Goal: Task Accomplishment & Management: Manage account settings

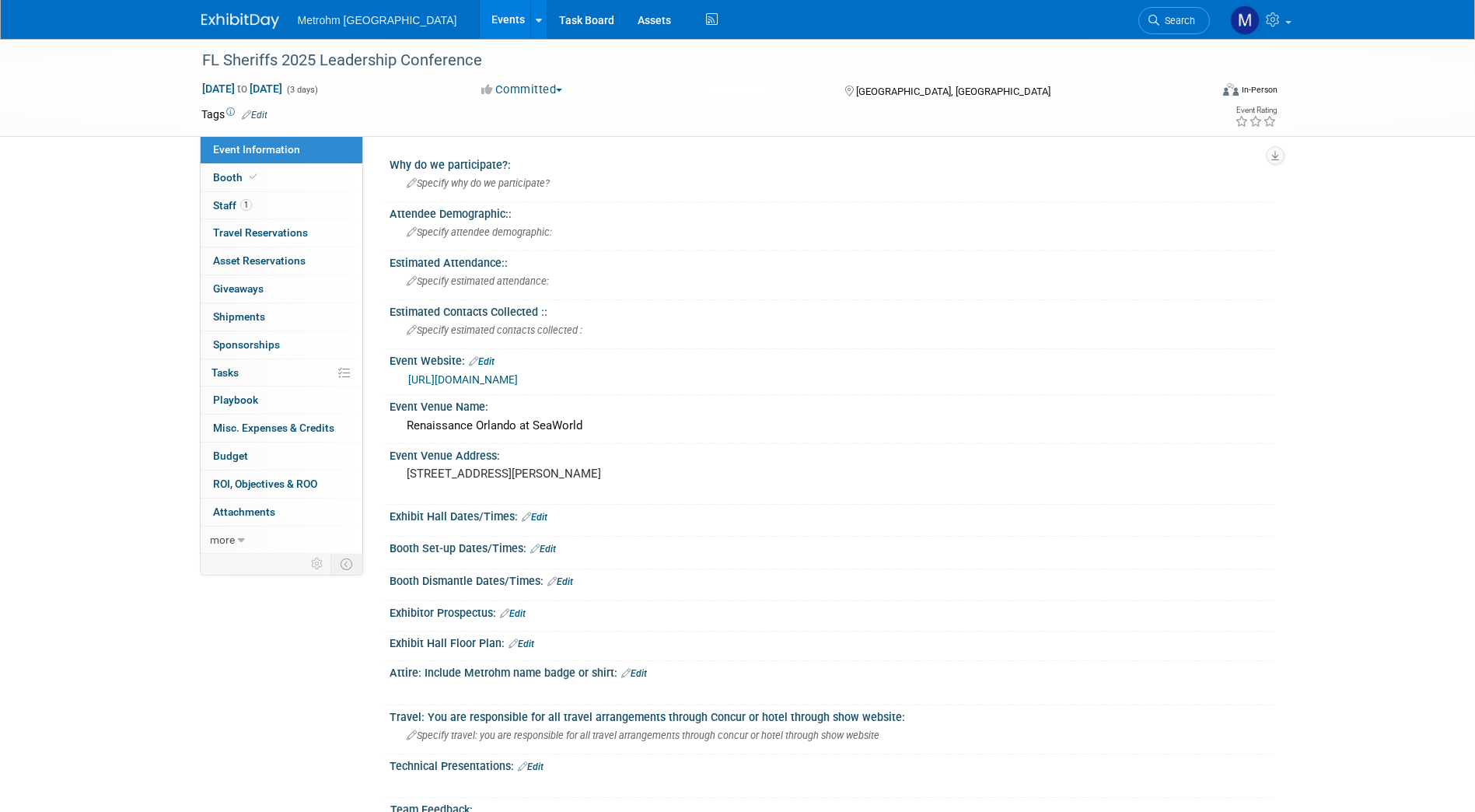
click at [264, 23] on img at bounding box center [240, 21] width 77 height 15
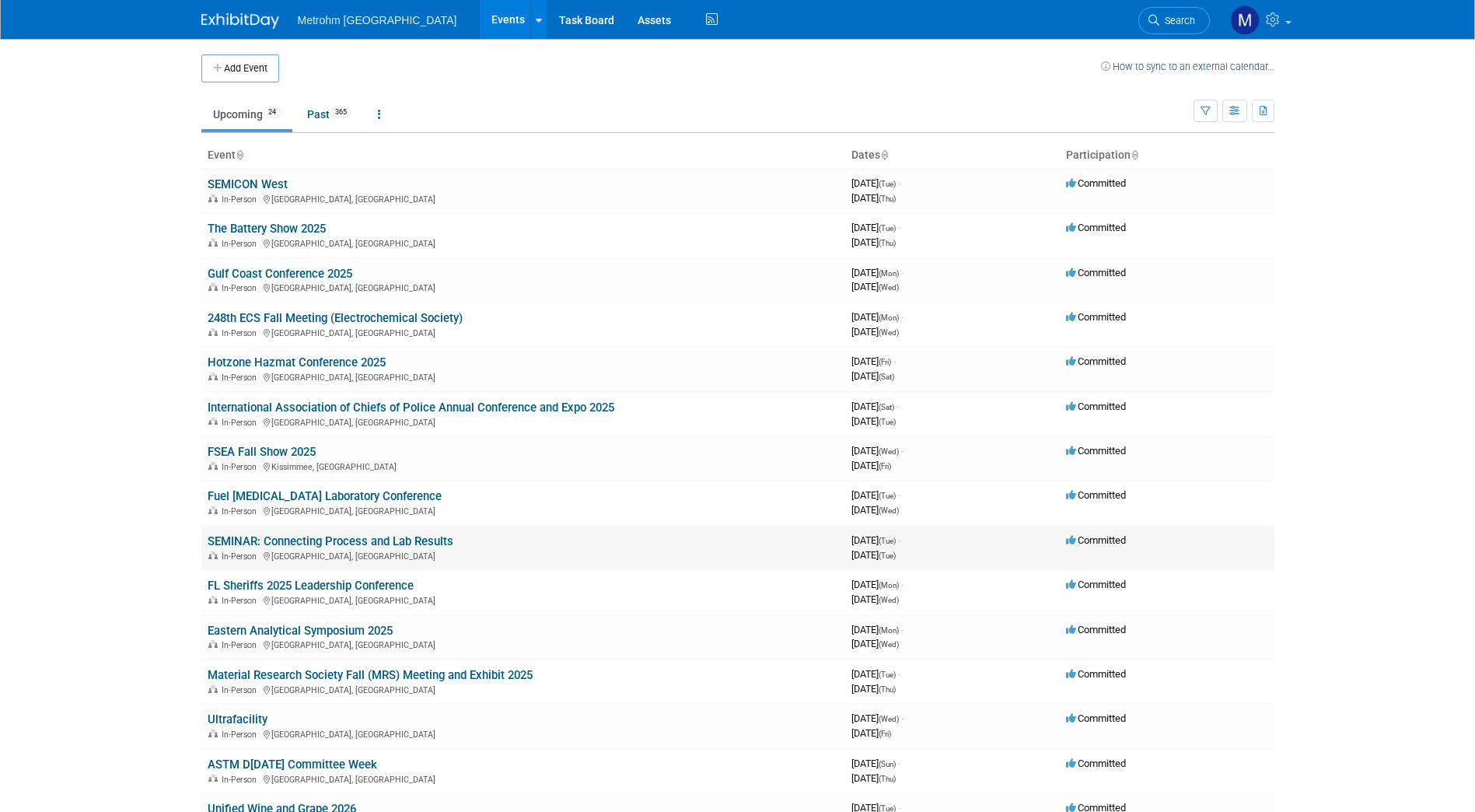
click at [255, 538] on link "SEMINAR: Connecting Process and Lab Results" at bounding box center [330, 541] width 246 height 14
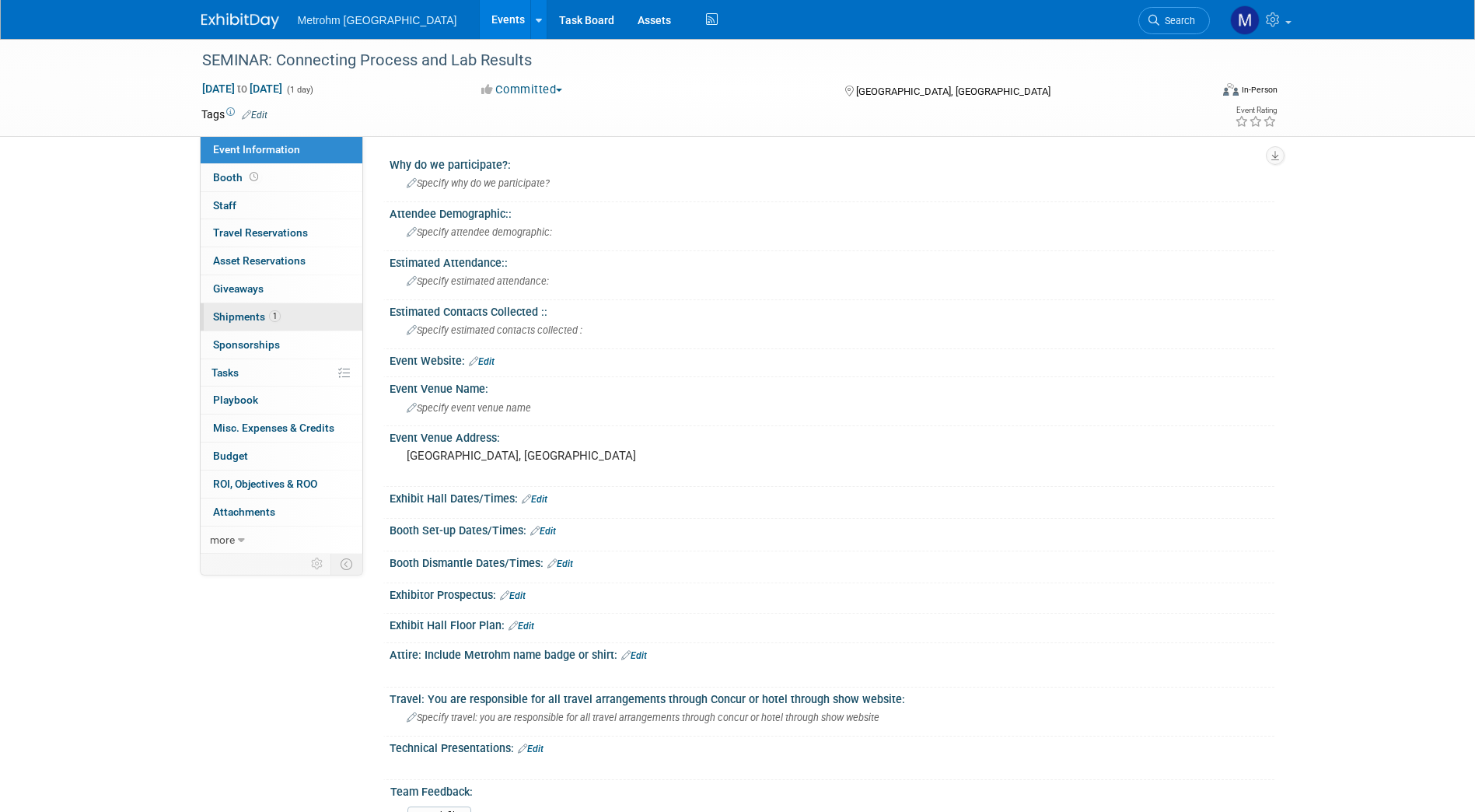
click at [243, 321] on span "Shipments 1" at bounding box center [247, 316] width 68 height 12
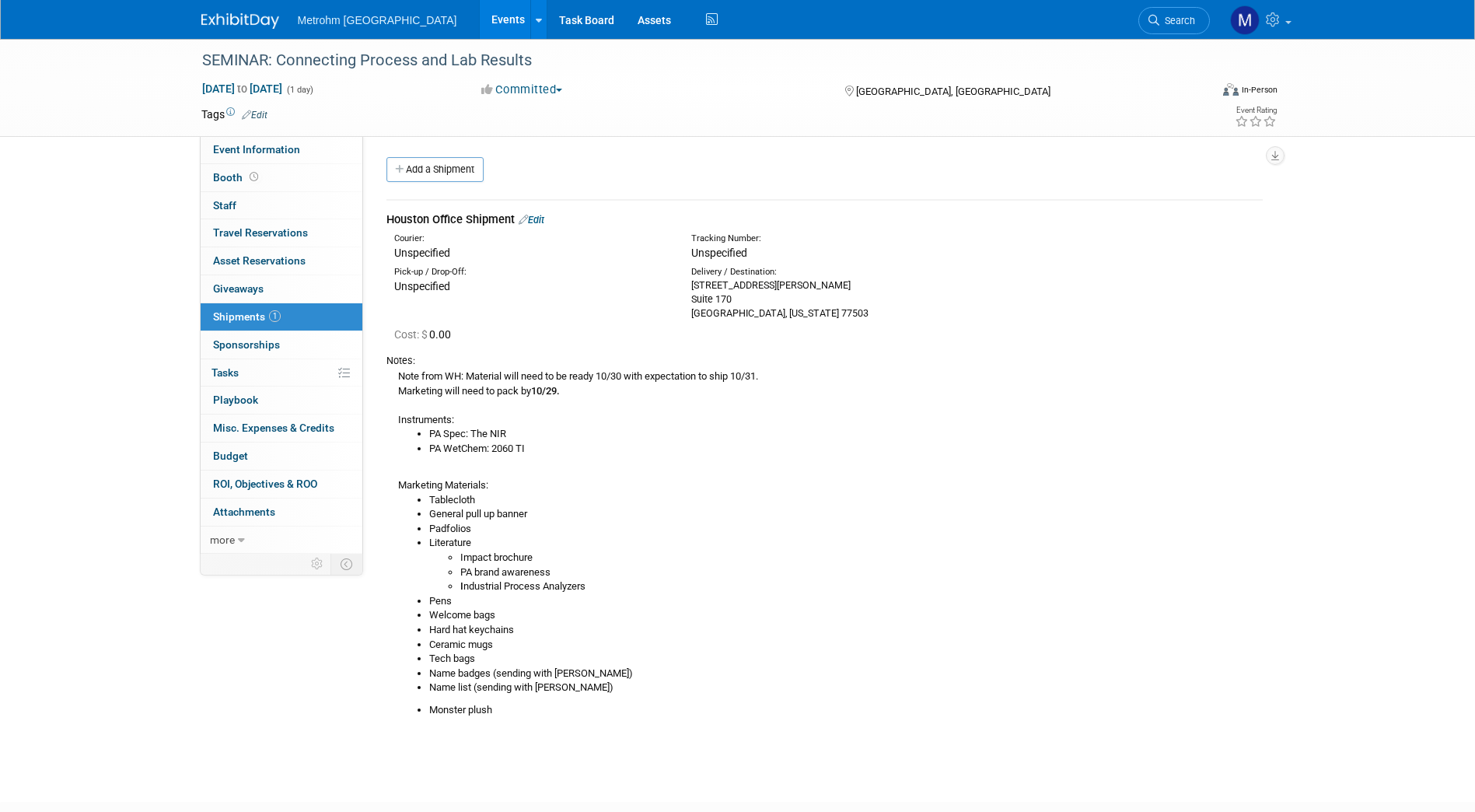
click at [535, 224] on link "Edit" at bounding box center [531, 220] width 26 height 11
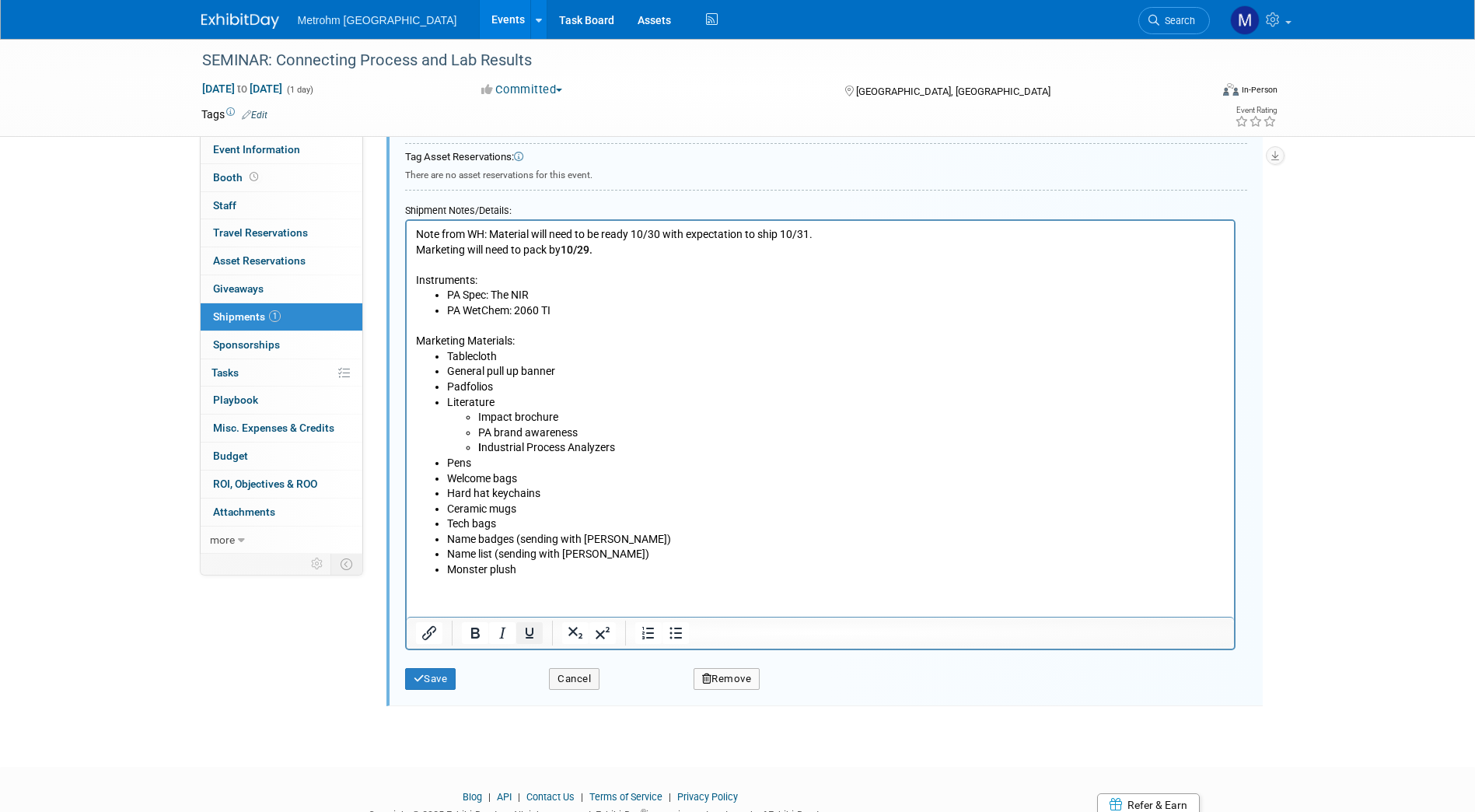
scroll to position [532, 0]
click at [526, 524] on li "Tech bags" at bounding box center [836, 523] width 779 height 15
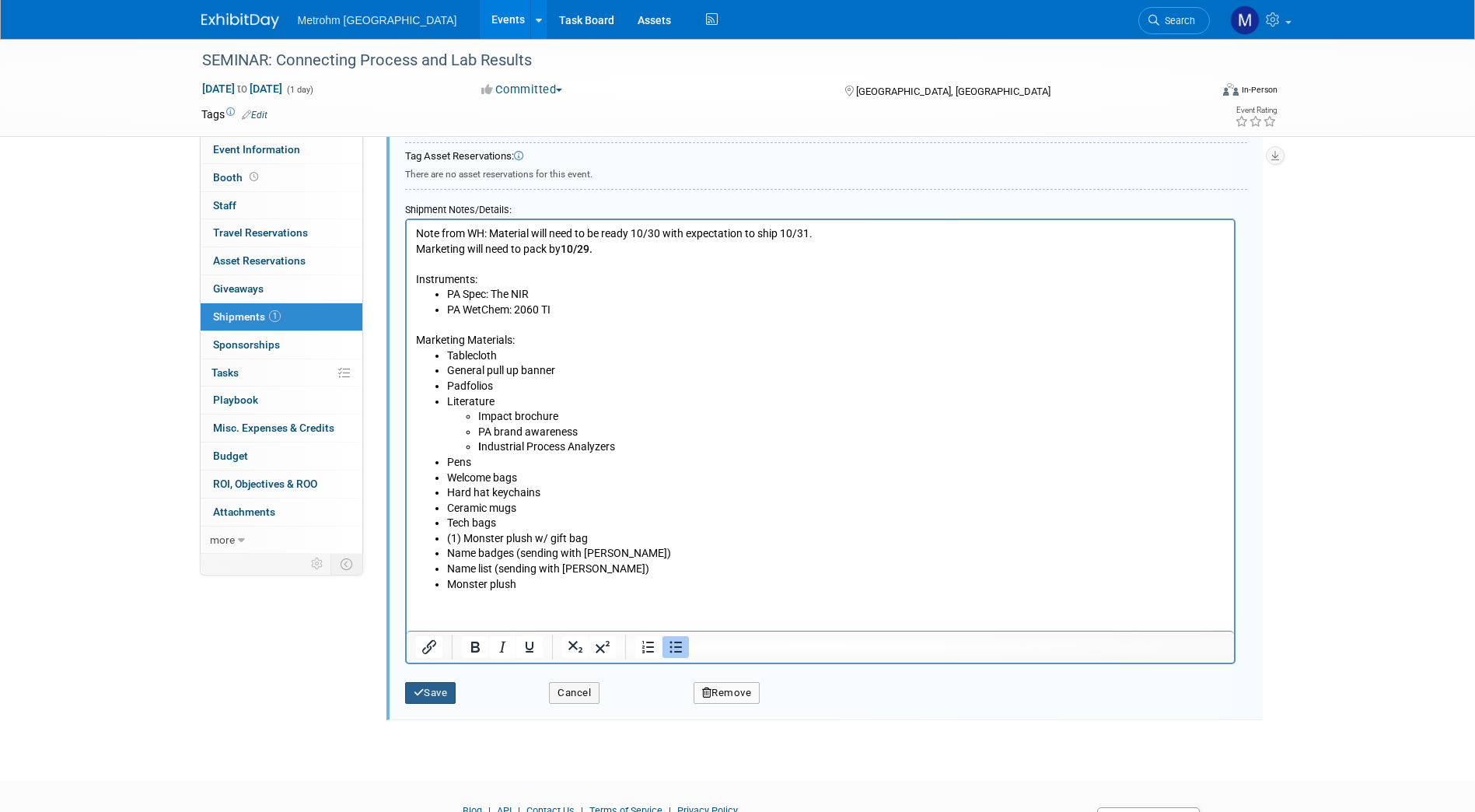
click at [438, 691] on button "Save" at bounding box center [431, 692] width 52 height 22
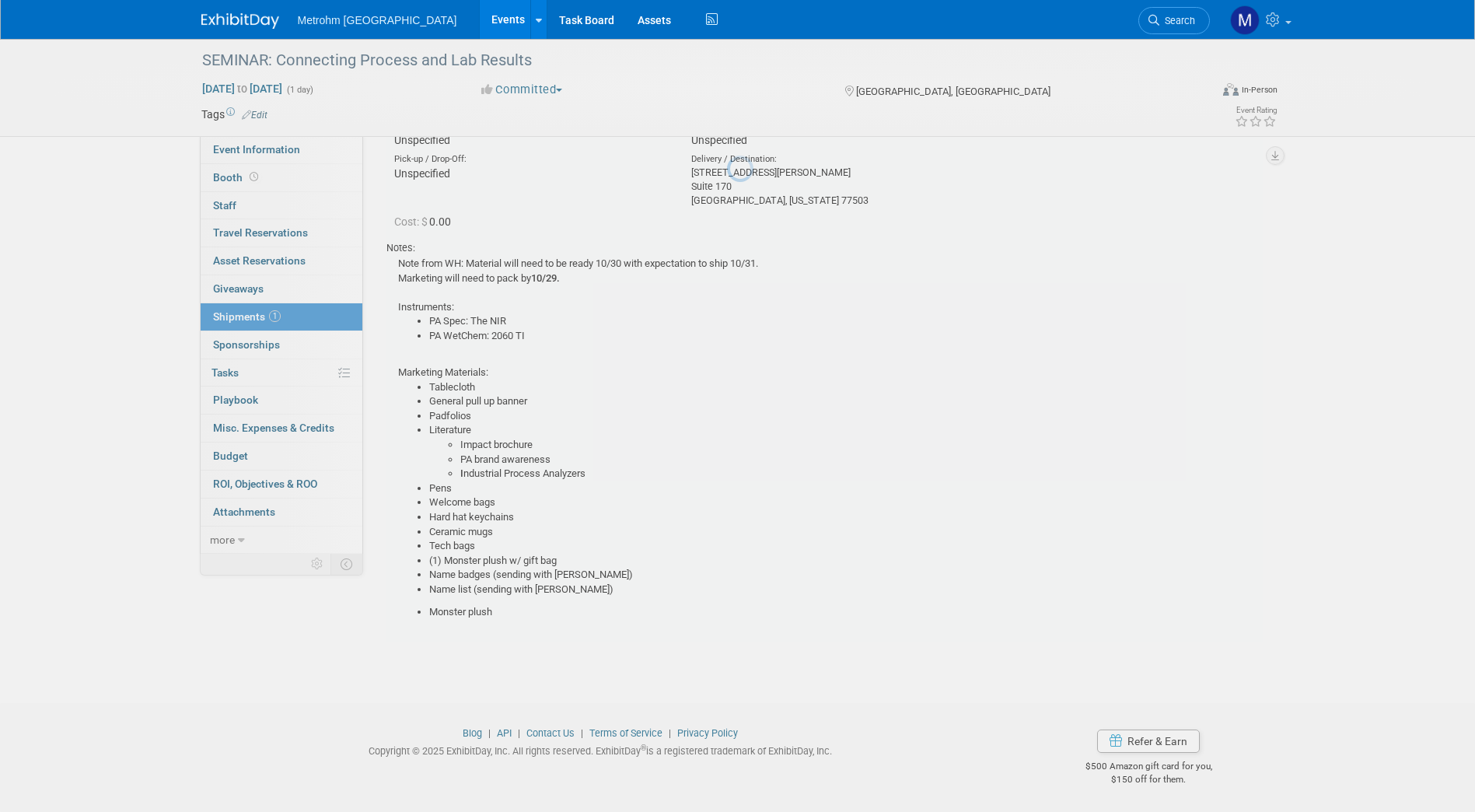
scroll to position [23, 0]
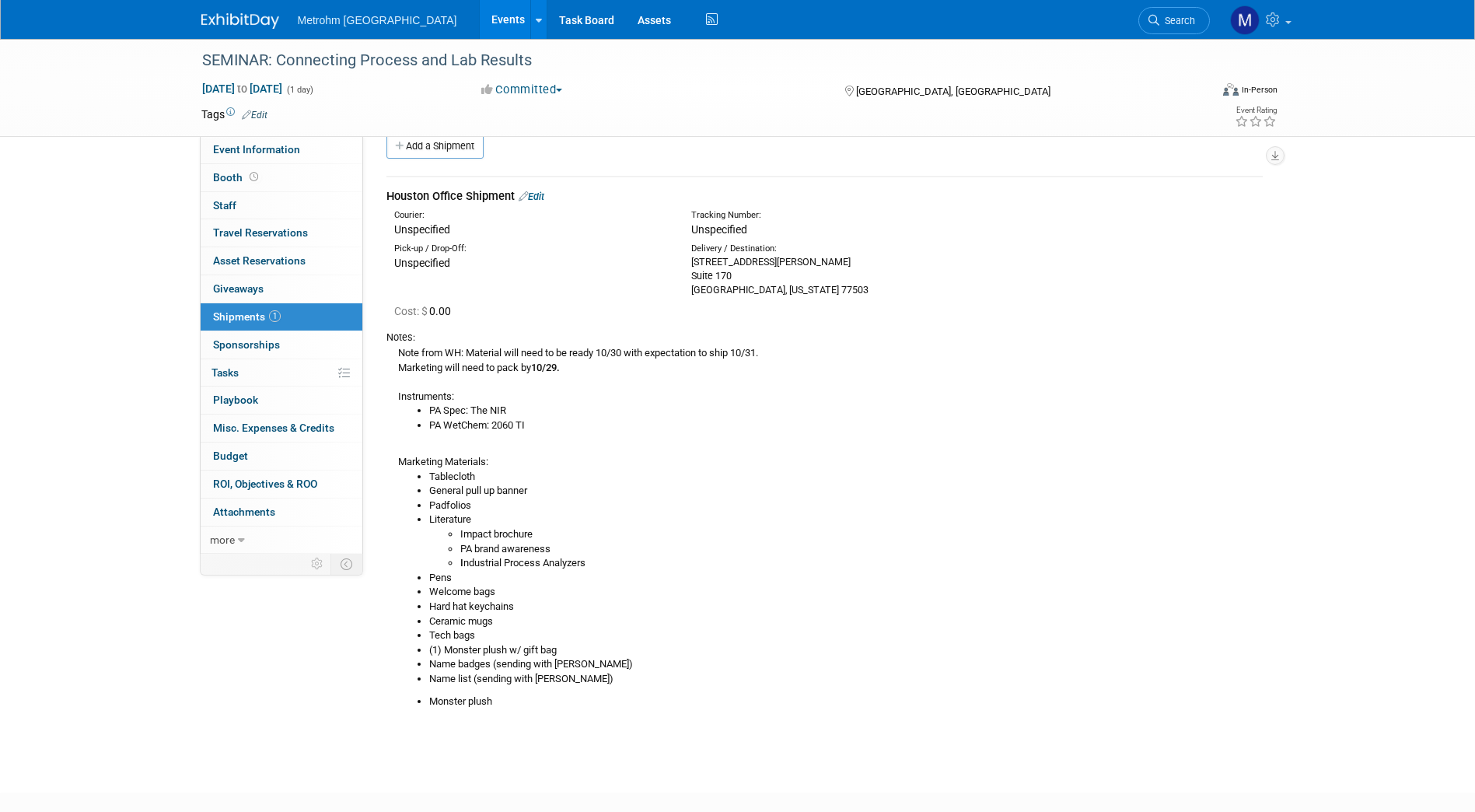
click at [539, 198] on link "Edit" at bounding box center [531, 196] width 26 height 11
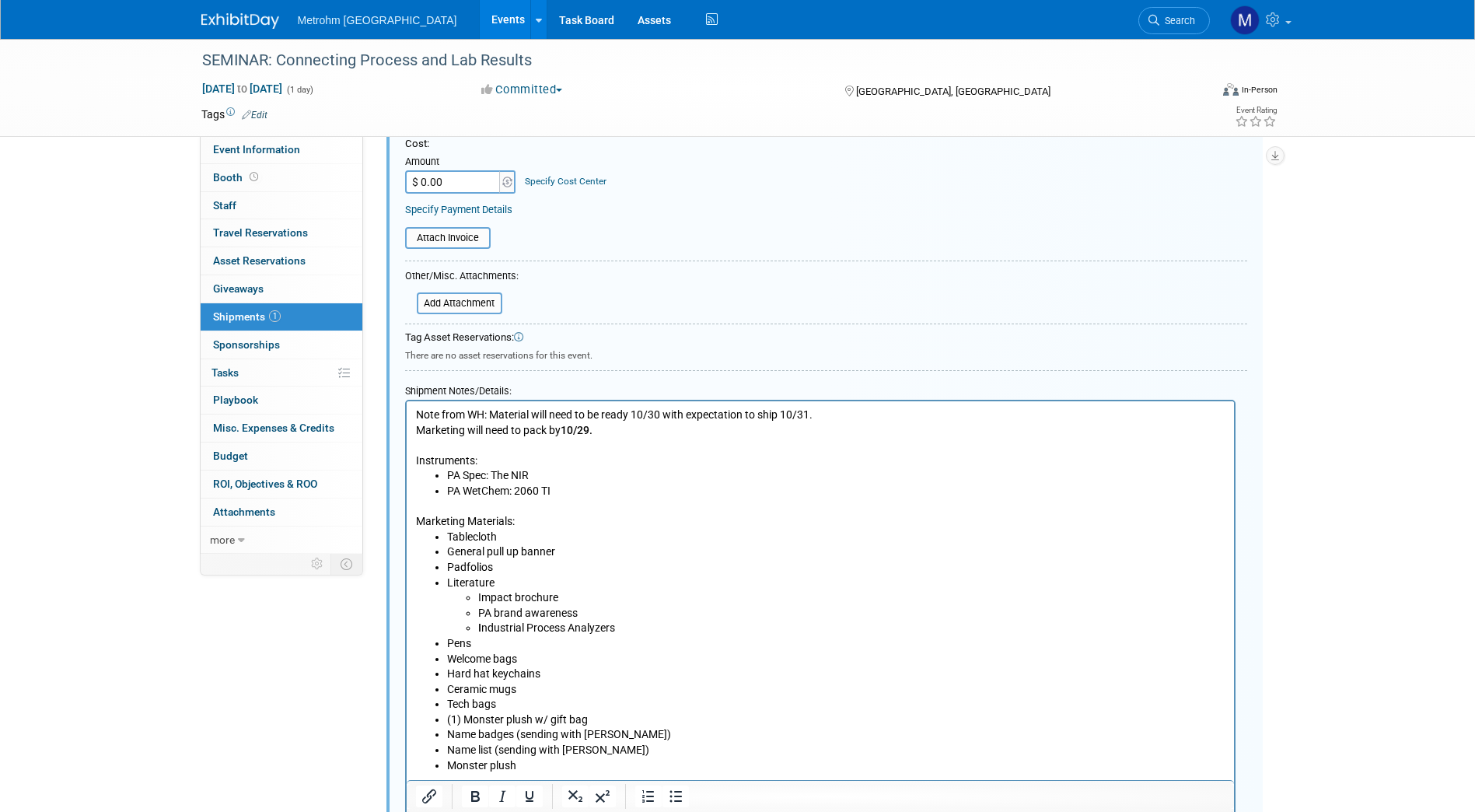
scroll to position [352, 0]
click at [469, 507] on p "Marketing Materials:" at bounding box center [820, 513] width 809 height 31
click at [511, 534] on li "Tablecloth" at bounding box center [836, 536] width 779 height 15
drag, startPoint x: 553, startPoint y: 535, endPoint x: 501, endPoint y: 539, distance: 52.2
click at [501, 539] on li "Tablecloth ﻿(staged)" at bounding box center [836, 536] width 779 height 15
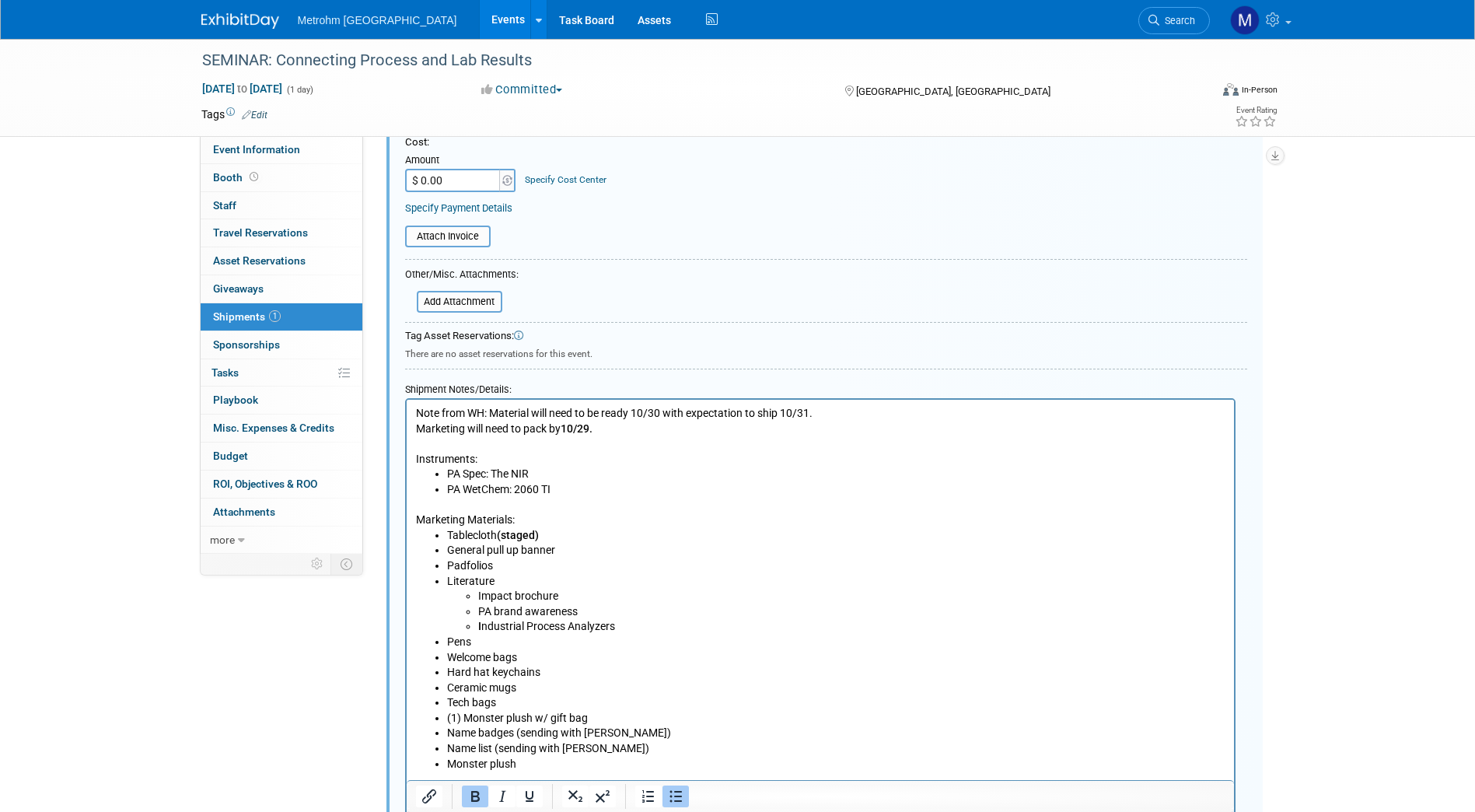
copy b "(staged)"
click at [559, 550] on li "General pull up banner" at bounding box center [836, 551] width 779 height 15
click at [520, 560] on li "Padfolios" at bounding box center [836, 566] width 779 height 15
click at [510, 580] on li "Literature Impact brochure PA brand awareness I ndustrial Process Analyzers" at bounding box center [836, 604] width 779 height 60
click at [488, 639] on li "Pens" at bounding box center [836, 642] width 779 height 15
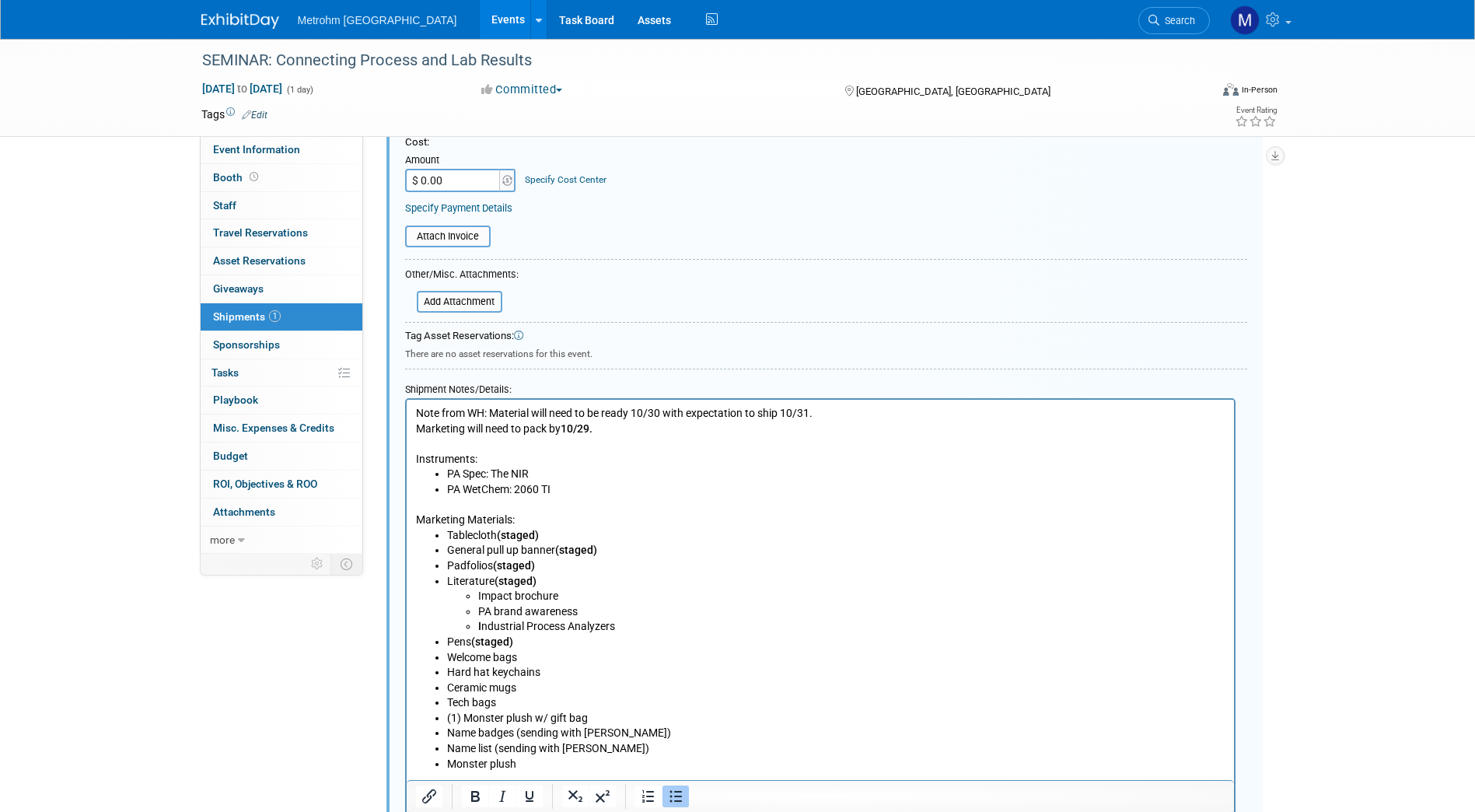
click at [539, 651] on li "Welcome bags" at bounding box center [836, 658] width 779 height 15
click at [557, 675] on li "Hard hat keychains" at bounding box center [836, 672] width 779 height 15
click at [525, 686] on li "Ceramic mugs" at bounding box center [836, 688] width 779 height 15
click at [504, 701] on li "Tech bags" at bounding box center [836, 703] width 779 height 15
click at [614, 715] on li "(1) Monster plush w/ gift bag" at bounding box center [836, 718] width 779 height 15
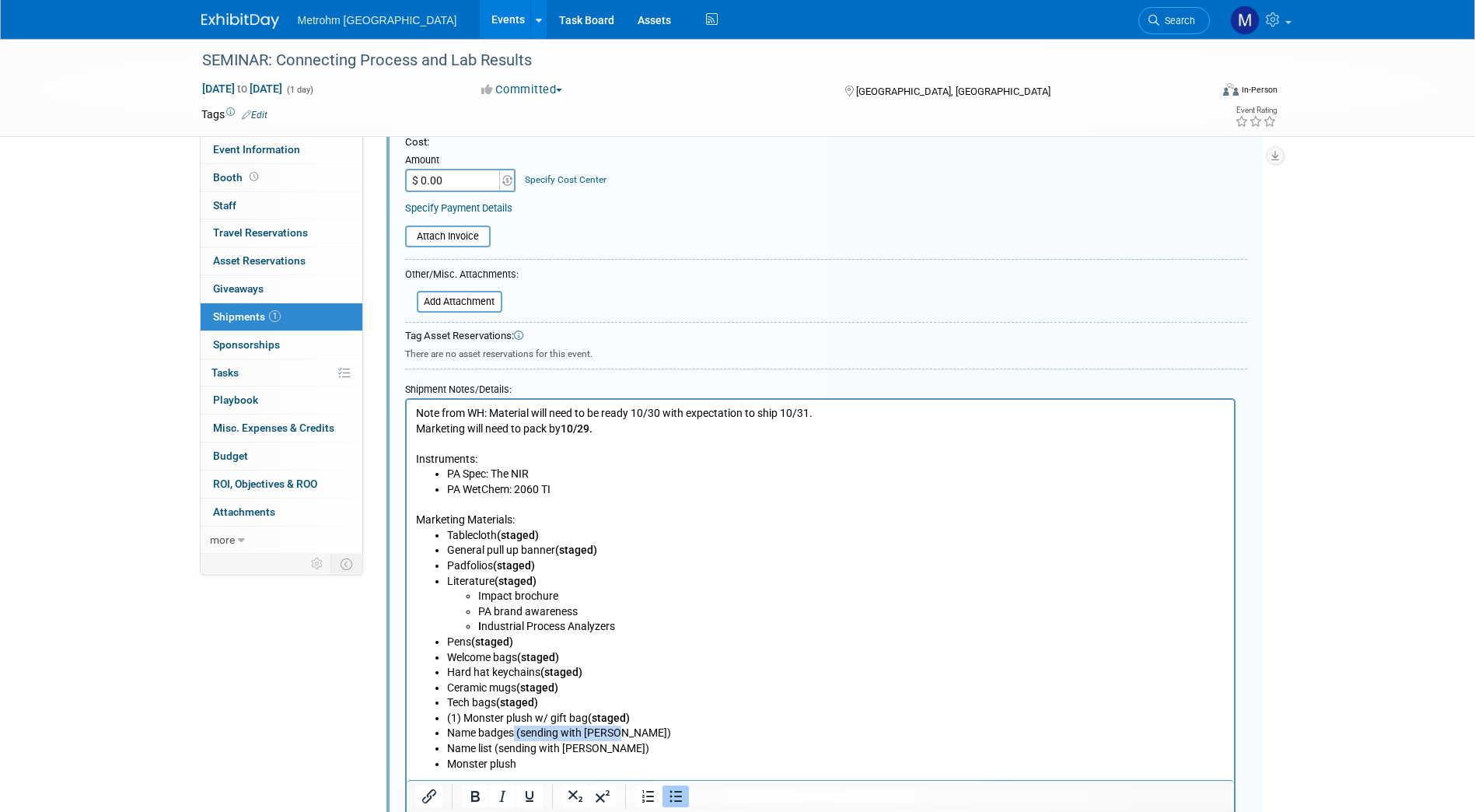
drag, startPoint x: 622, startPoint y: 731, endPoint x: 513, endPoint y: 731, distance: 109.0
click at [513, 731] on li "Name badges (sending with Kraig)" at bounding box center [836, 734] width 779 height 15
drag, startPoint x: 611, startPoint y: 752, endPoint x: 502, endPoint y: 751, distance: 109.0
click at [502, 751] on li "Name list (sending with Kraig)" at bounding box center [836, 749] width 779 height 15
drag, startPoint x: 526, startPoint y: 763, endPoint x: 439, endPoint y: 774, distance: 87.7
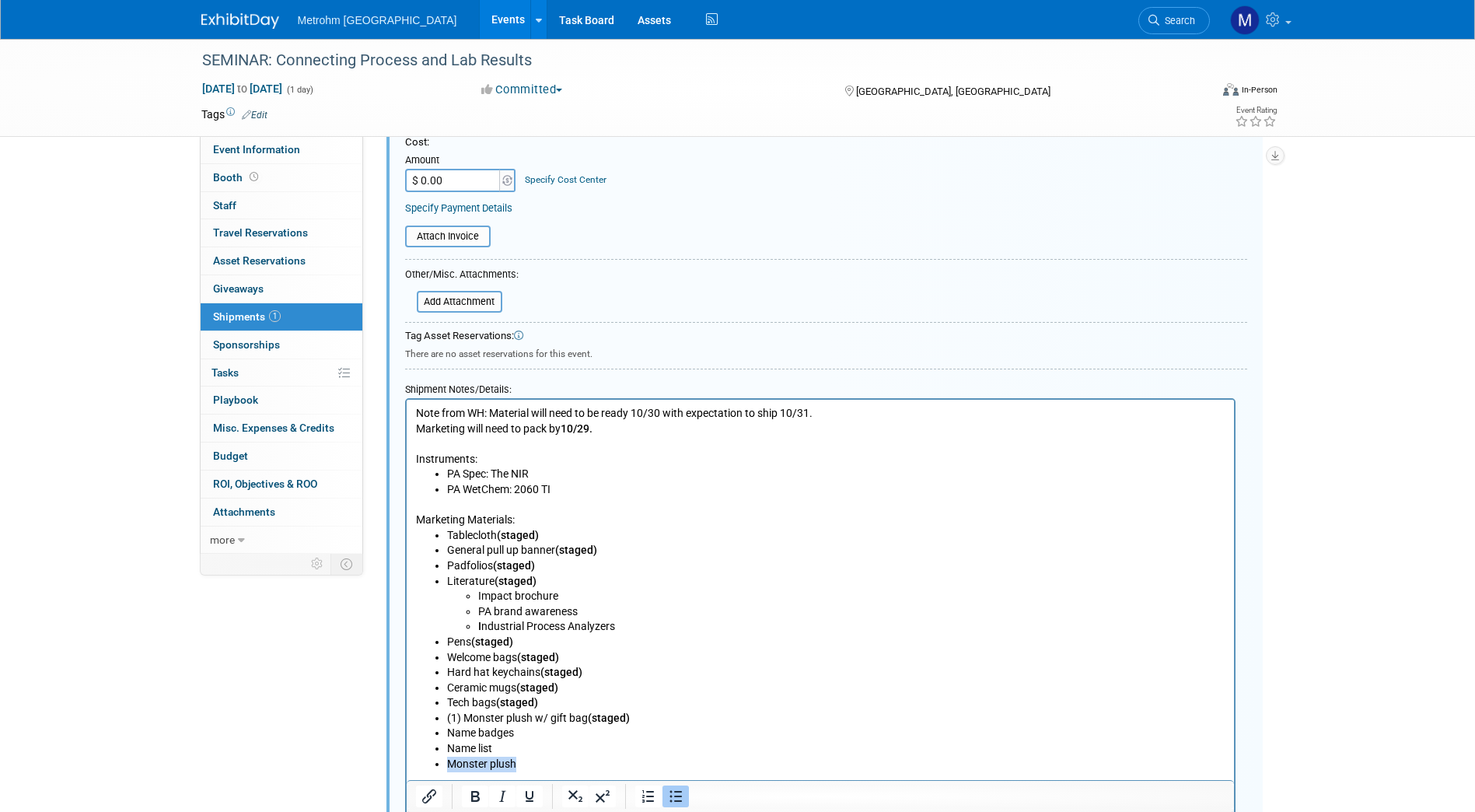
click at [439, 772] on html "Note from WH: Material will need to be ready 10/30 with expectation to ship 10/…" at bounding box center [819, 585] width 827 height 372
drag, startPoint x: 525, startPoint y: 733, endPoint x: 447, endPoint y: 737, distance: 78.1
click at [447, 737] on li "Name badges" at bounding box center [836, 734] width 779 height 15
drag, startPoint x: 501, startPoint y: 746, endPoint x: 439, endPoint y: 752, distance: 62.3
click at [439, 752] on ul "Tablecloth (staged) General pull up banner (staged) Padfolios (staged) Literatu…" at bounding box center [820, 642] width 809 height 229
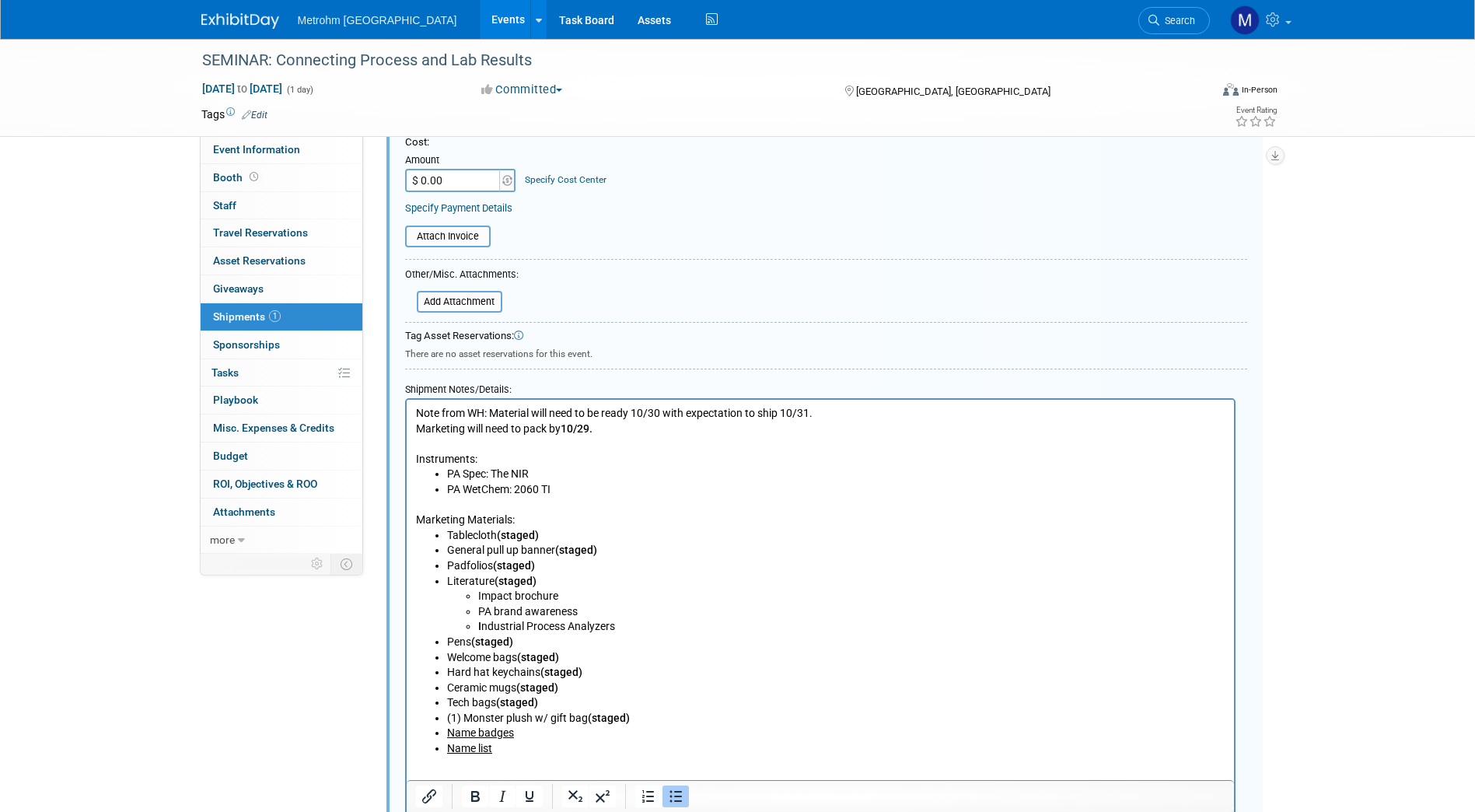
click at [600, 617] on li "PA brand awareness" at bounding box center [850, 612] width 747 height 15
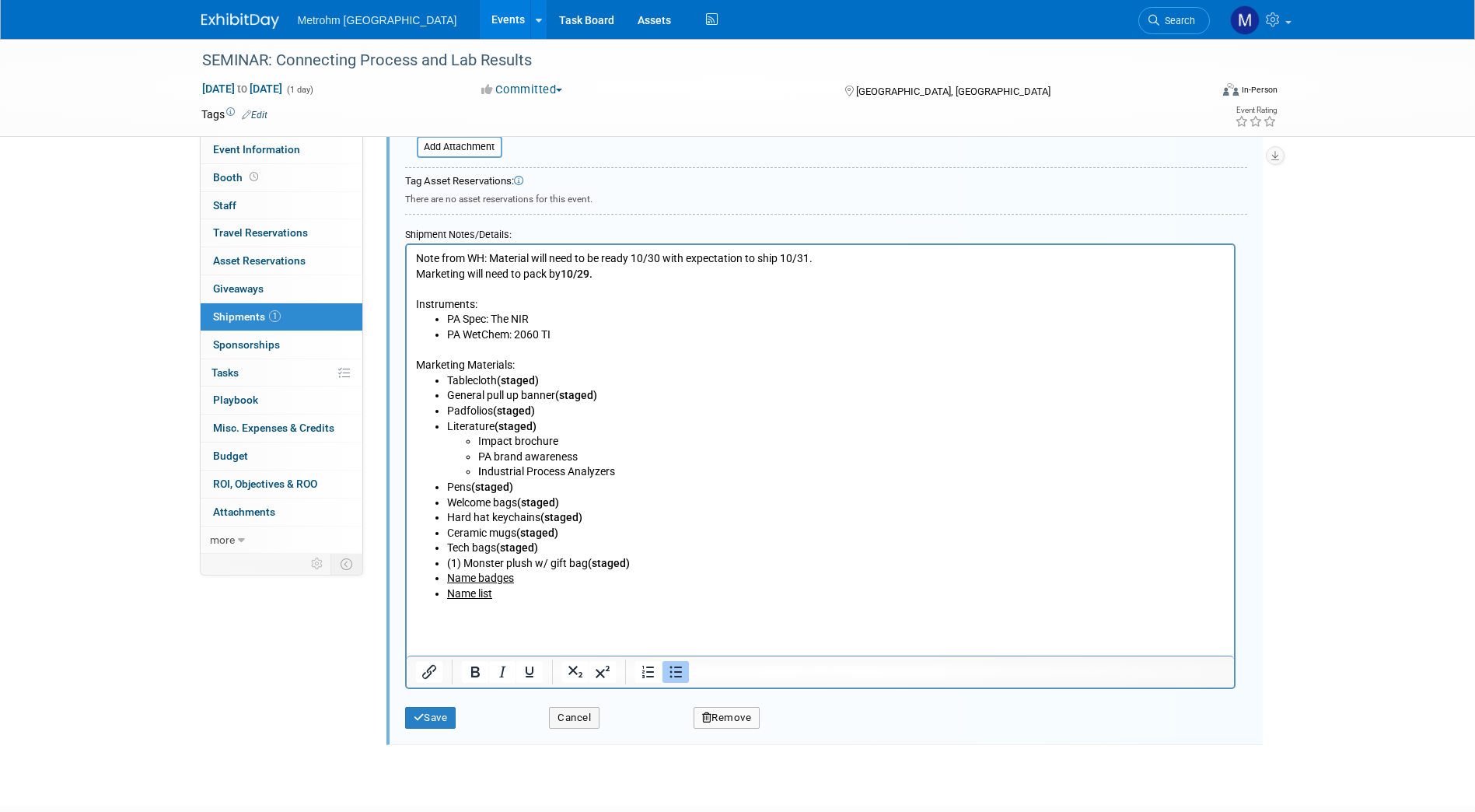
scroll to position [508, 0]
click at [452, 717] on button "Save" at bounding box center [431, 716] width 52 height 22
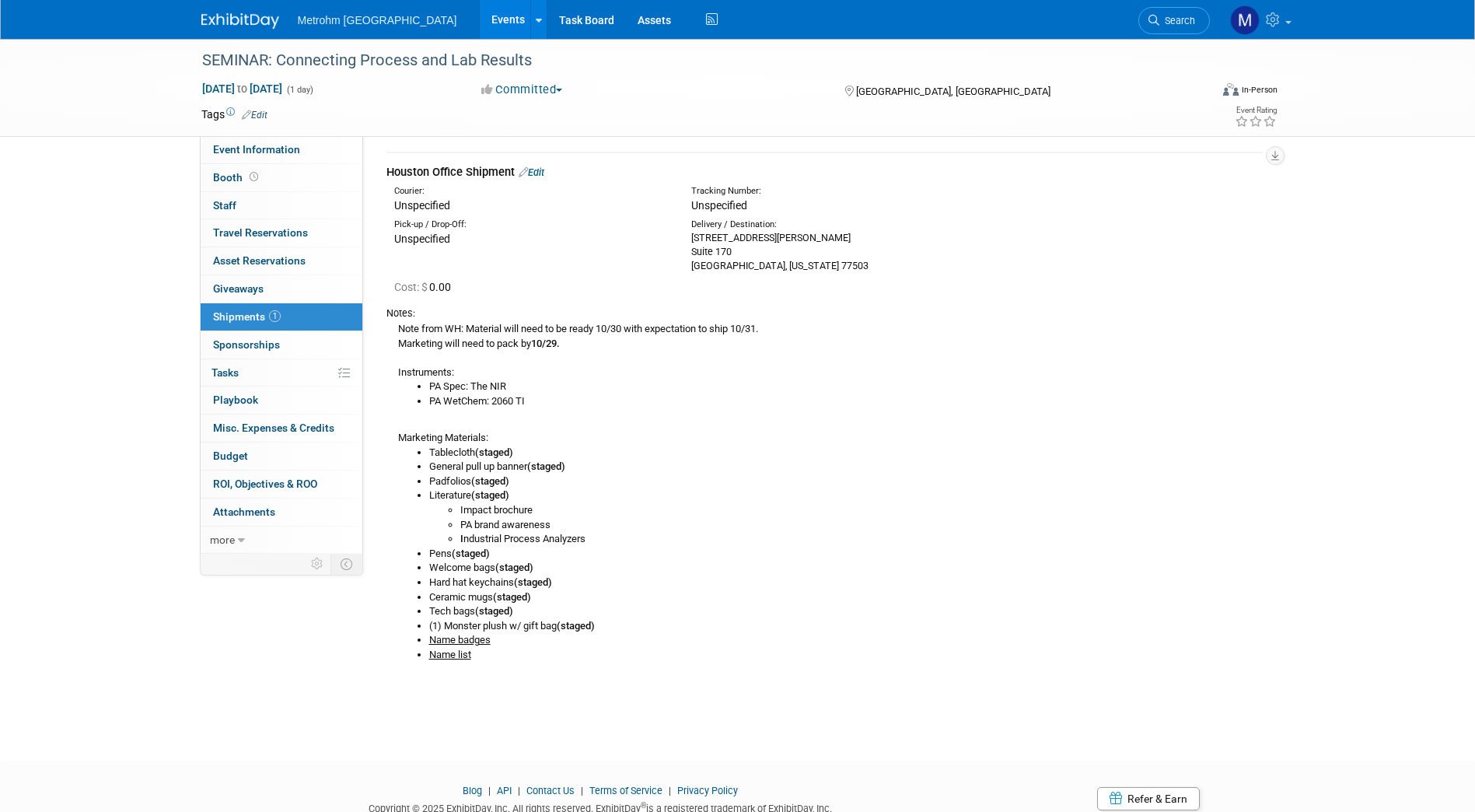
scroll to position [0, 0]
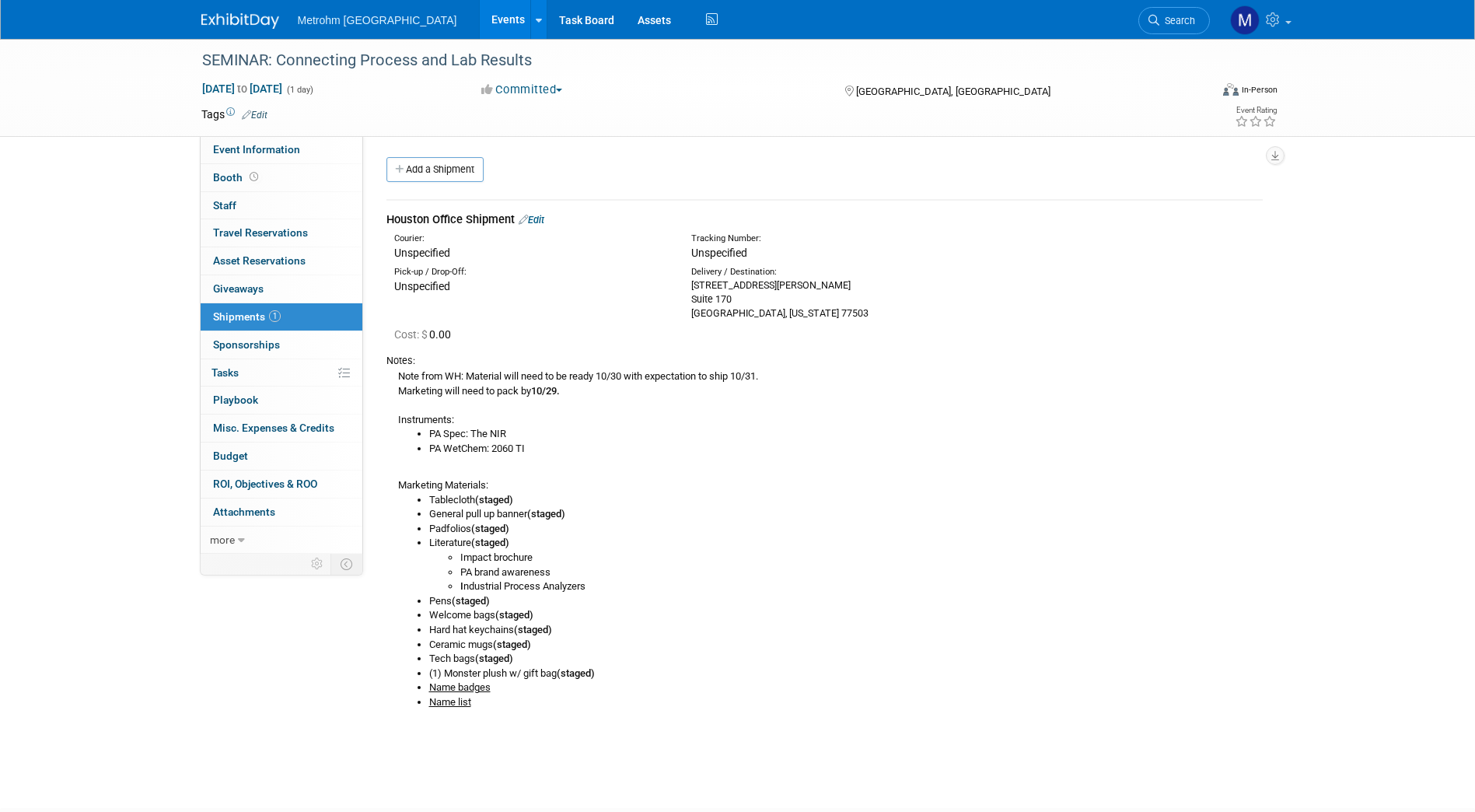
click at [246, 20] on img at bounding box center [240, 21] width 77 height 15
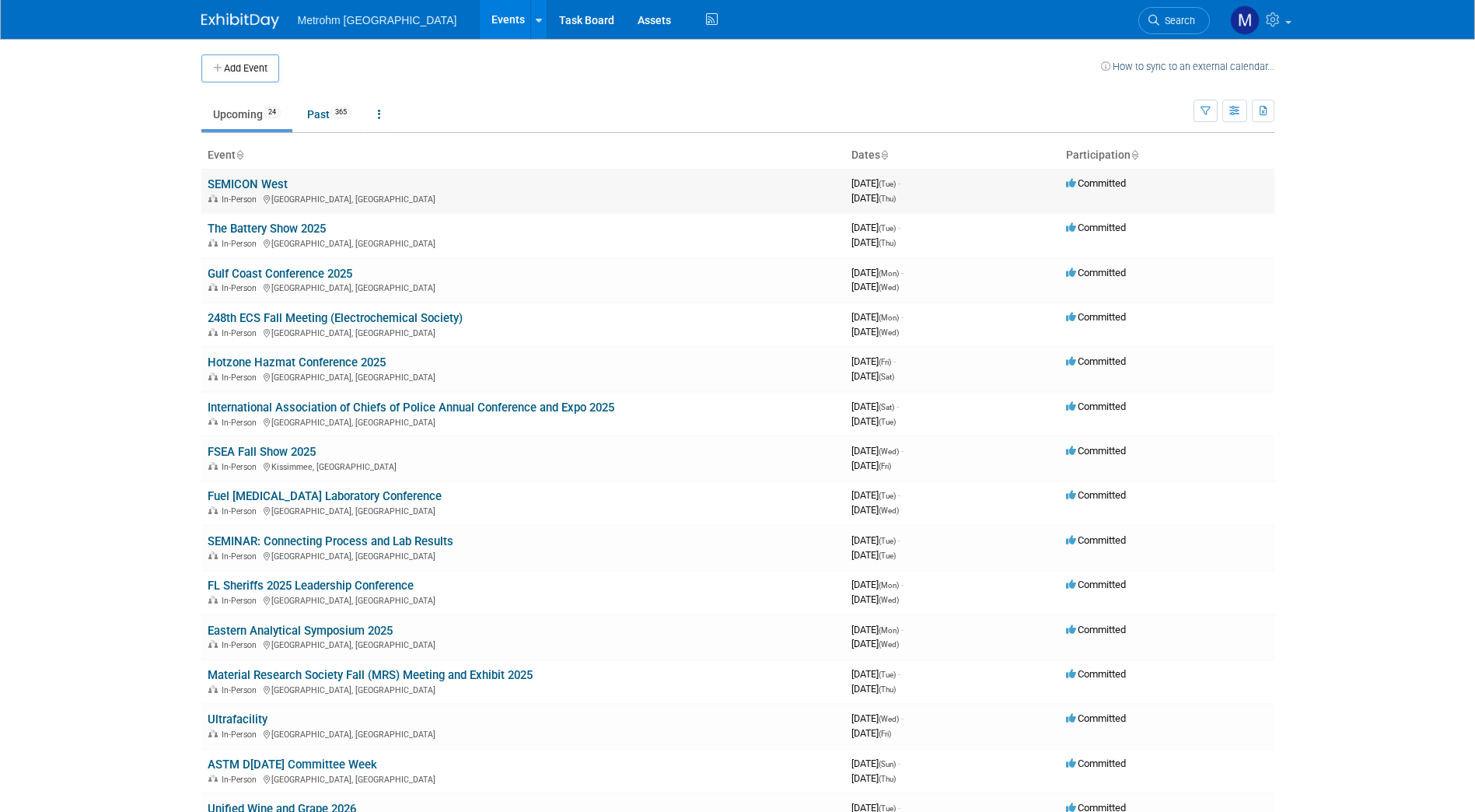
click at [253, 185] on link "SEMICON West" at bounding box center [248, 184] width 80 height 14
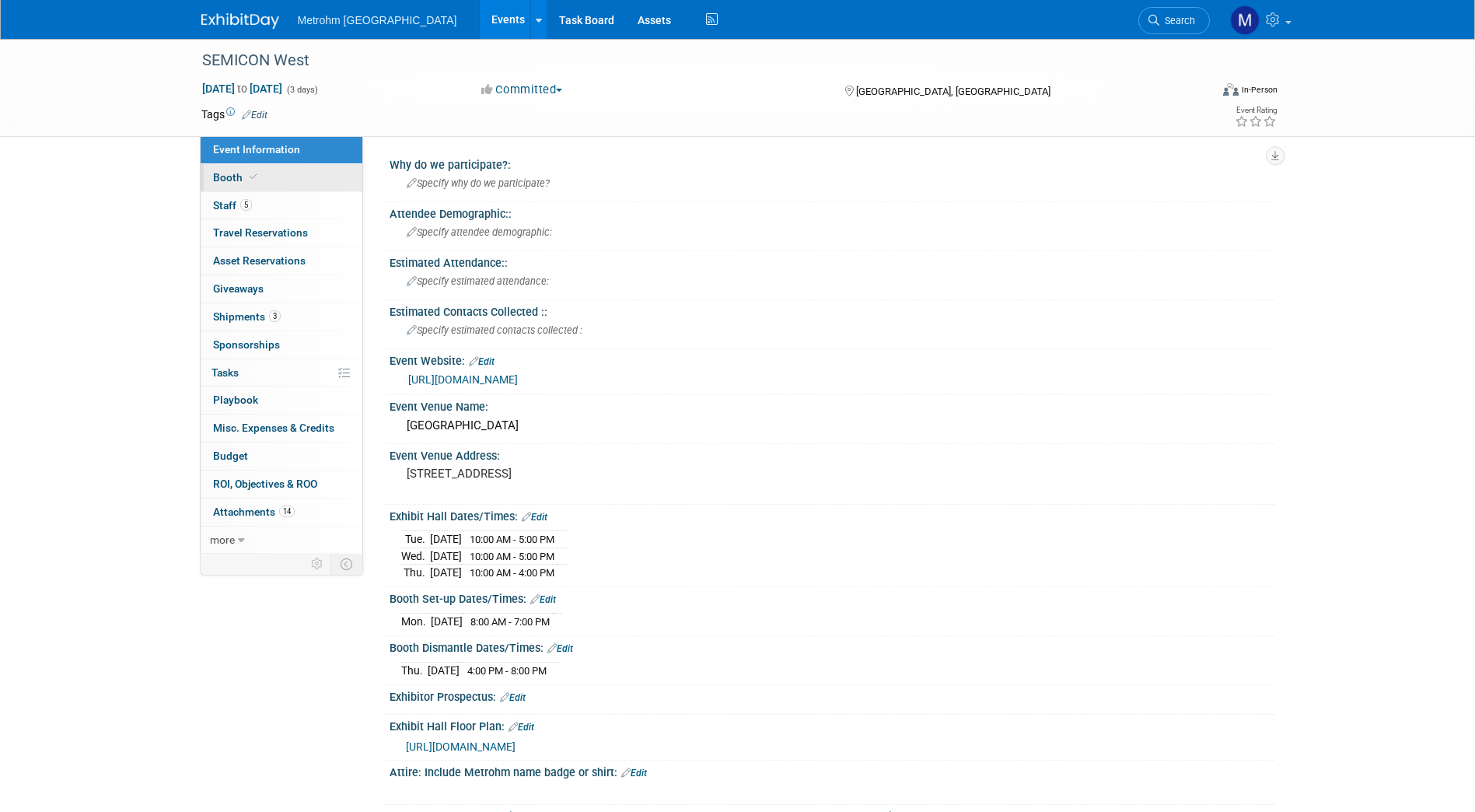
click at [267, 175] on link "Booth" at bounding box center [281, 178] width 162 height 27
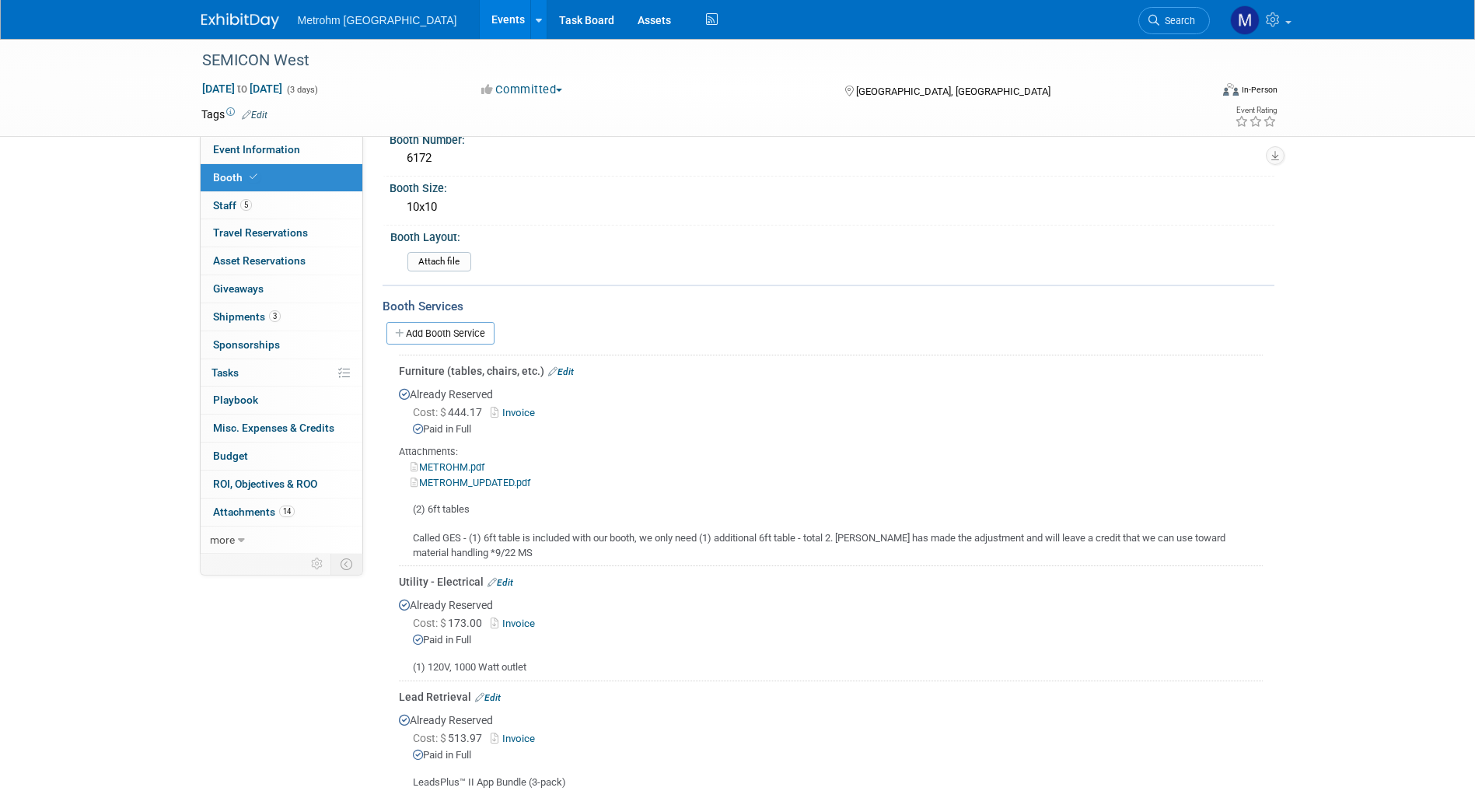
scroll to position [94, 0]
click at [522, 617] on link "Invoice" at bounding box center [516, 623] width 51 height 11
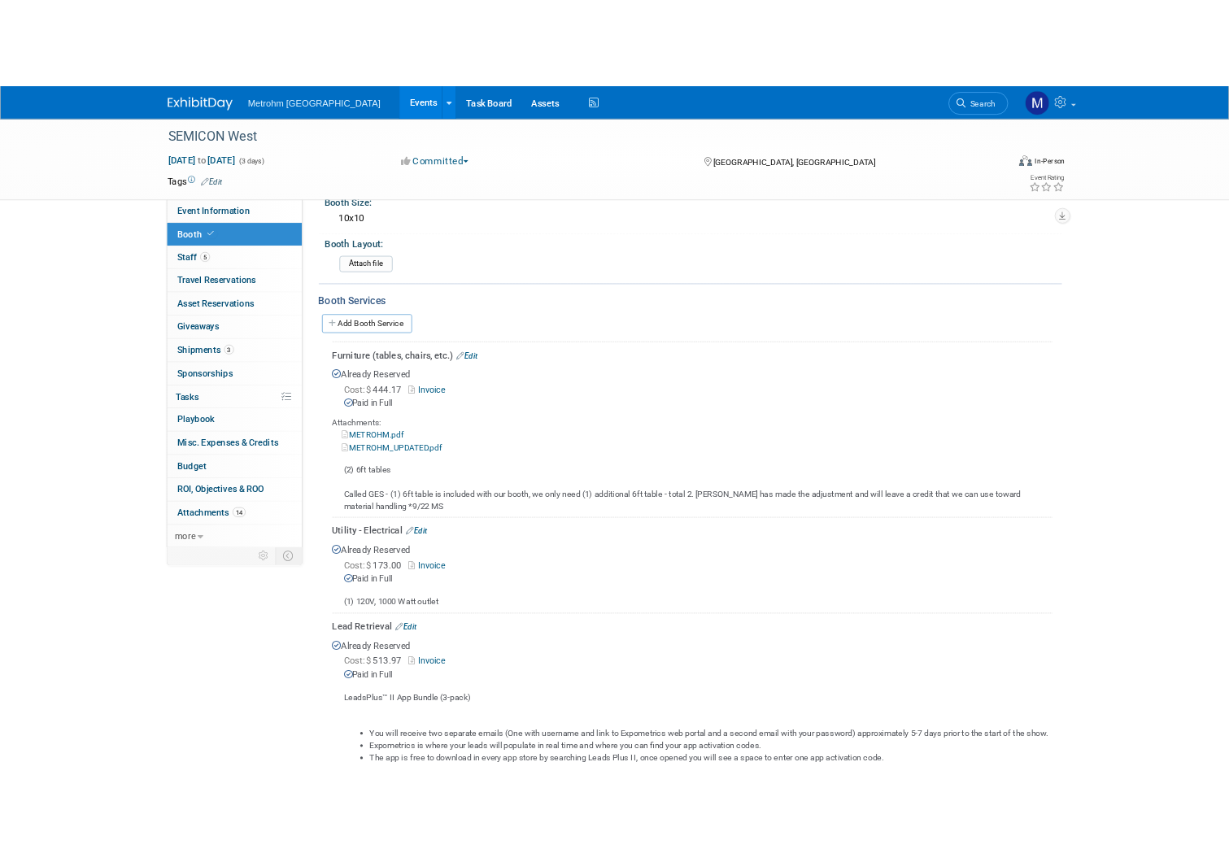
scroll to position [150, 0]
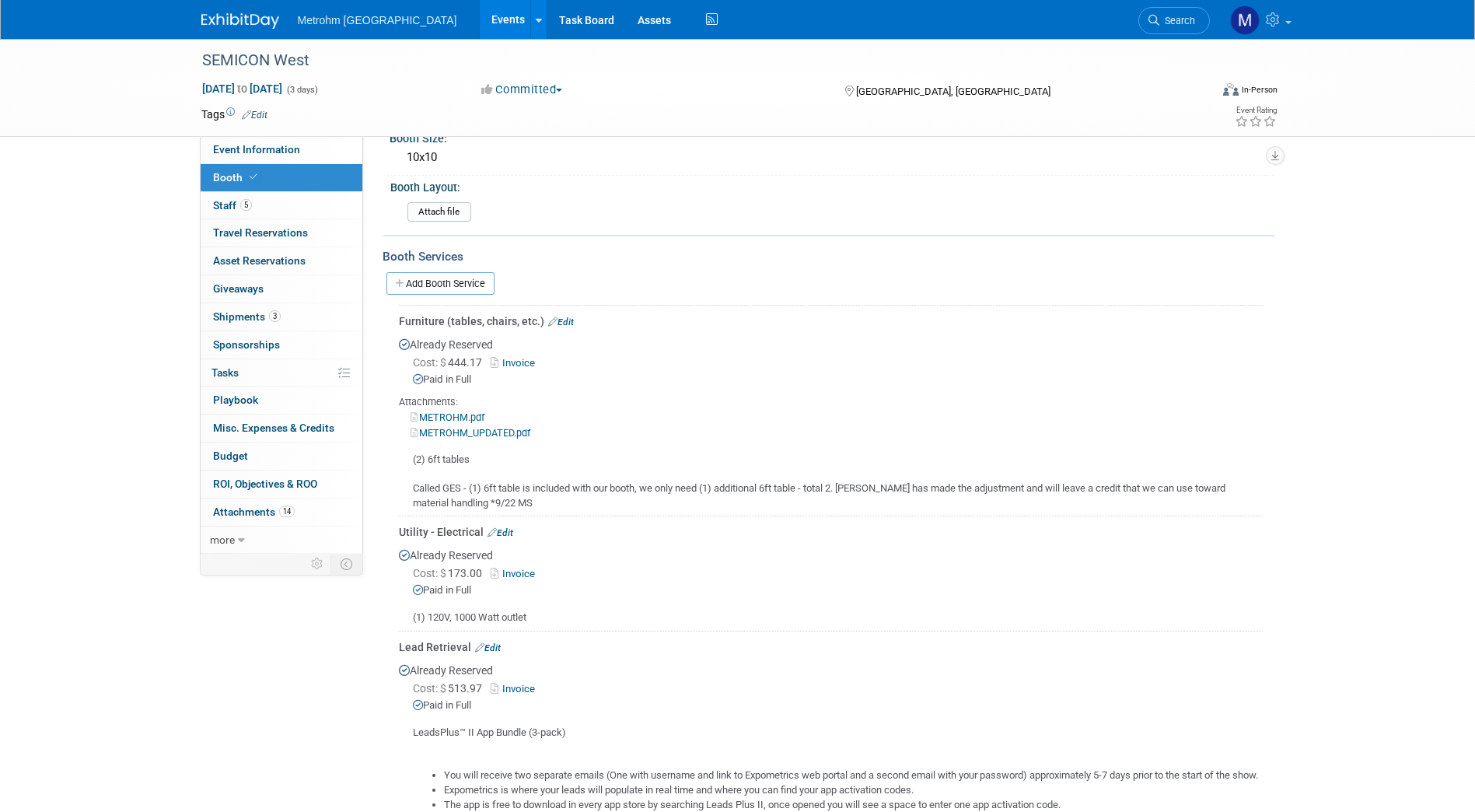
click at [517, 576] on link "Invoice" at bounding box center [516, 574] width 51 height 11
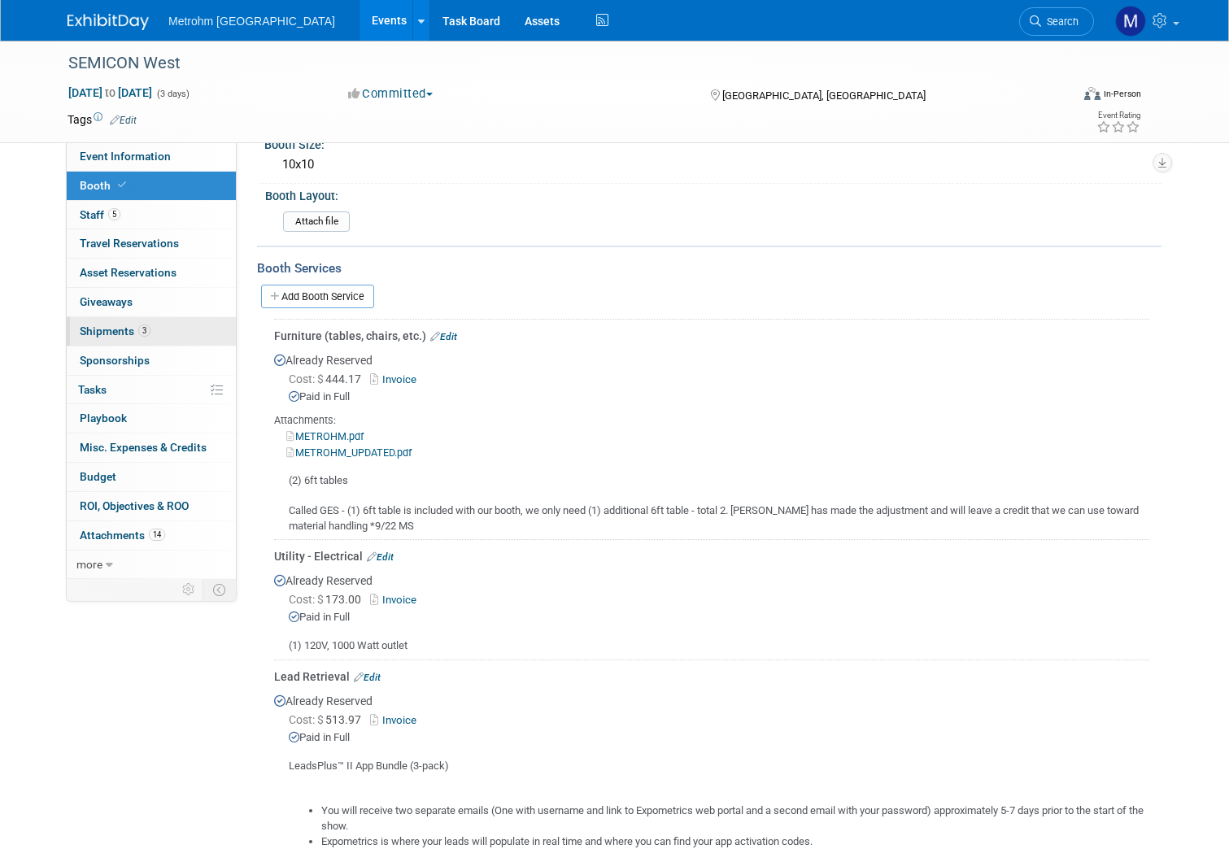
click at [103, 332] on span "Shipments 3" at bounding box center [115, 330] width 71 height 13
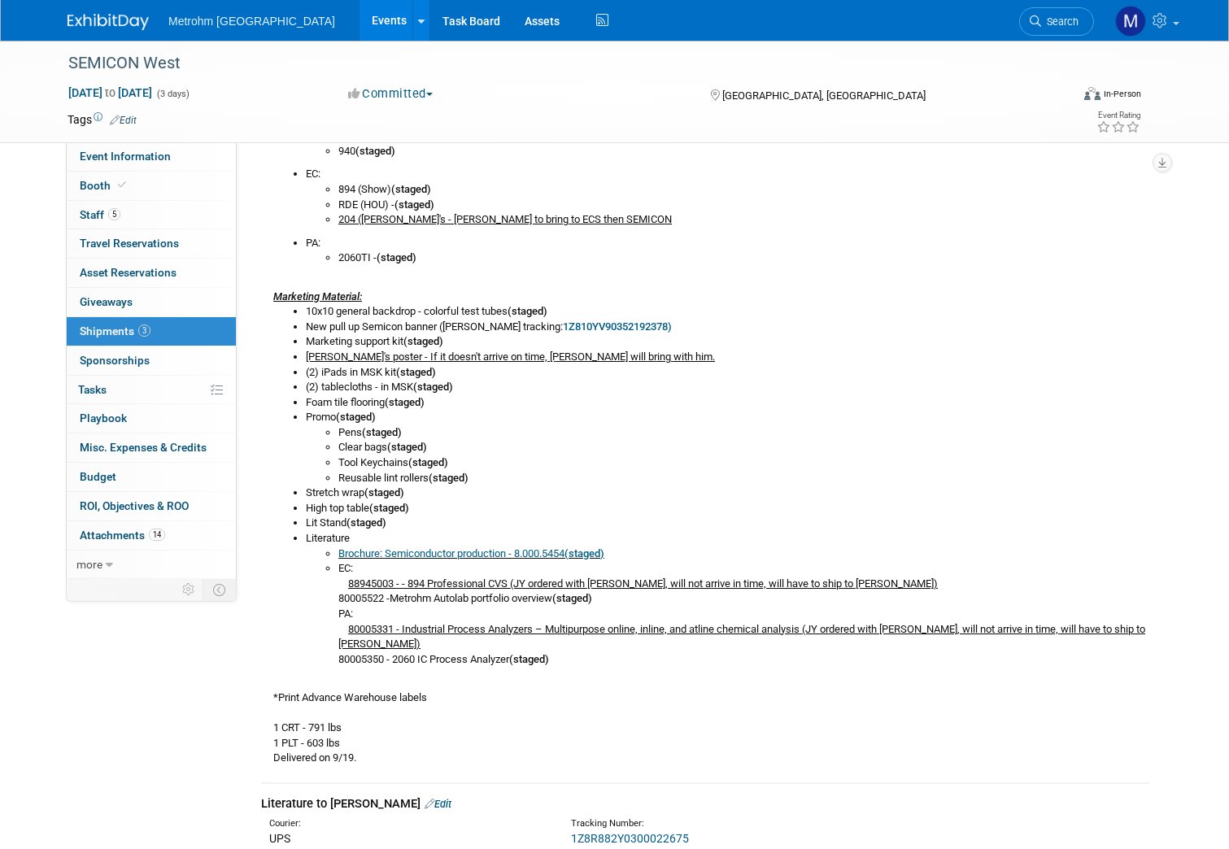
scroll to position [633, 0]
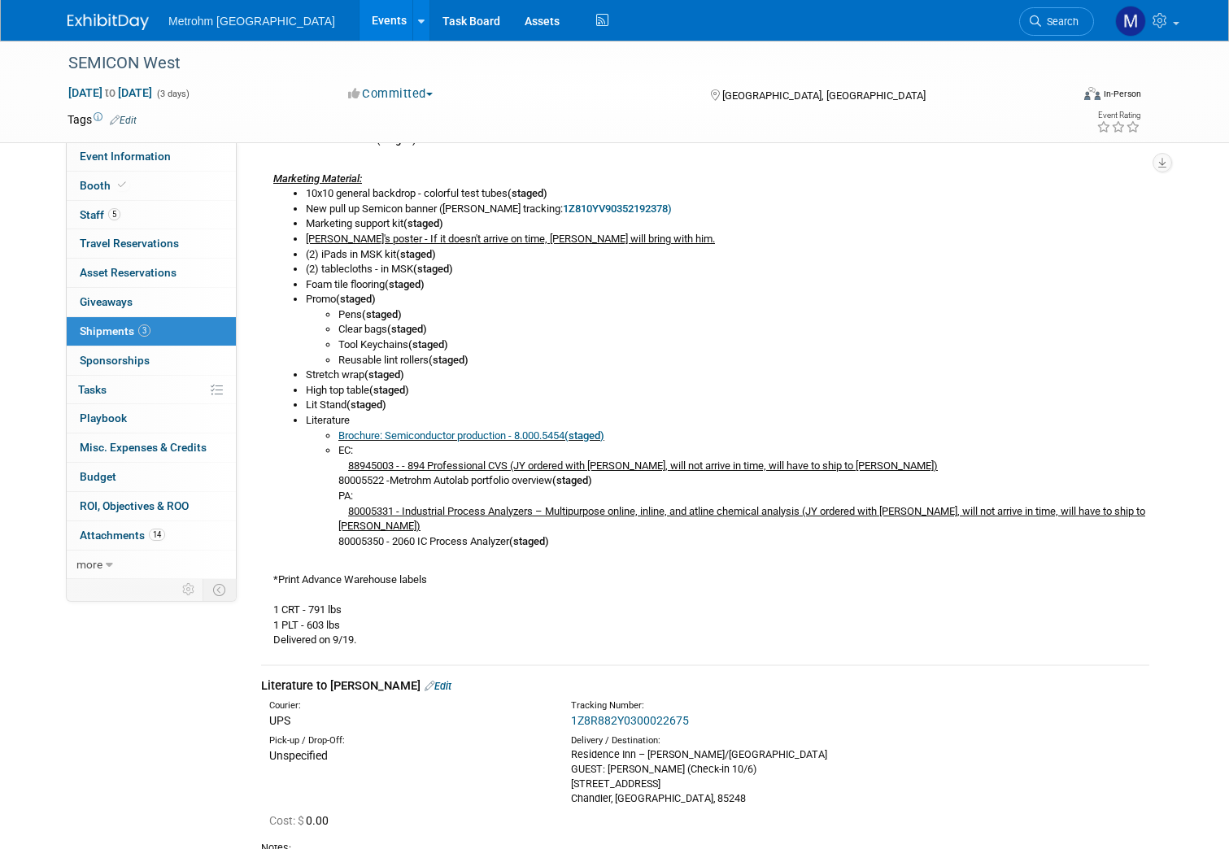
drag, startPoint x: 264, startPoint y: 272, endPoint x: 571, endPoint y: 546, distance: 411.1
click at [571, 546] on div "Advance warehouse starts August 28, 2025 Advance warehouse deadline September 2…" at bounding box center [705, 256] width 888 height 783
click at [454, 585] on div "Advance warehouse starts August 28, 2025 Advance warehouse deadline September 2…" at bounding box center [705, 256] width 888 height 783
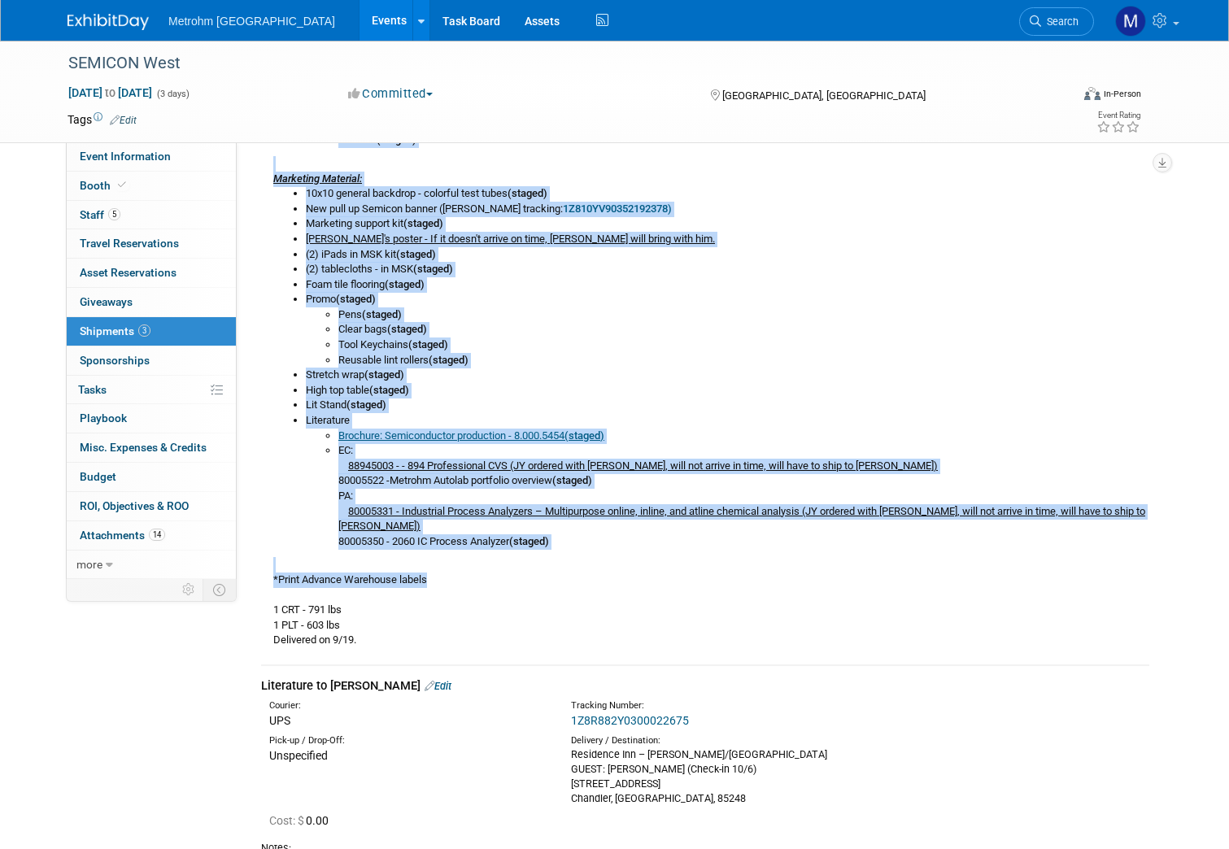
drag, startPoint x: 419, startPoint y: 581, endPoint x: 269, endPoint y: 156, distance: 450.8
click at [269, 156] on div "Advance warehouse starts August 28, 2025 Advance warehouse deadline September 2…" at bounding box center [705, 256] width 888 height 783
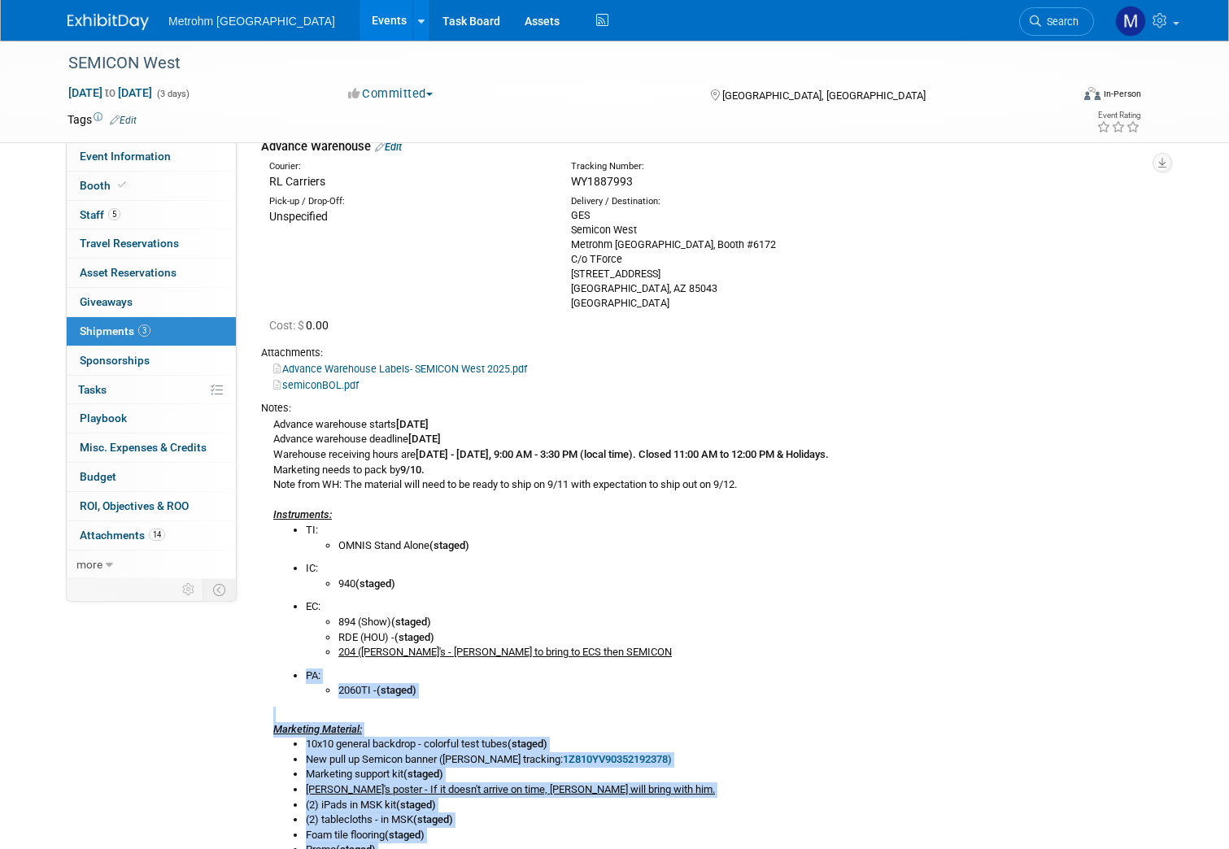
scroll to position [0, 0]
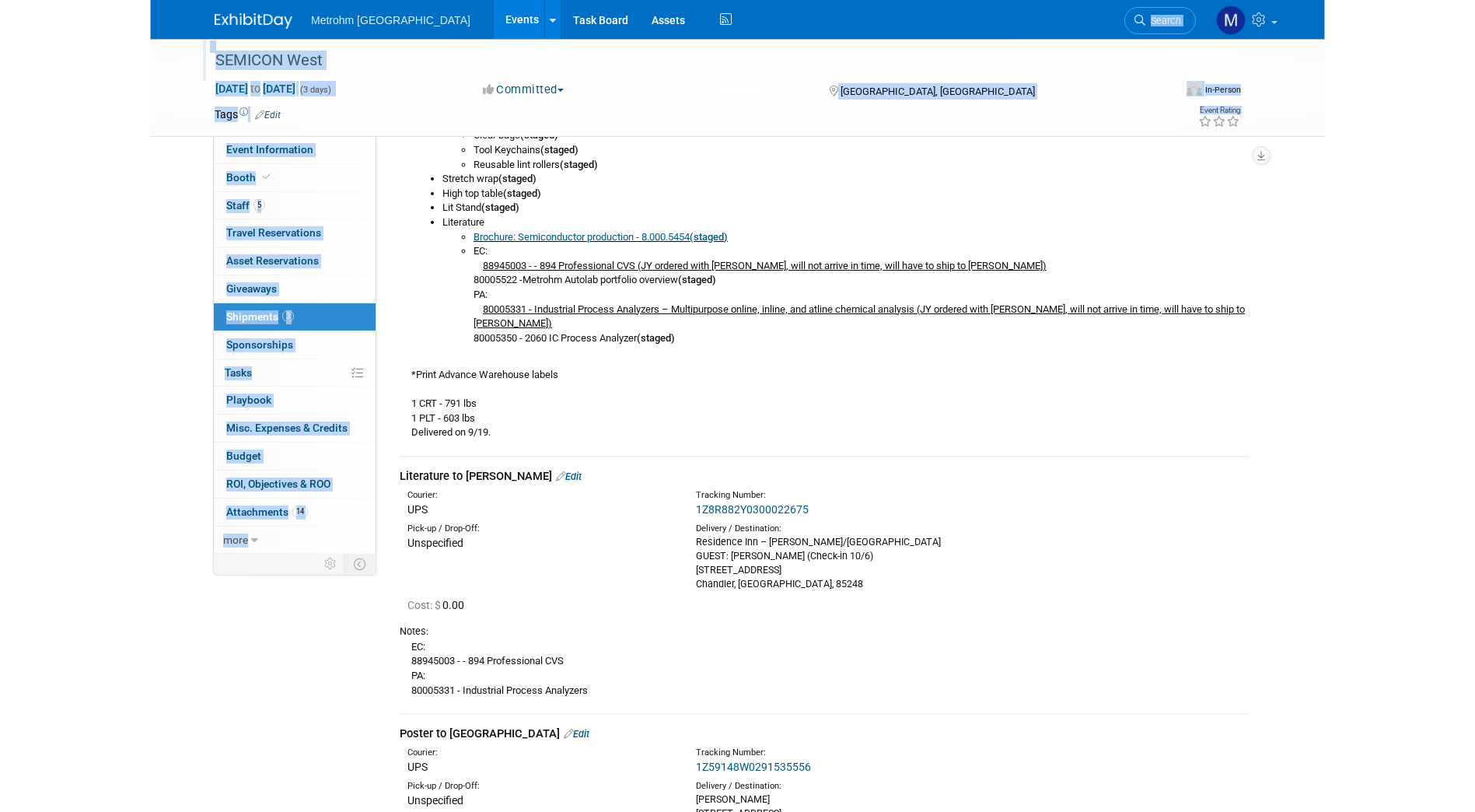
scroll to position [734, 0]
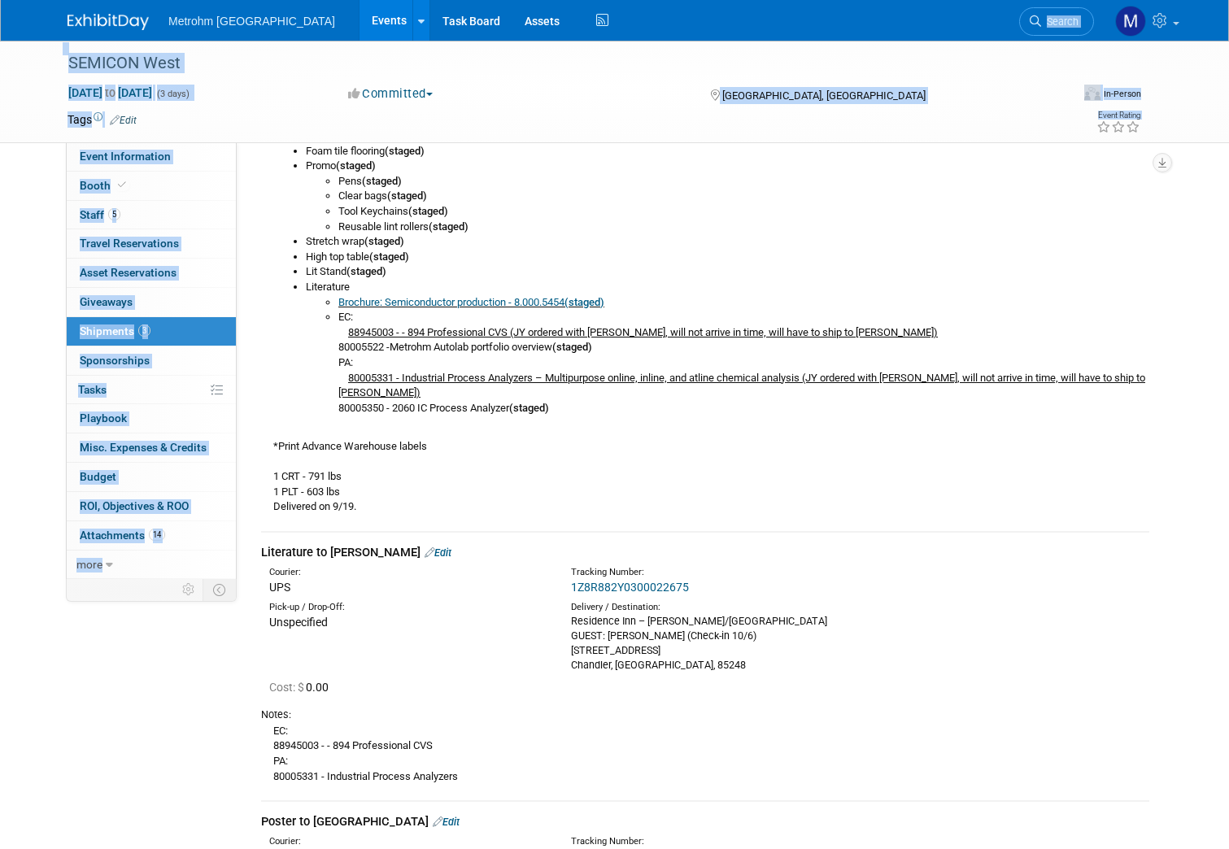
drag, startPoint x: 263, startPoint y: 509, endPoint x: 550, endPoint y: 455, distance: 292.8
click at [550, 455] on div "Advance warehouse starts August 28, 2025 Advance warehouse deadline September 2…" at bounding box center [705, 123] width 888 height 783
copy div "Advance warehouse starts August 28, 2025 Advance warehouse deadline September 2…"
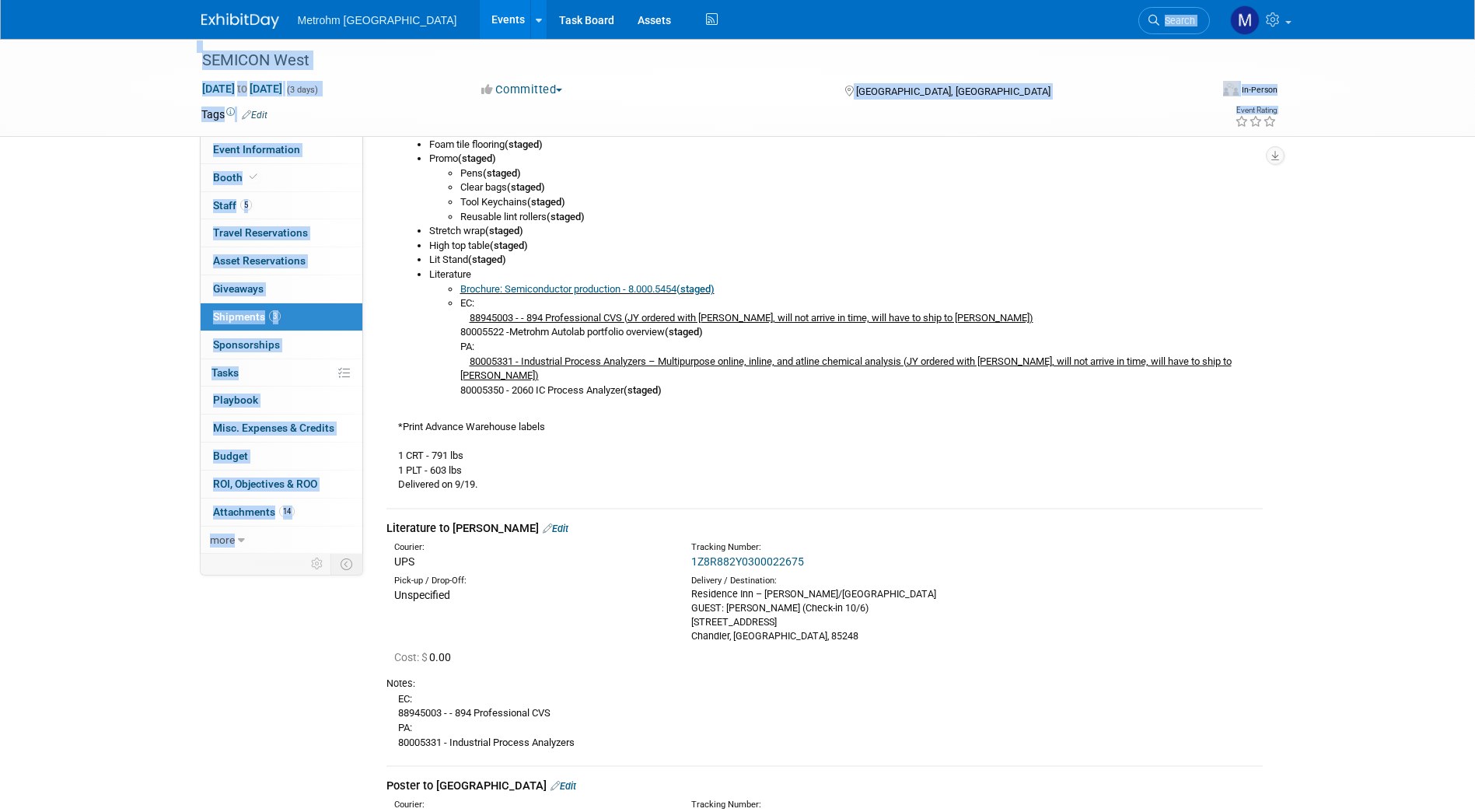
click at [491, 176] on b "(staged)" at bounding box center [502, 173] width 38 height 11
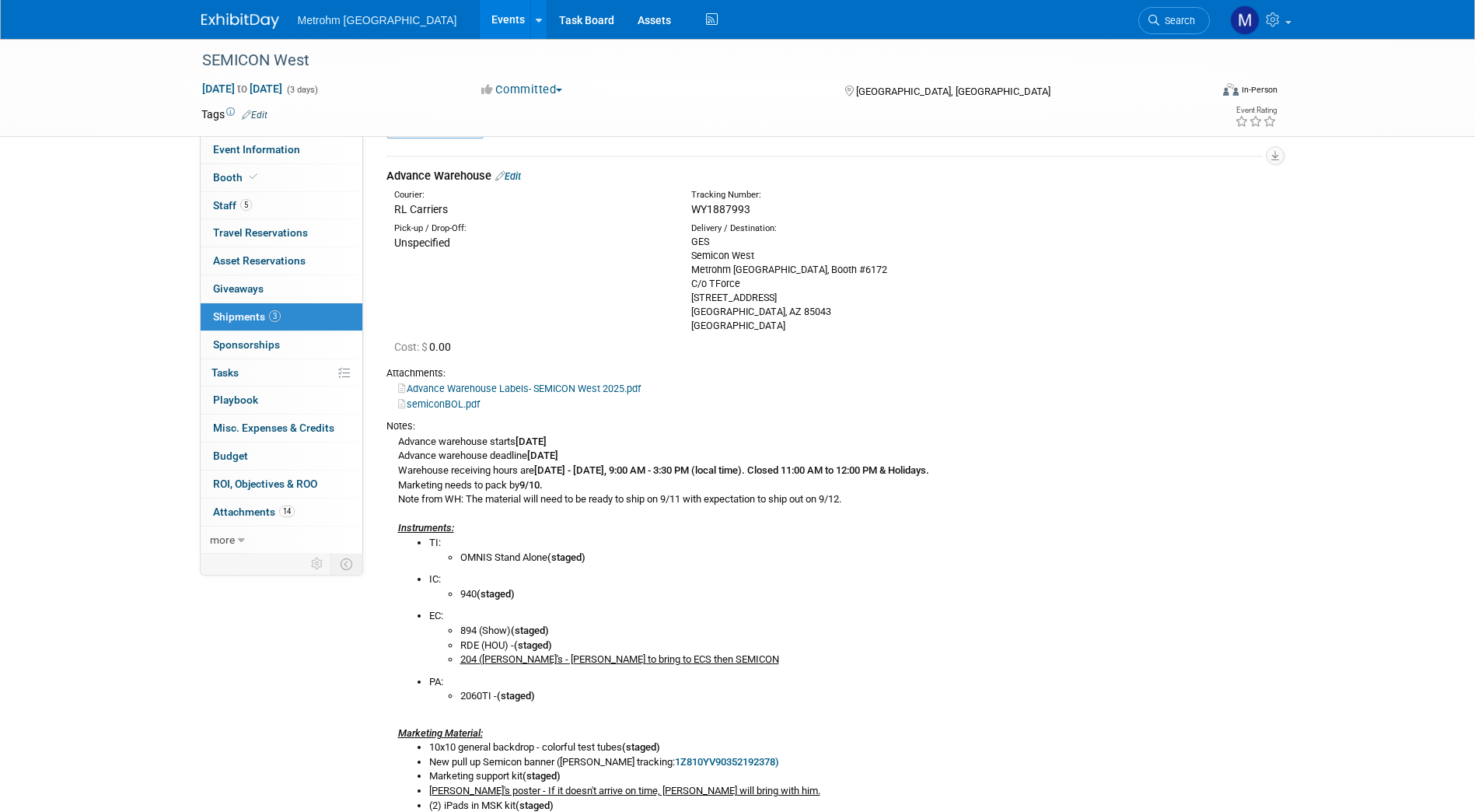
scroll to position [0, 0]
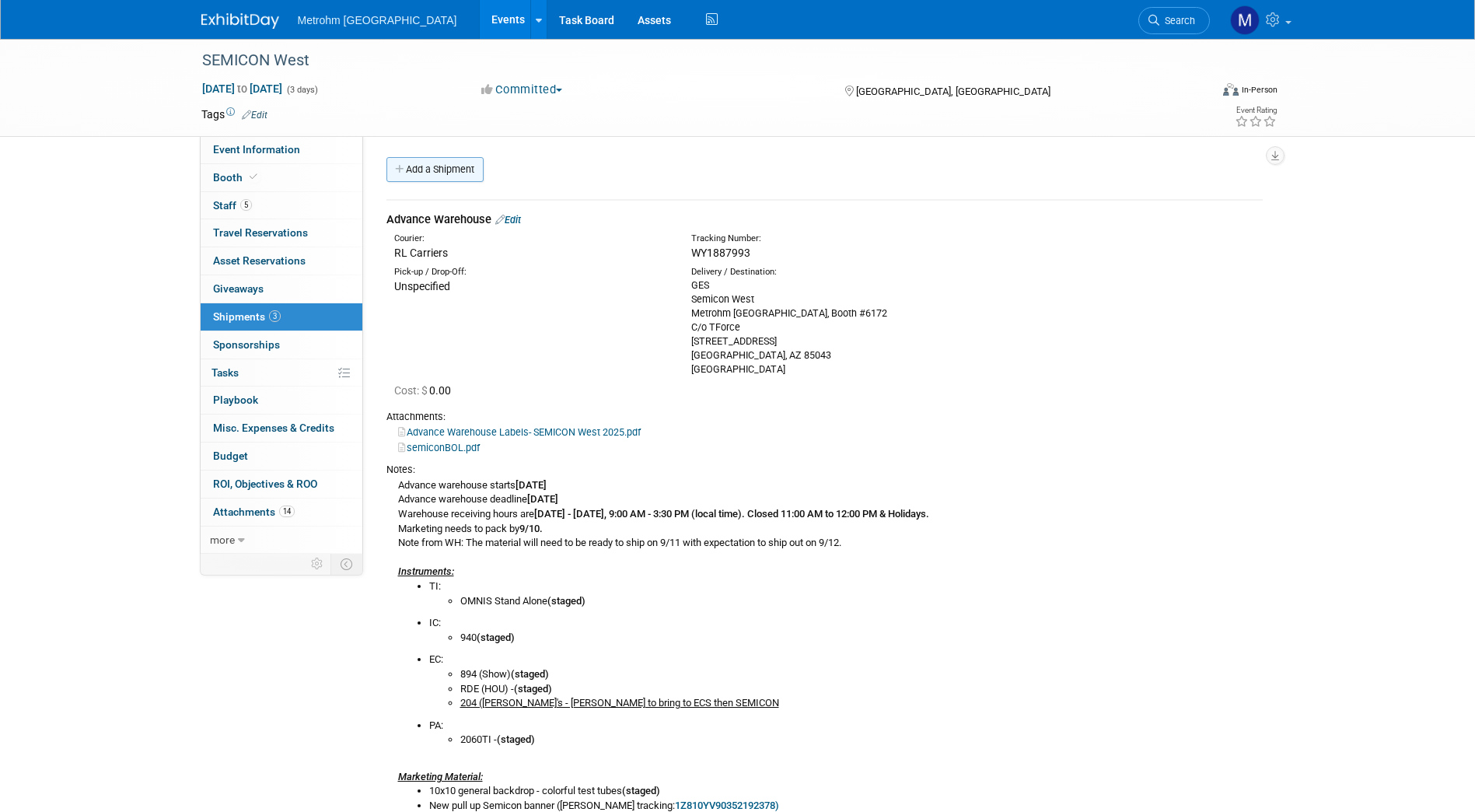
click at [464, 168] on link "Add a Shipment" at bounding box center [435, 169] width 98 height 25
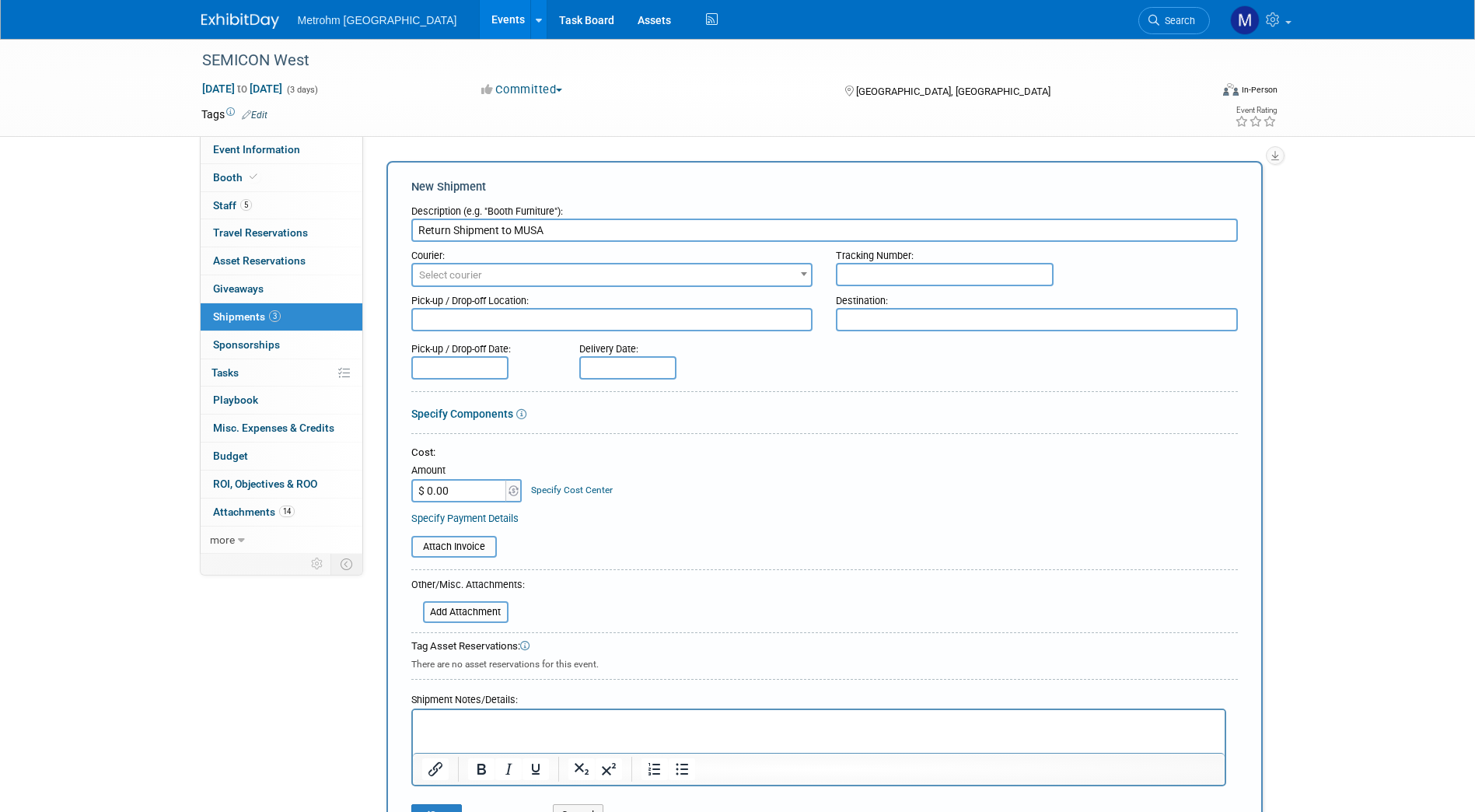
type input "Return Shipment to MUSA"
click at [859, 275] on input "text" at bounding box center [945, 274] width 218 height 23
click at [874, 306] on div "Destination:" at bounding box center [1037, 297] width 402 height 21
click at [861, 320] on textarea at bounding box center [1037, 319] width 402 height 23
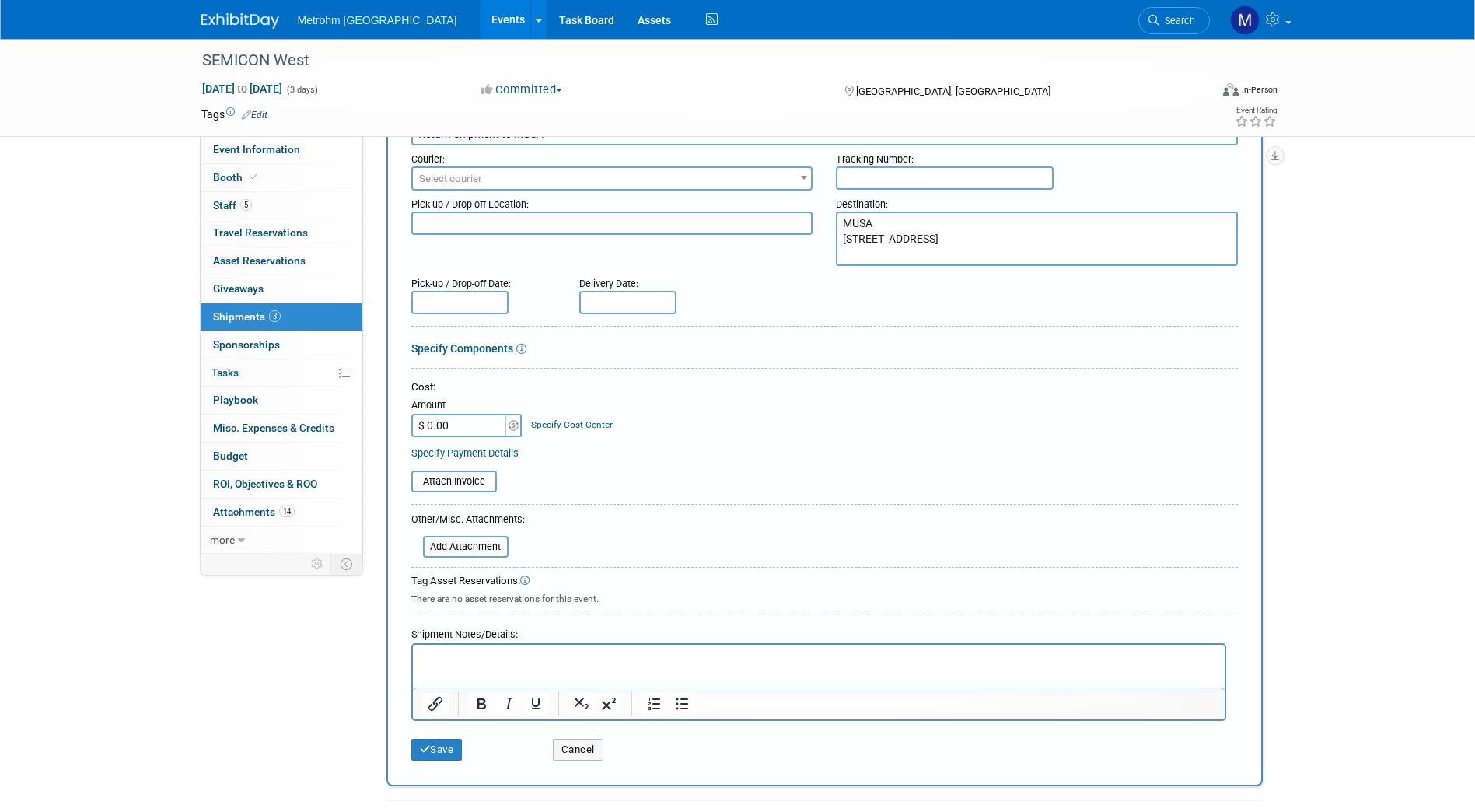
scroll to position [102, 0]
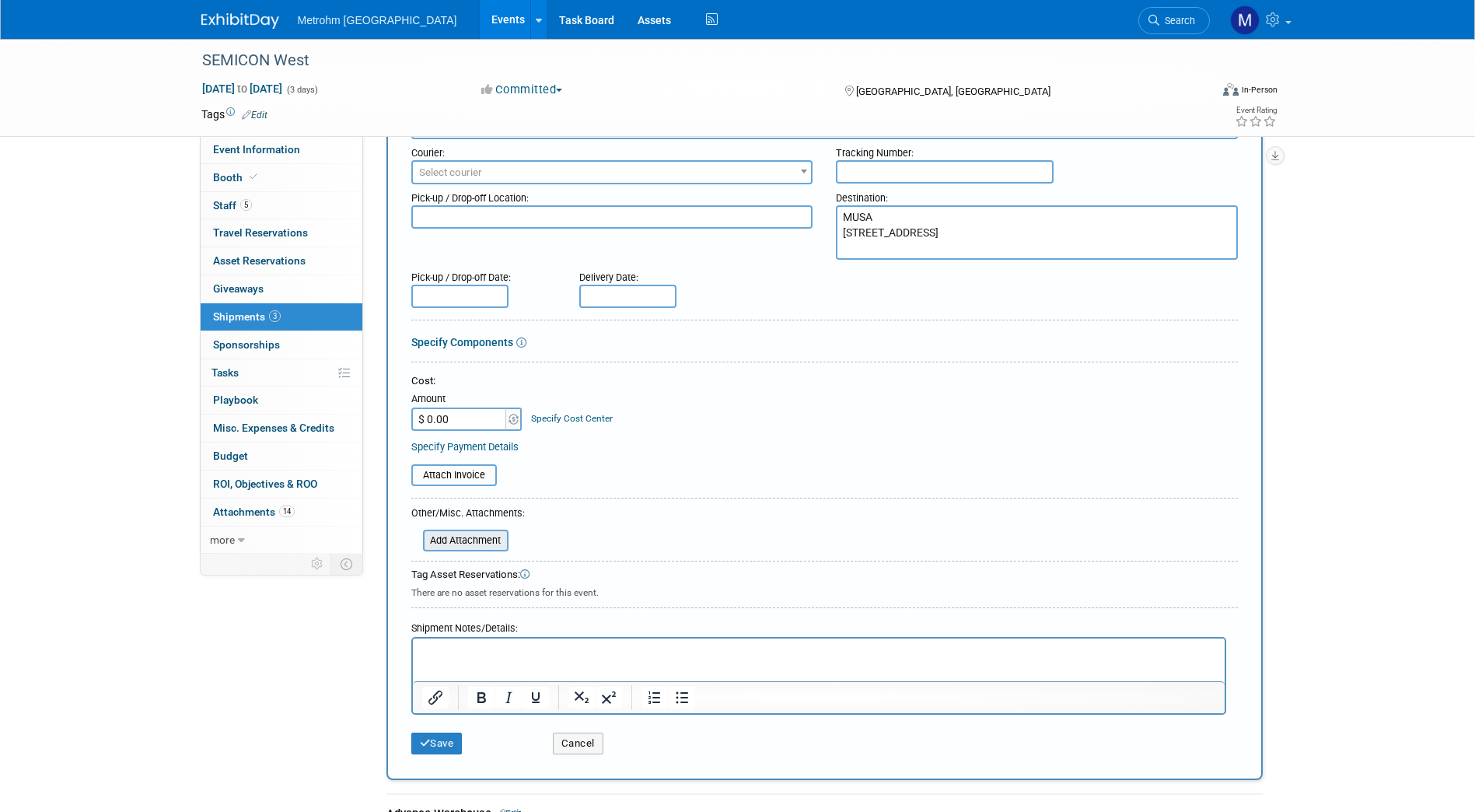
type textarea "MUSA 9250 Camden Field Pkwy Riverview, FL 33578"
click at [448, 539] on input "file" at bounding box center [415, 540] width 186 height 19
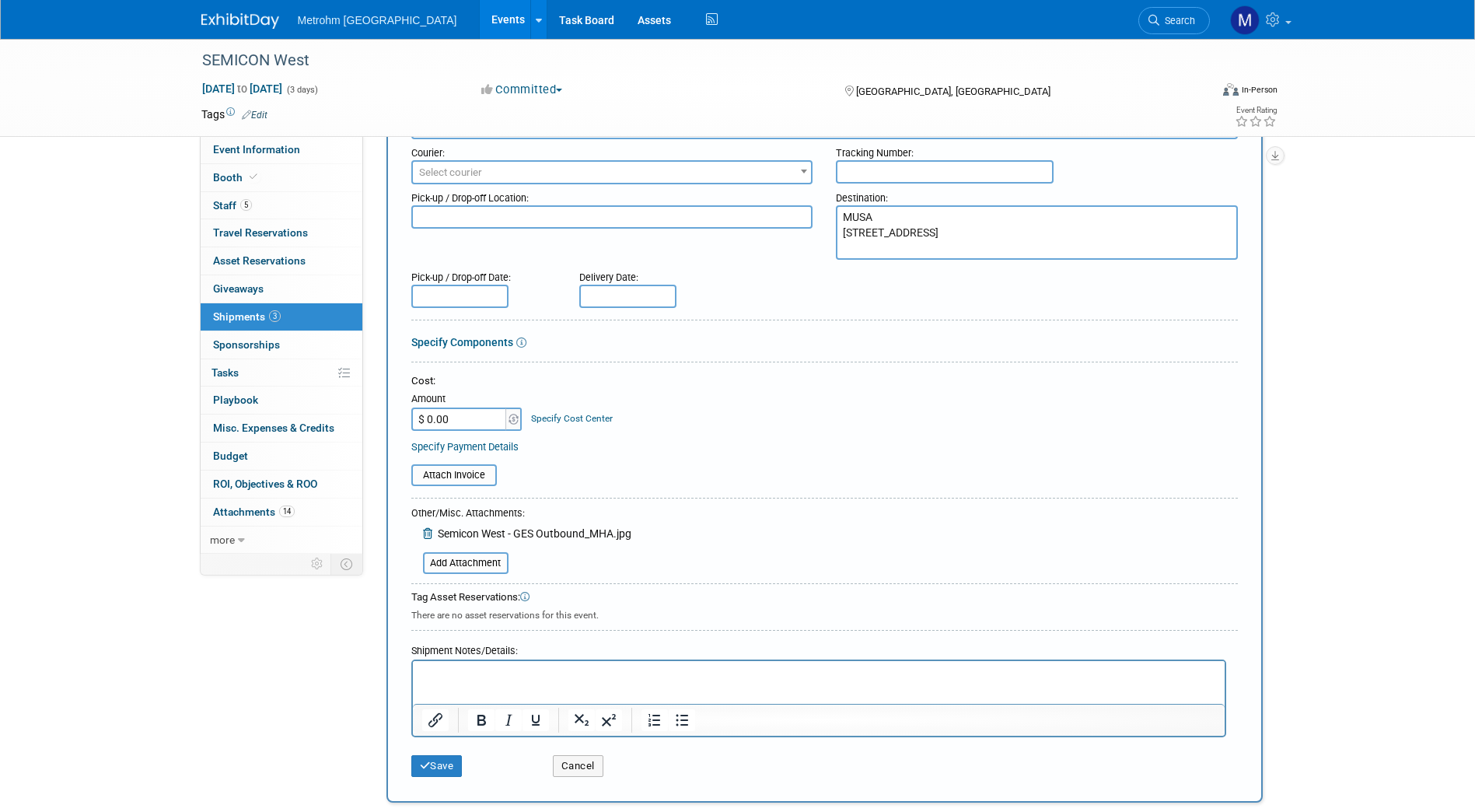
click at [547, 683] on html at bounding box center [818, 671] width 812 height 22
drag, startPoint x: 543, startPoint y: 676, endPoint x: 494, endPoint y: 684, distance: 49.6
click at [494, 683] on html "MHA Number: 5850887" at bounding box center [818, 671] width 812 height 22
copy p "5850887"
click at [878, 156] on div "Tracking Number:" at bounding box center [1037, 150] width 402 height 21
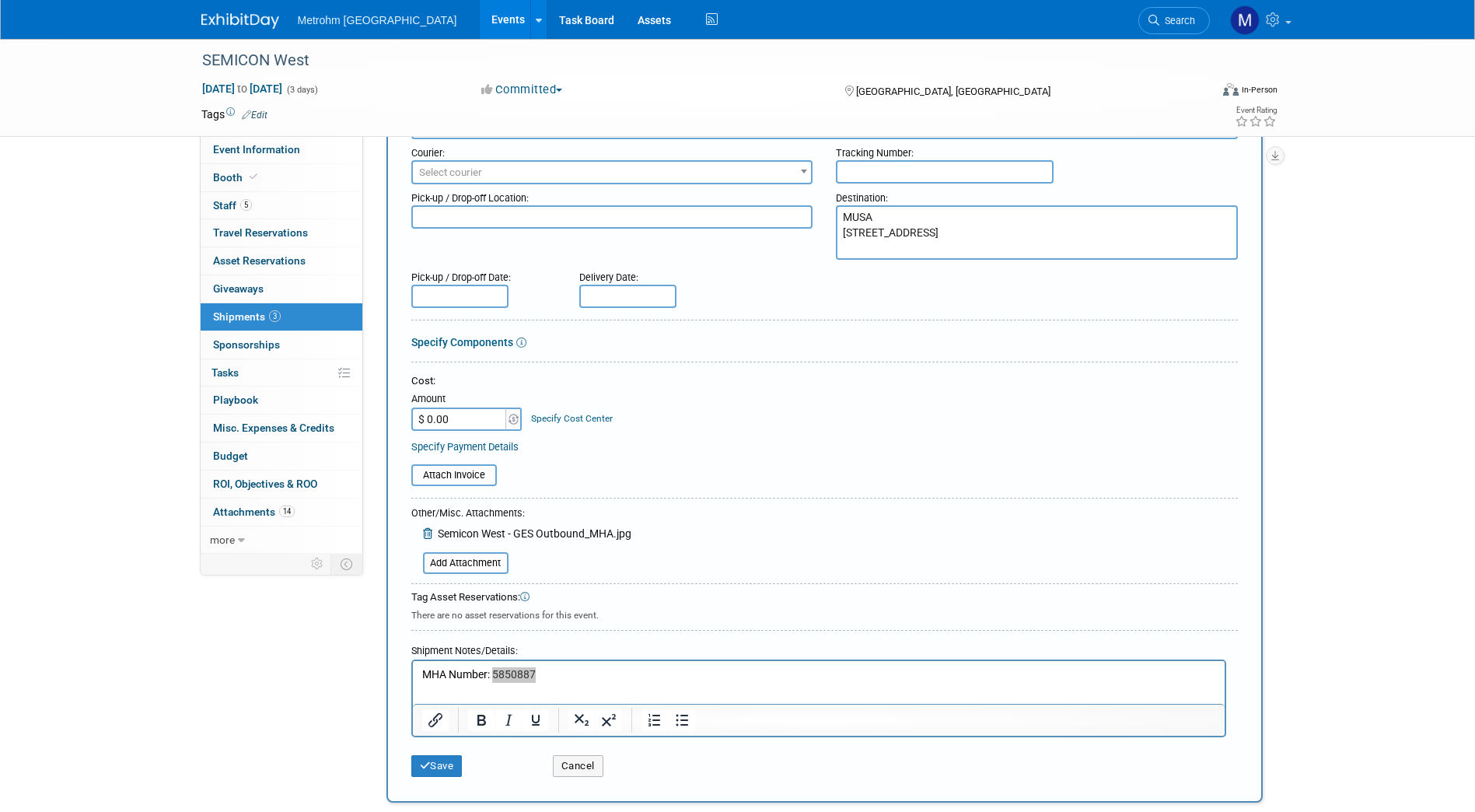
click at [866, 173] on input "text" at bounding box center [945, 171] width 218 height 23
paste input "5850887"
type input "5850887"
click at [439, 771] on button "Save" at bounding box center [437, 765] width 52 height 22
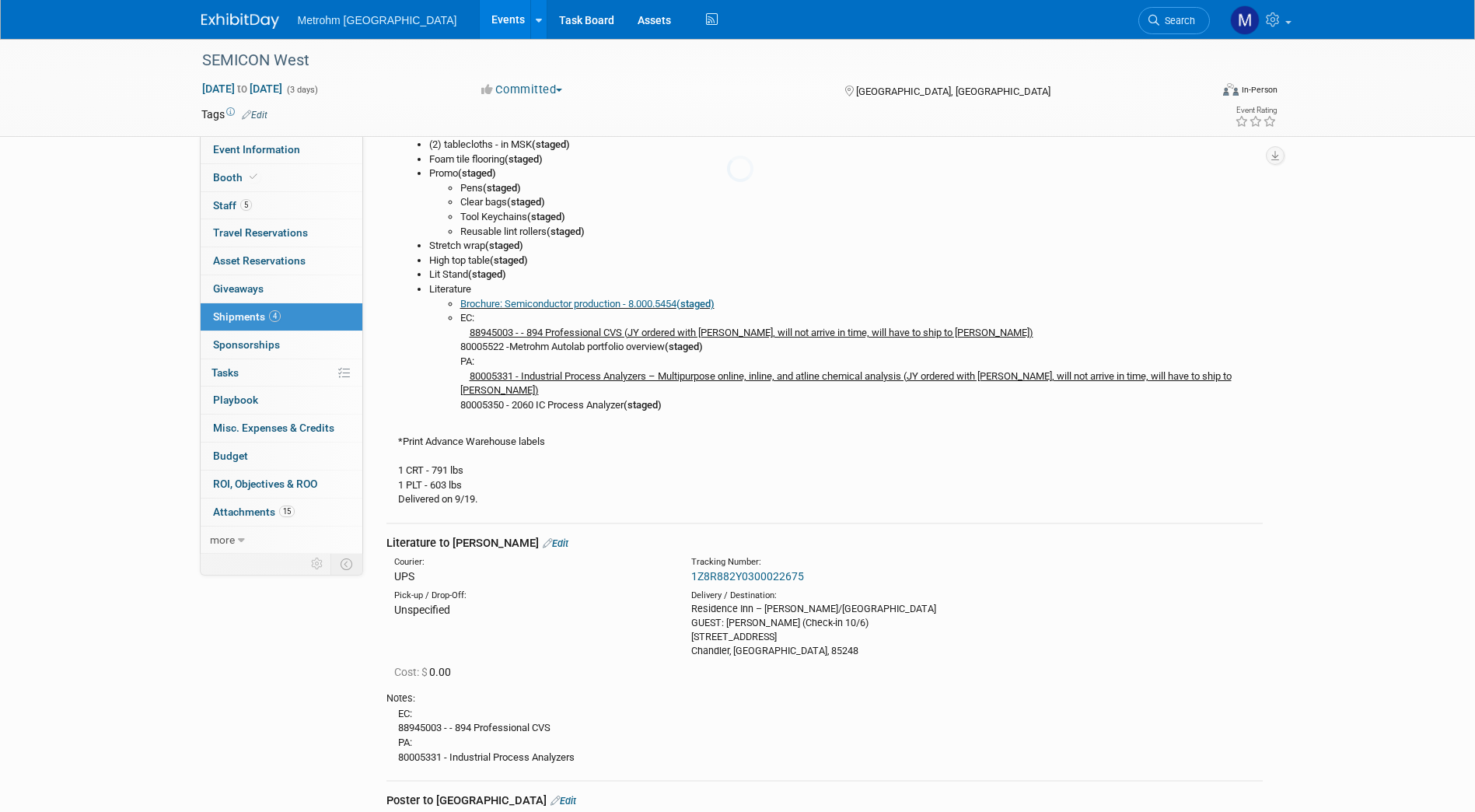
scroll to position [1252, 0]
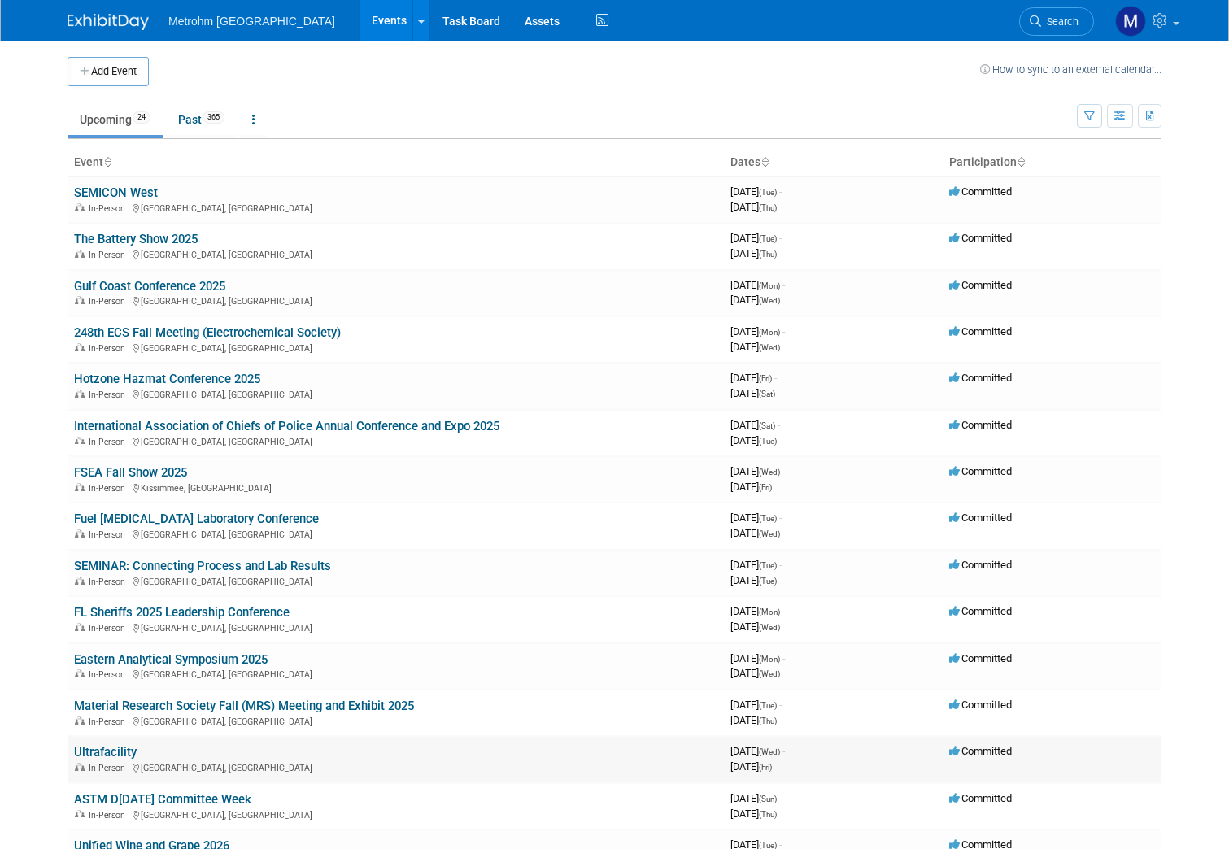
click at [106, 753] on link "Ultrafacility" at bounding box center [105, 752] width 63 height 15
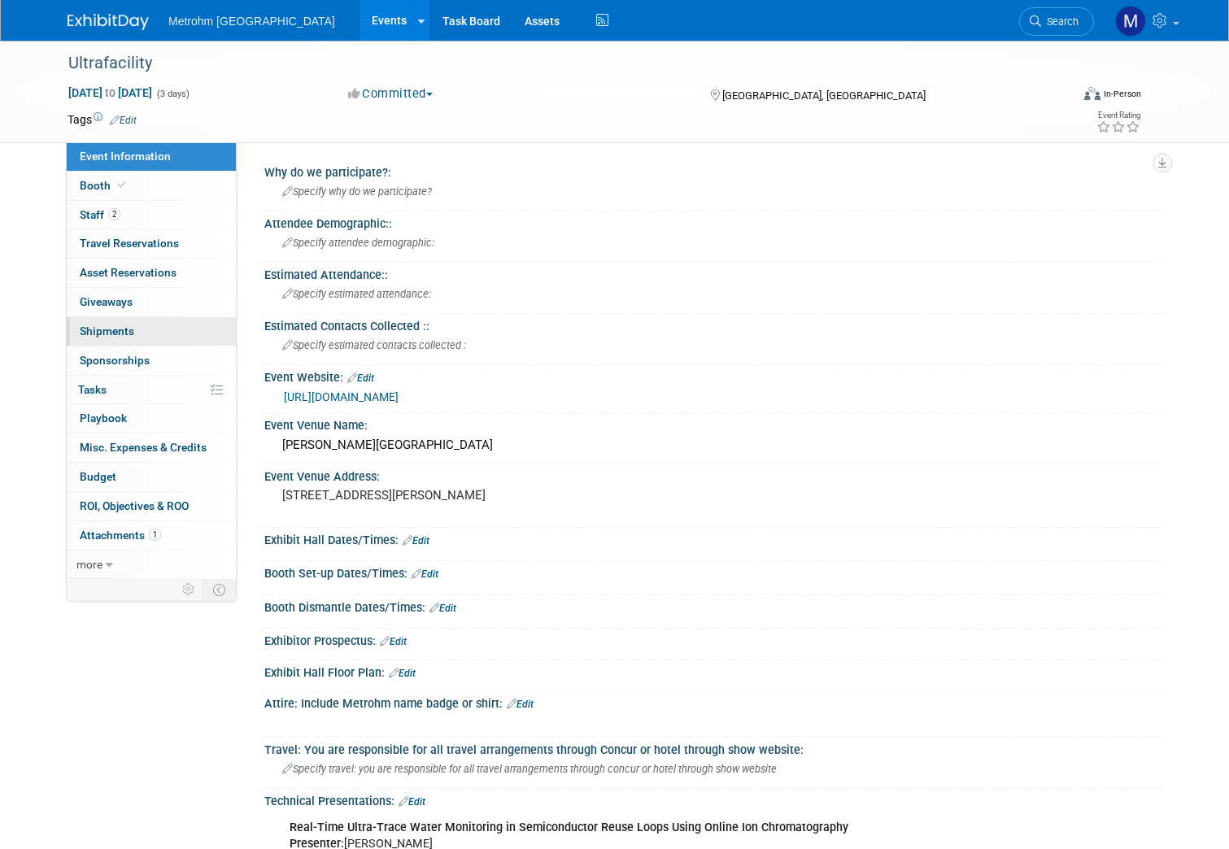
click at [112, 324] on span "Shipments 0" at bounding box center [107, 330] width 54 height 13
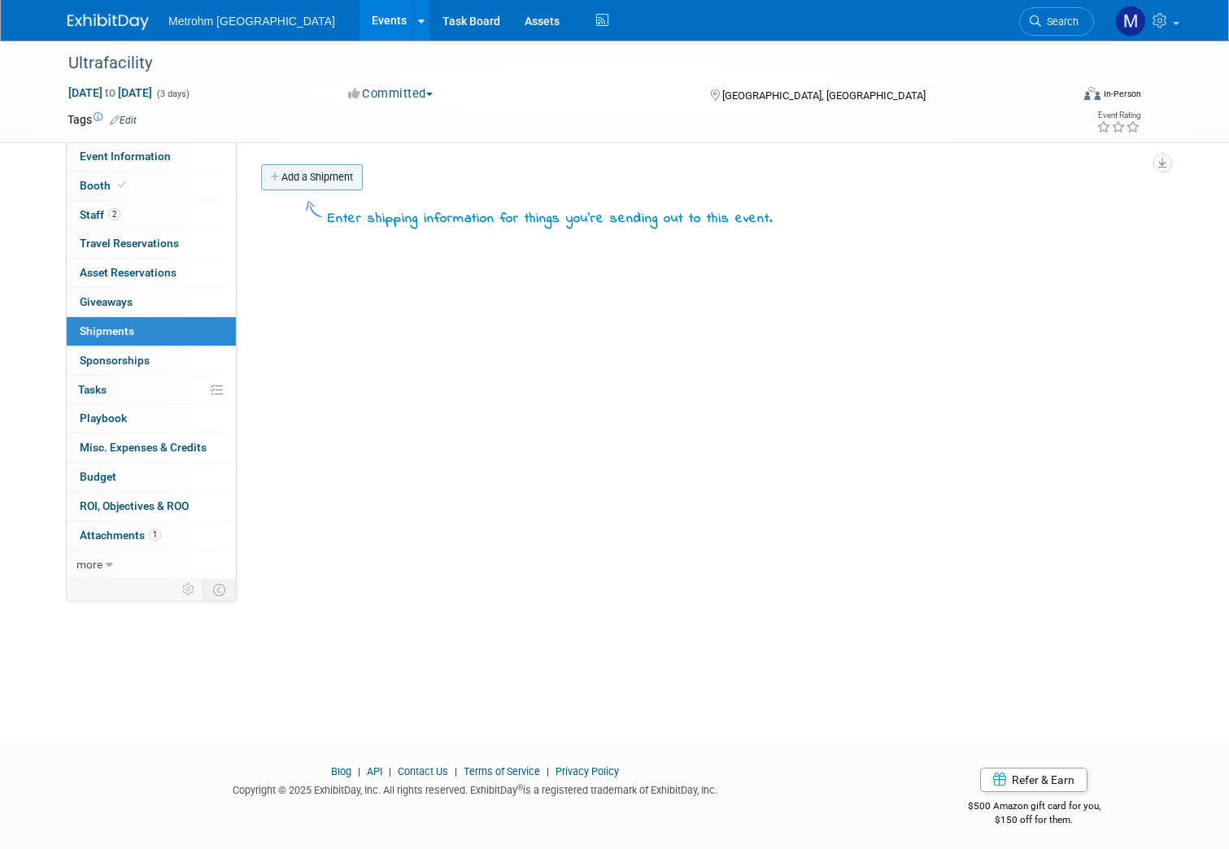
click at [326, 171] on link "Add a Shipment" at bounding box center [312, 177] width 102 height 26
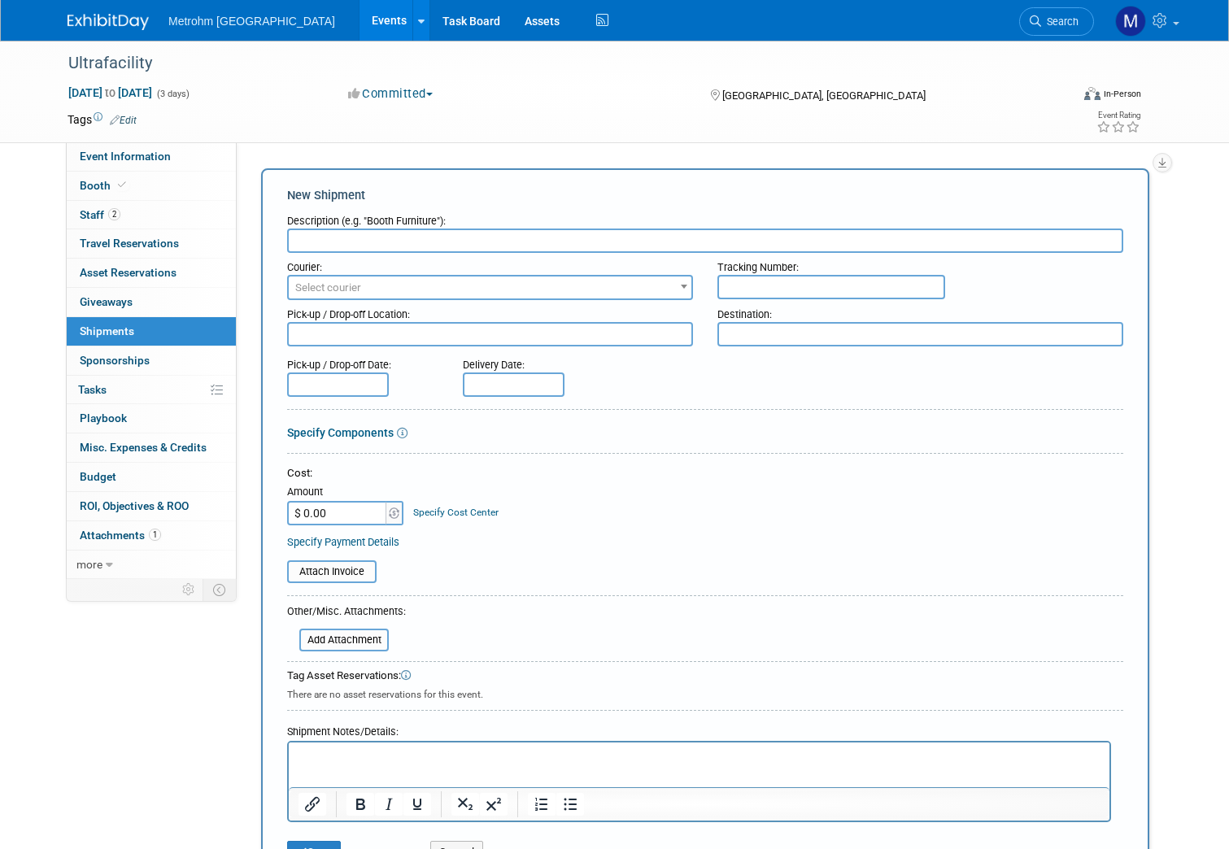
click at [332, 237] on input "text" at bounding box center [705, 240] width 836 height 24
type input "Advance Warehouse"
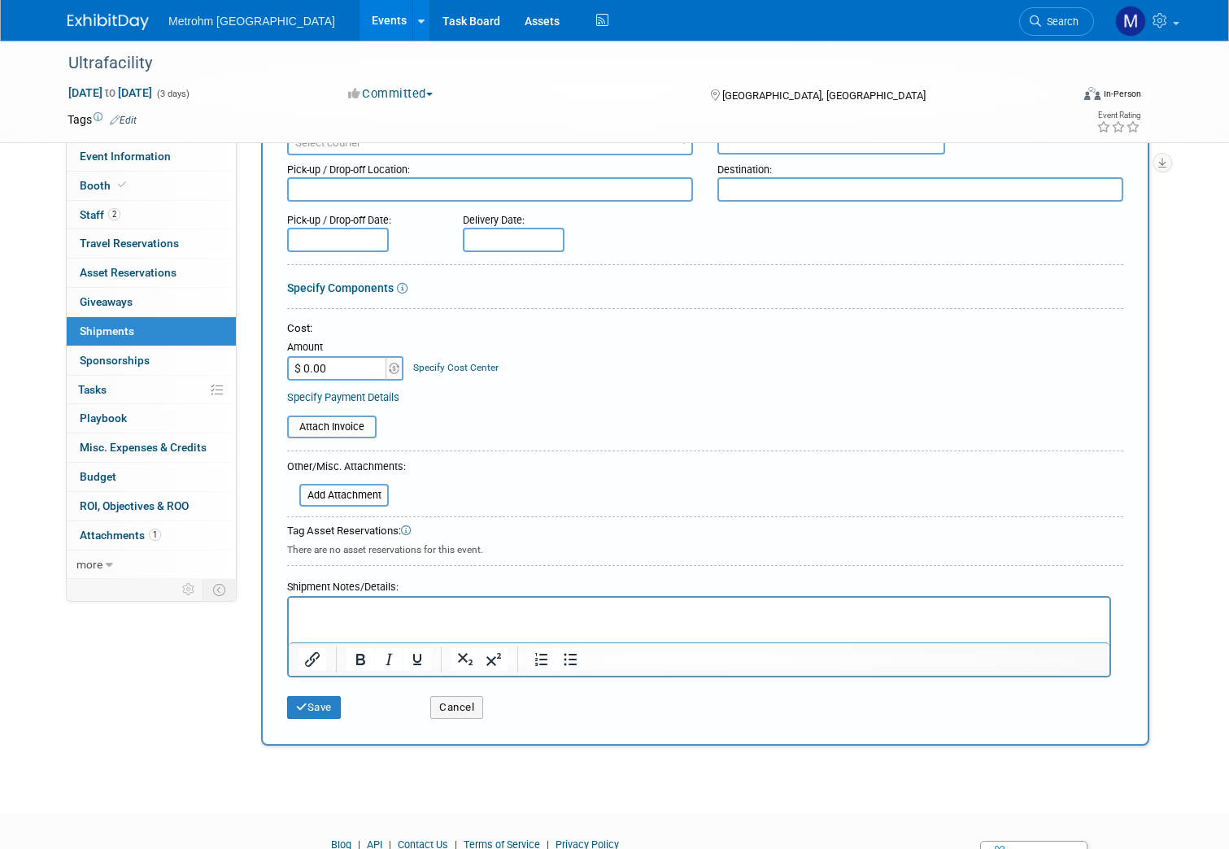
scroll to position [146, 0]
click at [384, 615] on p "Rich Text Area. Press ALT-0 for help." at bounding box center [699, 611] width 802 height 16
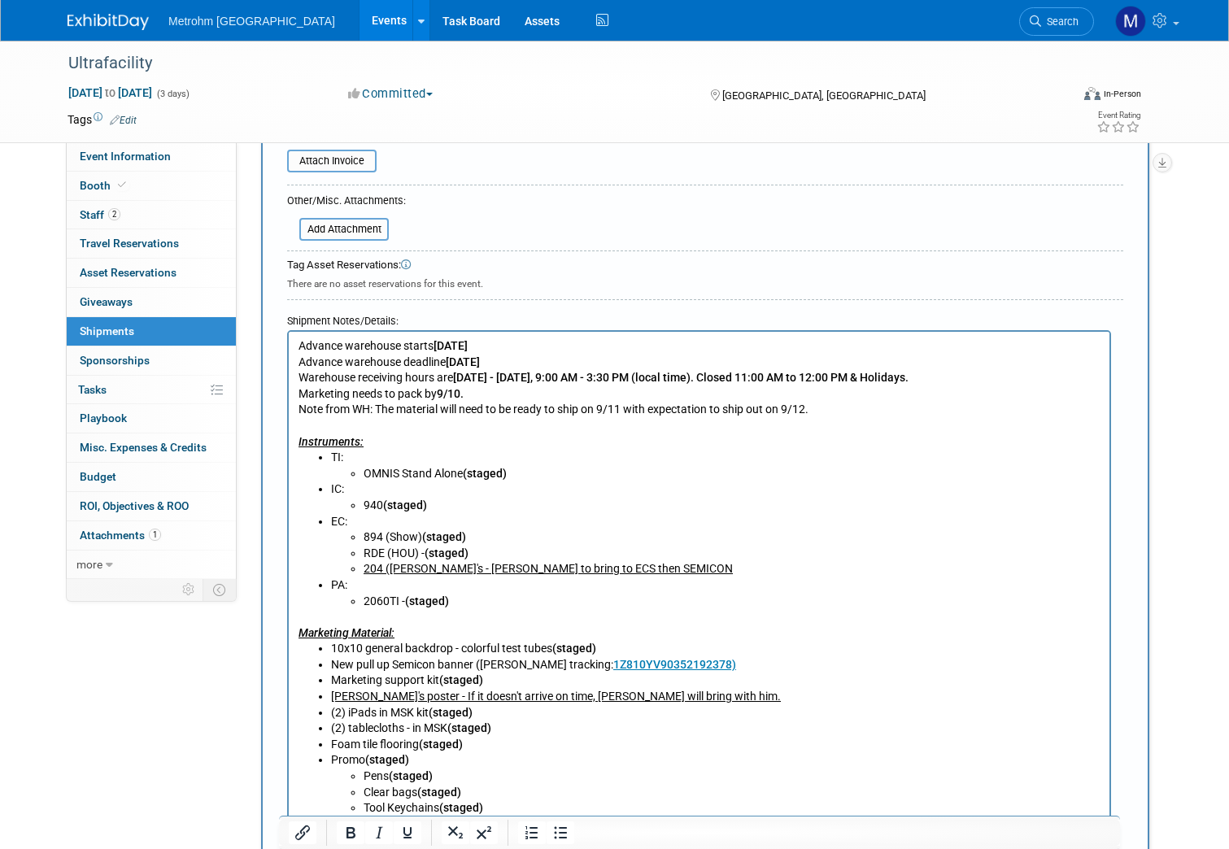
scroll to position [402, 0]
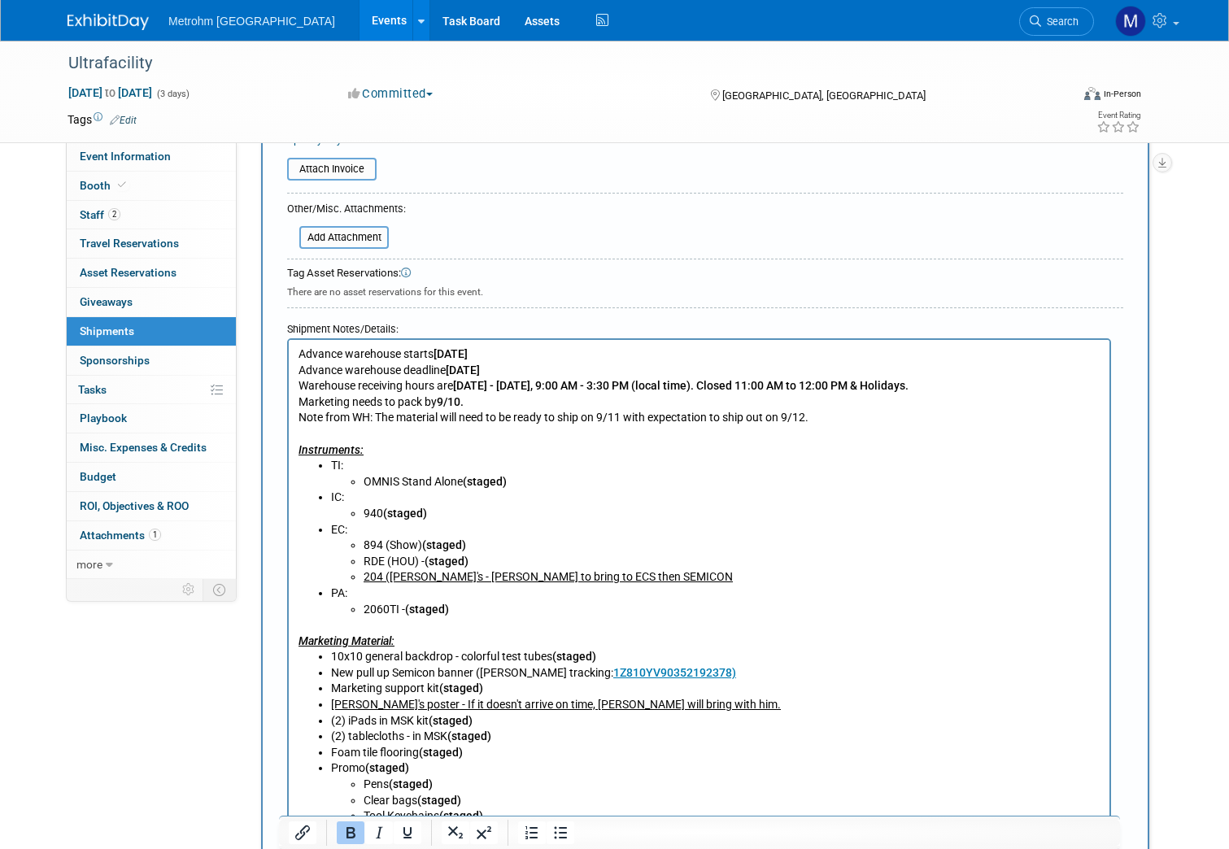
drag, startPoint x: 525, startPoint y: 354, endPoint x: 435, endPoint y: 358, distance: 90.3
click at [435, 358] on p "Advance warehouse starts [DATE] Advance warehouse deadline [DATE] Warehouse rec…" at bounding box center [699, 401] width 802 height 111
drag, startPoint x: 557, startPoint y: 370, endPoint x: 452, endPoint y: 374, distance: 105.0
click at [452, 374] on p "Advance warehouse starts TBD Advance warehouse deadline [DATE] Warehouse receiv…" at bounding box center [699, 401] width 802 height 111
click at [472, 402] on p "Advance warehouse starts TBD Advance warehouse deadline TBD Warehouse receiving…" at bounding box center [699, 401] width 802 height 111
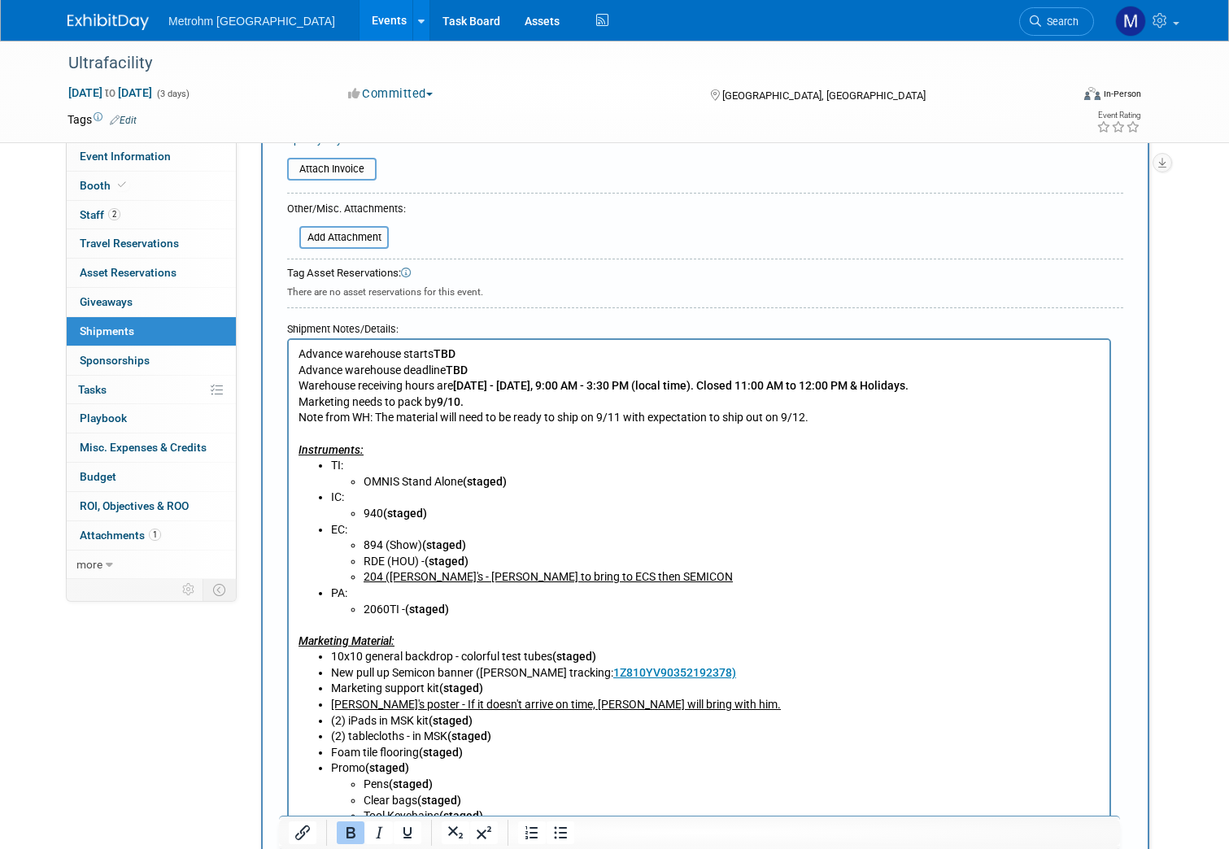
click at [458, 399] on b "9/10." at bounding box center [450, 401] width 27 height 13
click at [463, 401] on b "9/10." at bounding box center [450, 401] width 27 height 13
click at [471, 405] on p "Advance warehouse starts TBD Advance warehouse deadline TBD Warehouse receiving…" at bounding box center [699, 401] width 802 height 111
drag, startPoint x: 469, startPoint y: 402, endPoint x: 440, endPoint y: 404, distance: 29.4
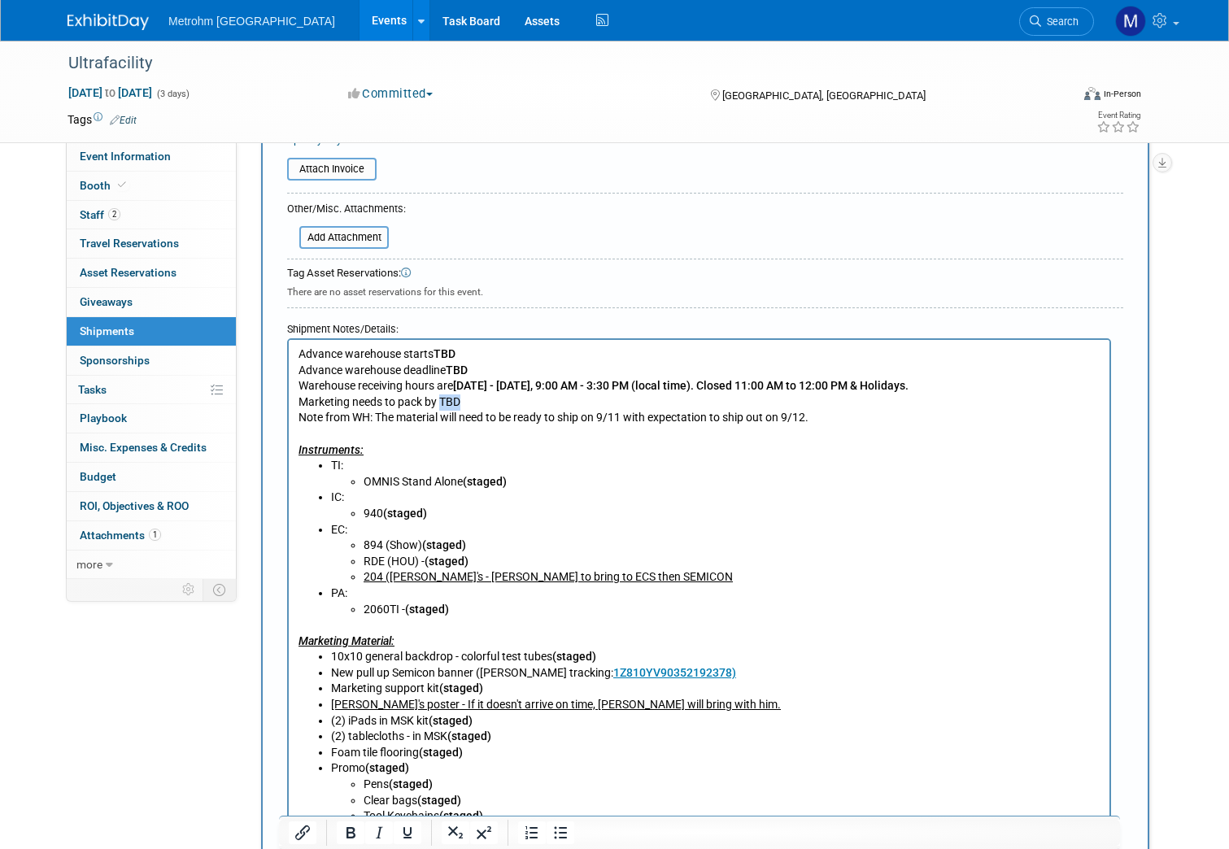
click at [440, 404] on p "Advance warehouse starts TBD Advance warehouse deadline TBD Warehouse receiving…" at bounding box center [699, 401] width 802 height 111
click at [830, 422] on p "Advance warehouse starts TBD Advance warehouse deadline TBD Warehouse receiving…" at bounding box center [699, 401] width 802 height 111
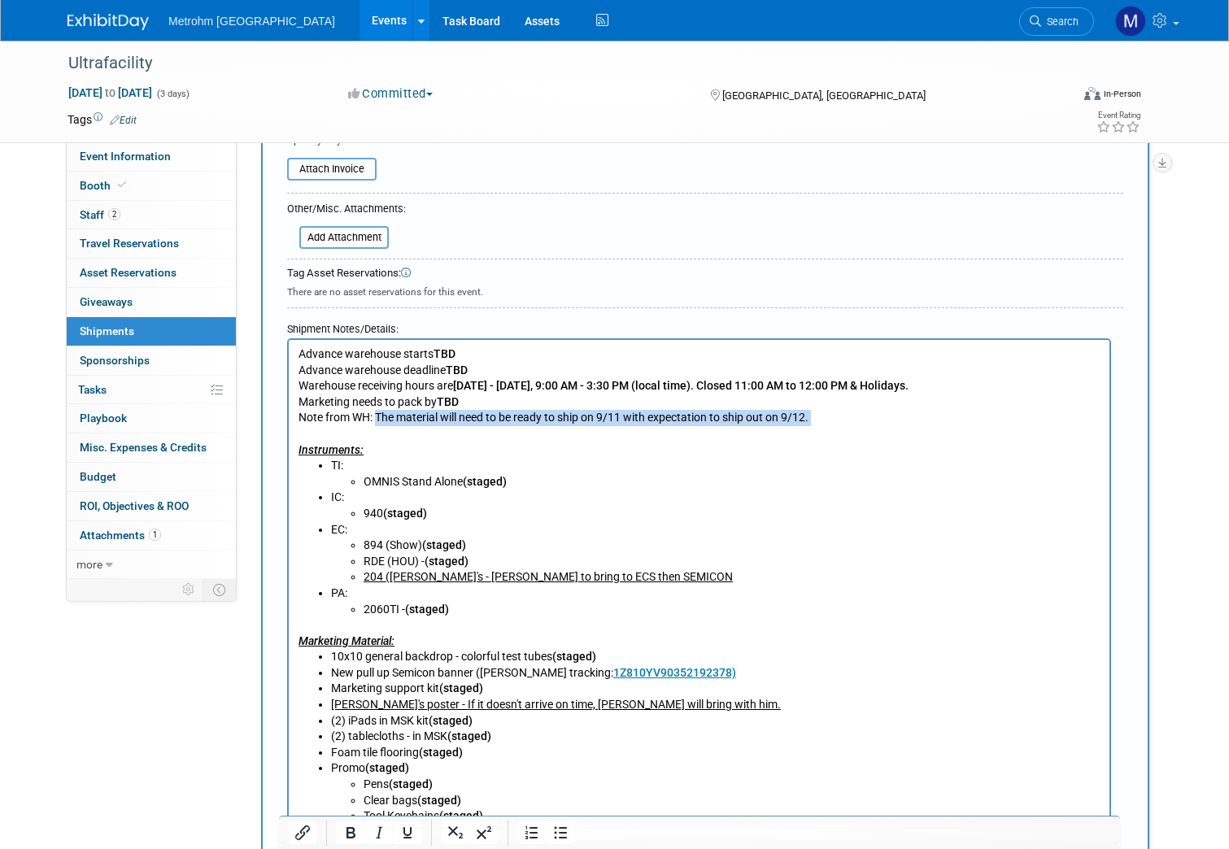
drag, startPoint x: 830, startPoint y: 422, endPoint x: 384, endPoint y: 425, distance: 446.4
click at [384, 425] on p "Advance warehouse starts TBD Advance warehouse deadline TBD Warehouse receiving…" at bounding box center [699, 401] width 802 height 111
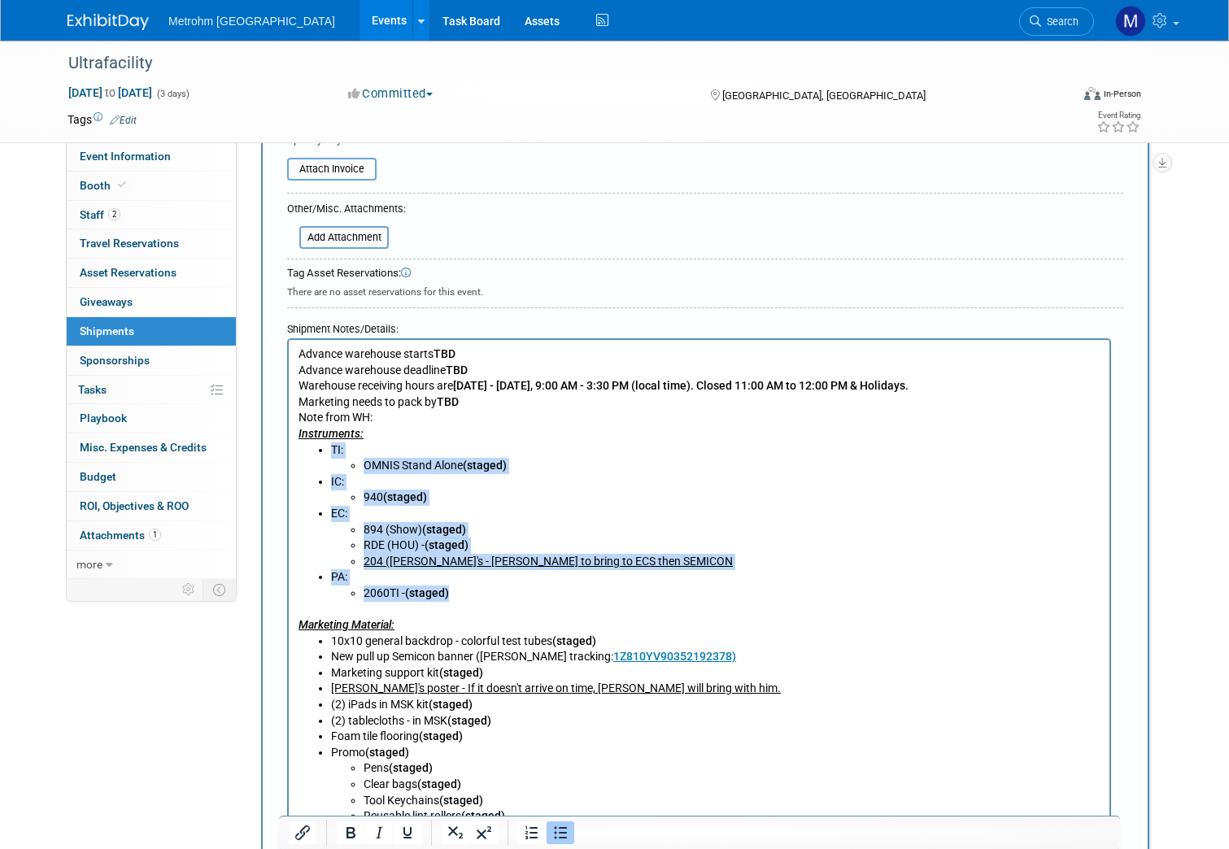
drag, startPoint x: 490, startPoint y: 596, endPoint x: 331, endPoint y: 455, distance: 212.6
click at [331, 455] on body "Advance warehouse starts TBD Advance warehouse deadline TBD Warehouse receiving…" at bounding box center [699, 696] width 803 height 701
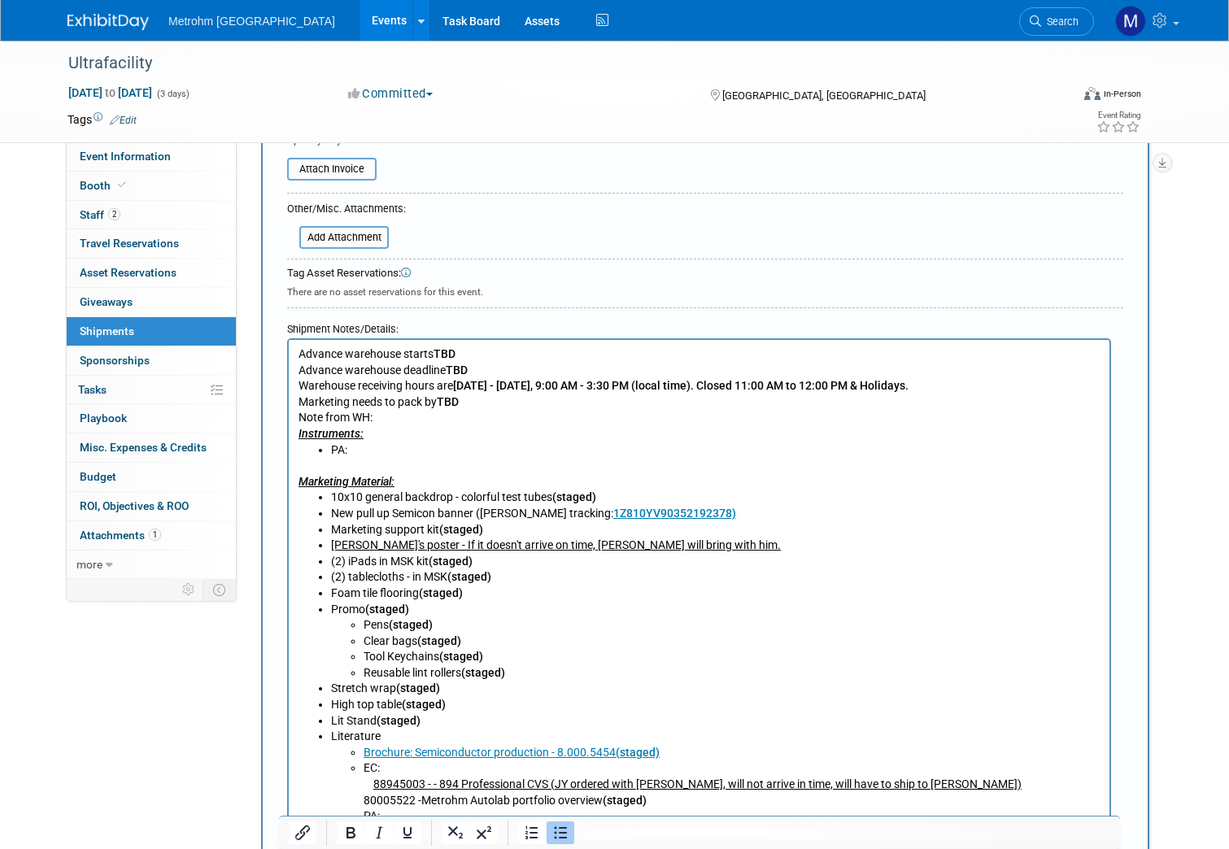
drag, startPoint x: 711, startPoint y: 512, endPoint x: 478, endPoint y: 515, distance: 233.4
click at [478, 515] on li "New pull up Semicon banner ([PERSON_NAME] tracking: 1Z810YV90352192378)﻿" at bounding box center [715, 514] width 769 height 16
drag, startPoint x: 620, startPoint y: 503, endPoint x: 451, endPoint y: 498, distance: 168.4
click at [451, 498] on li "10x10 general backdrop - colorful test tubes (staged)" at bounding box center [715, 497] width 769 height 16
click at [502, 533] on li "Marketing support kit (staged)" at bounding box center [715, 530] width 769 height 16
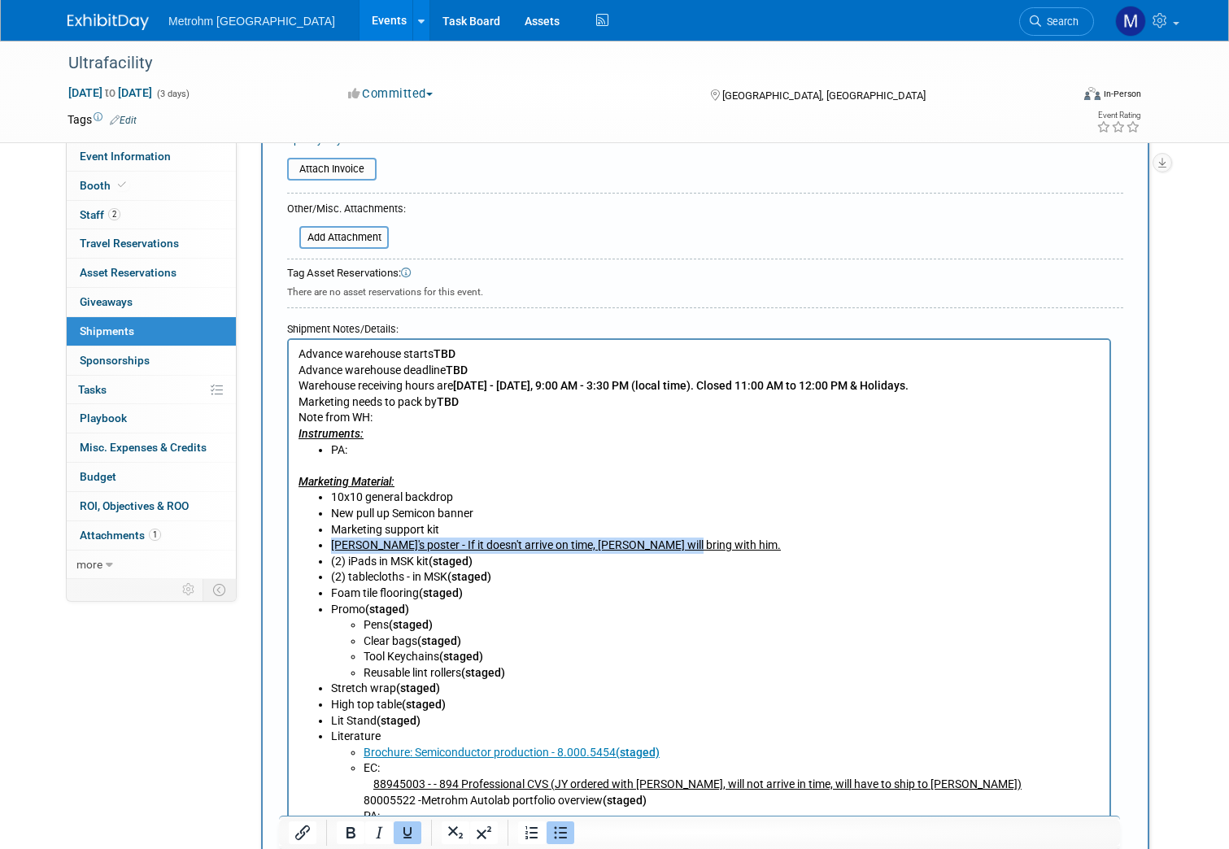
drag, startPoint x: 687, startPoint y: 552, endPoint x: 326, endPoint y: 549, distance: 361.0
click at [326, 549] on ul "10x10 general backdrop New pull up Semicon banner Marketing support kit [PERSON…" at bounding box center [699, 680] width 802 height 382
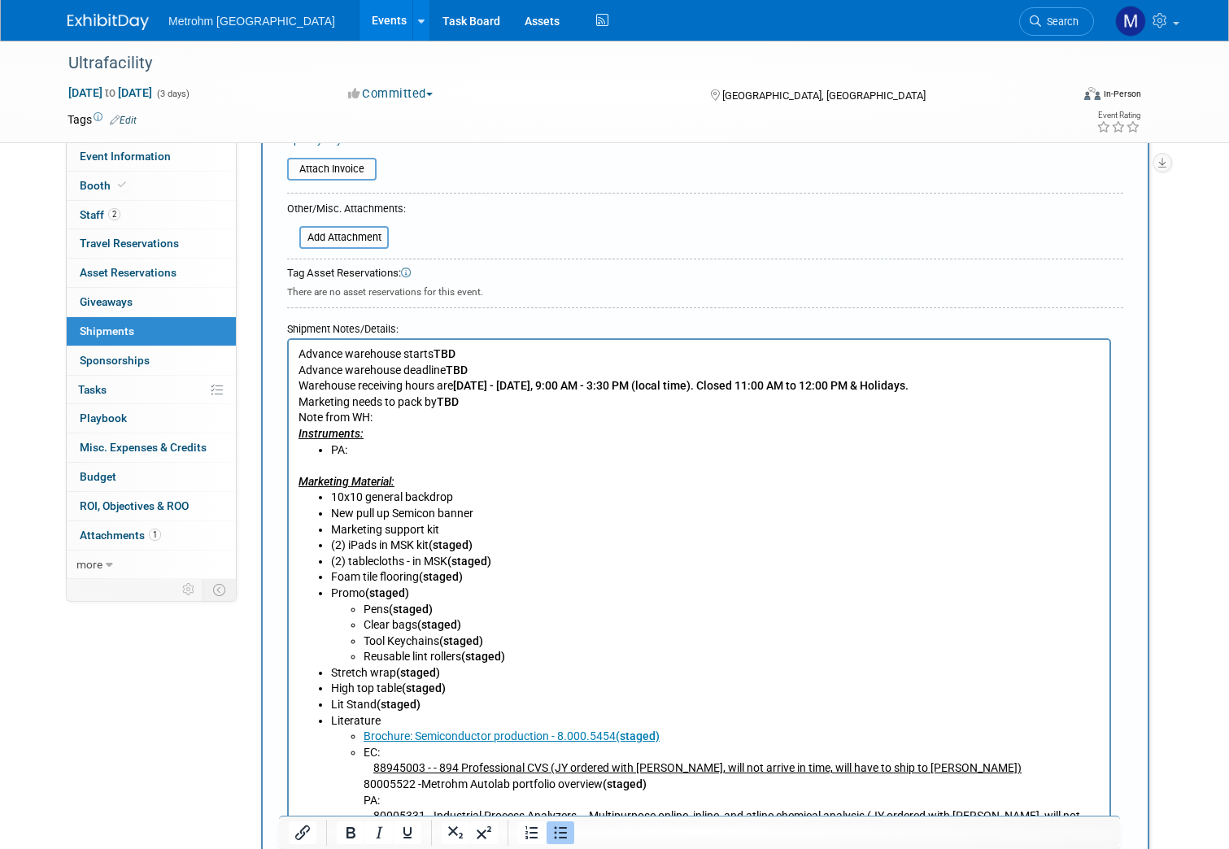
click at [498, 560] on li "(2) tablecloths - in MSK (staged)" at bounding box center [715, 562] width 769 height 16
click at [481, 540] on li "(2) iPads in MSK kit (staged)" at bounding box center [715, 545] width 769 height 16
click at [437, 559] on li "(2) tablecloths -" at bounding box center [715, 562] width 769 height 16
click at [481, 576] on li "Foam tile flooring (staged)" at bounding box center [715, 577] width 769 height 16
drag, startPoint x: 481, startPoint y: 577, endPoint x: 408, endPoint y: 579, distance: 73.2
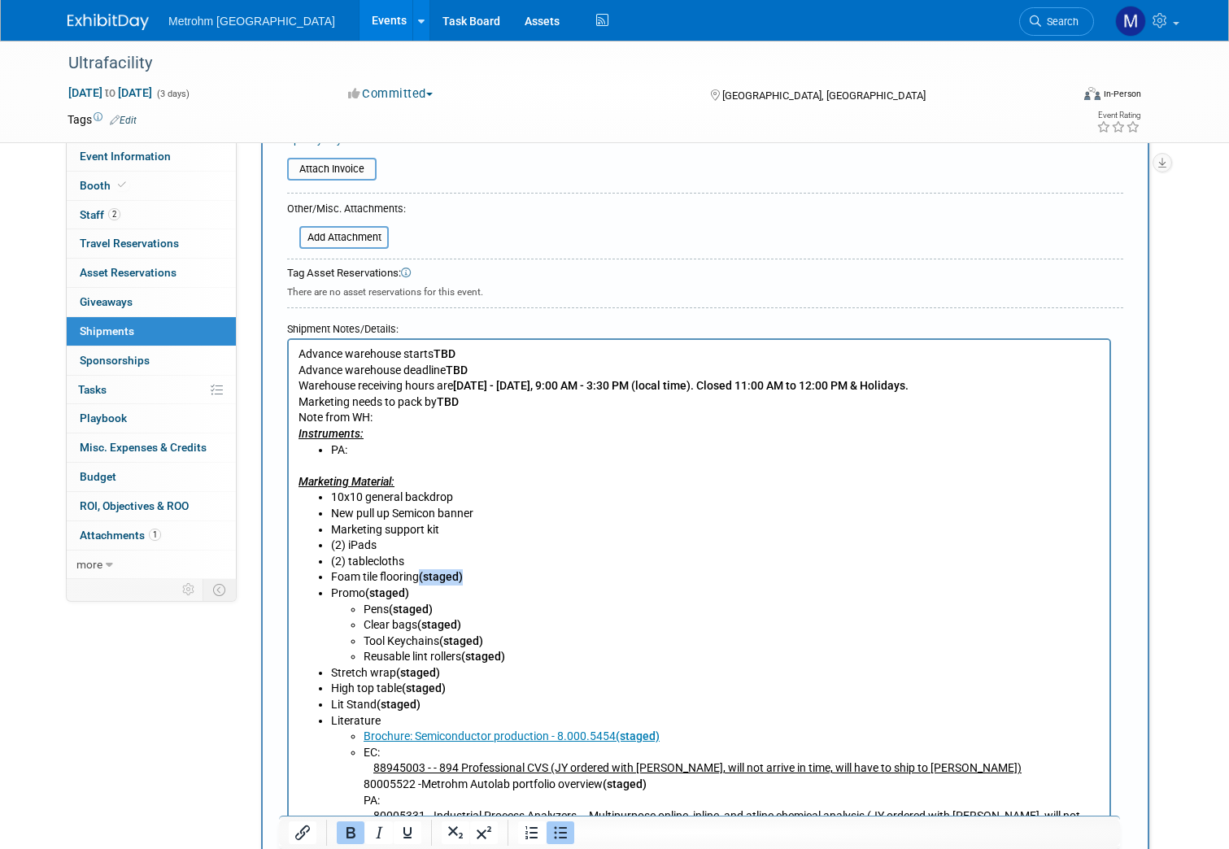
click at [408, 579] on li "Foam tile flooring (staged)" at bounding box center [715, 577] width 769 height 16
click at [507, 657] on li "Reusable lint rollers (staged)" at bounding box center [731, 657] width 737 height 16
drag, startPoint x: 523, startPoint y: 656, endPoint x: 350, endPoint y: 636, distance: 173.6
click at [350, 636] on ul "Pens (staged) Clear bags (staged) Tool Keychains (staged) Reusable lint rollers…" at bounding box center [715, 633] width 769 height 63
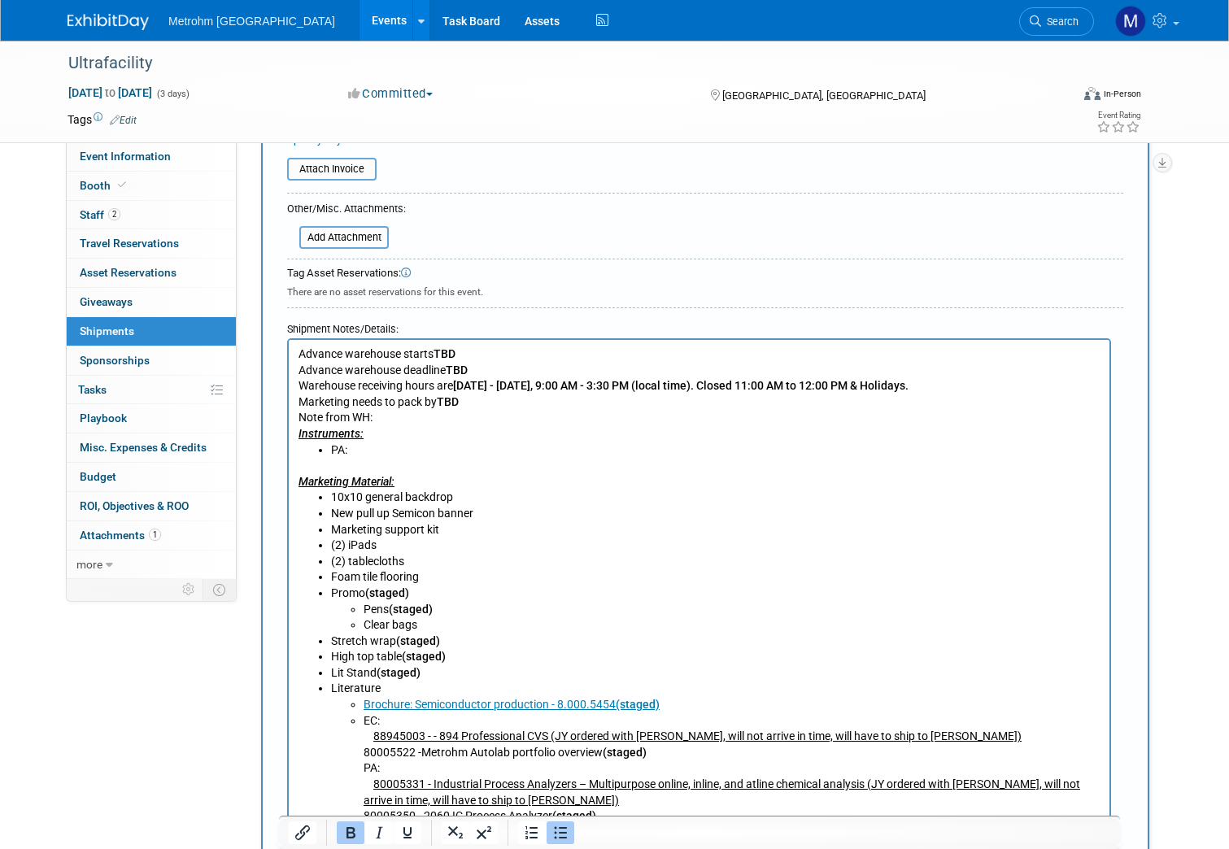
click at [444, 609] on li "Pens (staged)" at bounding box center [731, 610] width 737 height 16
click at [425, 594] on li "Promo (staged) Pens Clear bags" at bounding box center [715, 609] width 769 height 48
click at [448, 642] on li "Stretch wrap (staged)" at bounding box center [715, 641] width 769 height 16
drag, startPoint x: 455, startPoint y: 672, endPoint x: 319, endPoint y: 679, distance: 136.0
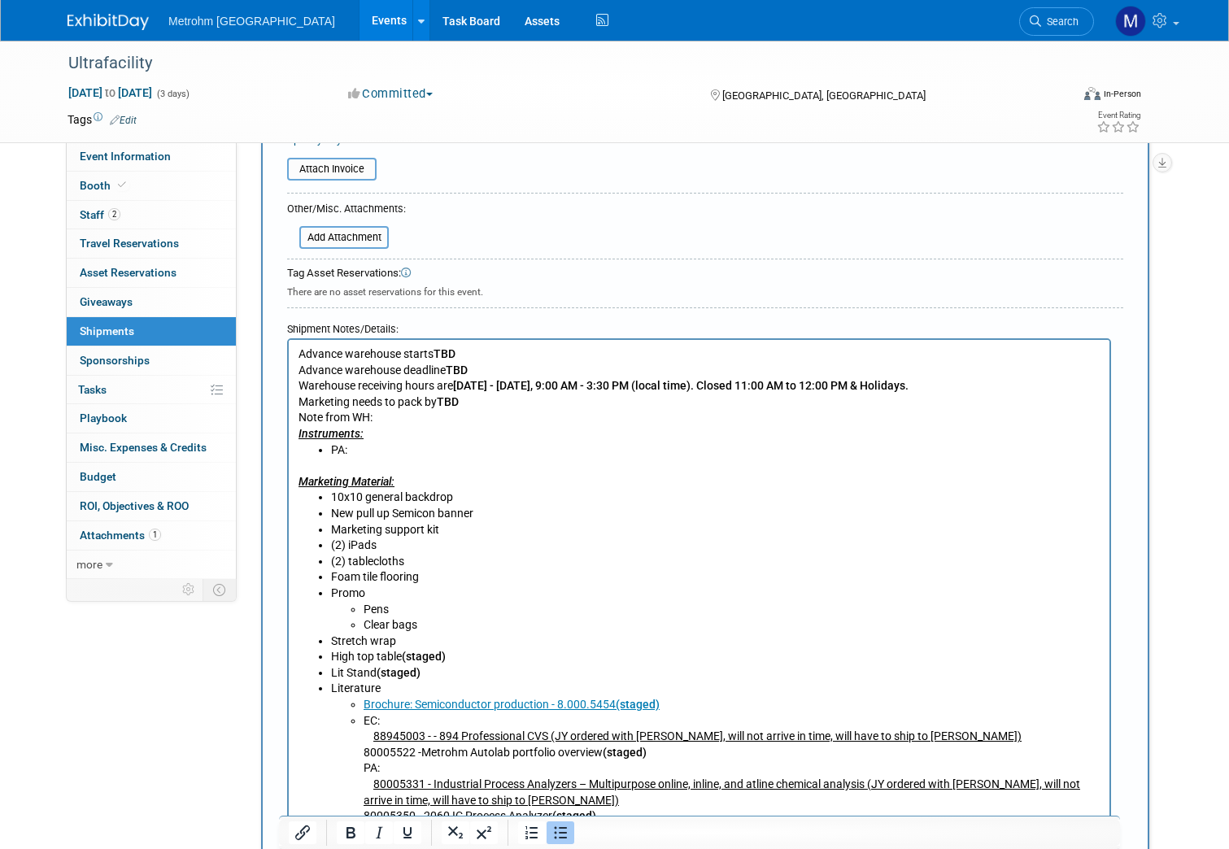
click at [331, 679] on li "Lit Stand (staged)" at bounding box center [715, 673] width 769 height 16
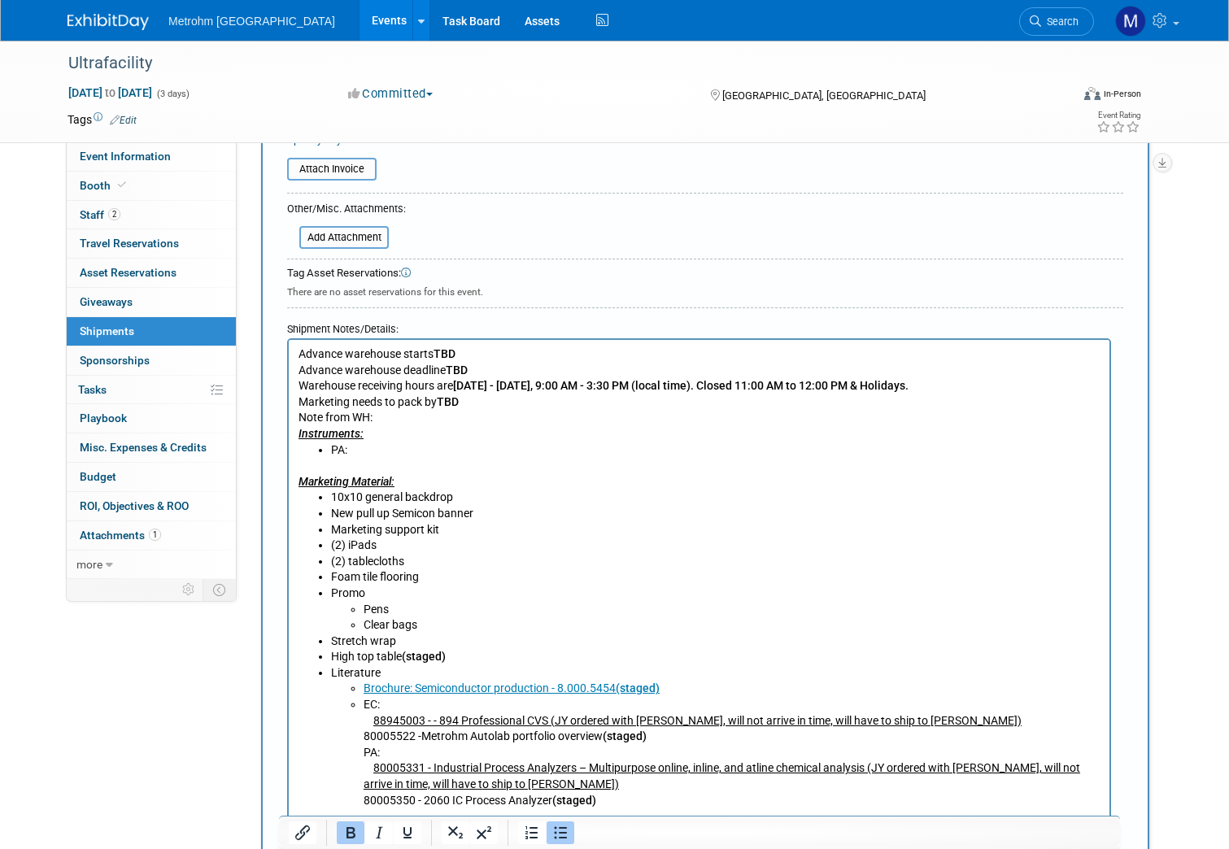
click at [462, 654] on li "High top table (staged)" at bounding box center [715, 657] width 769 height 16
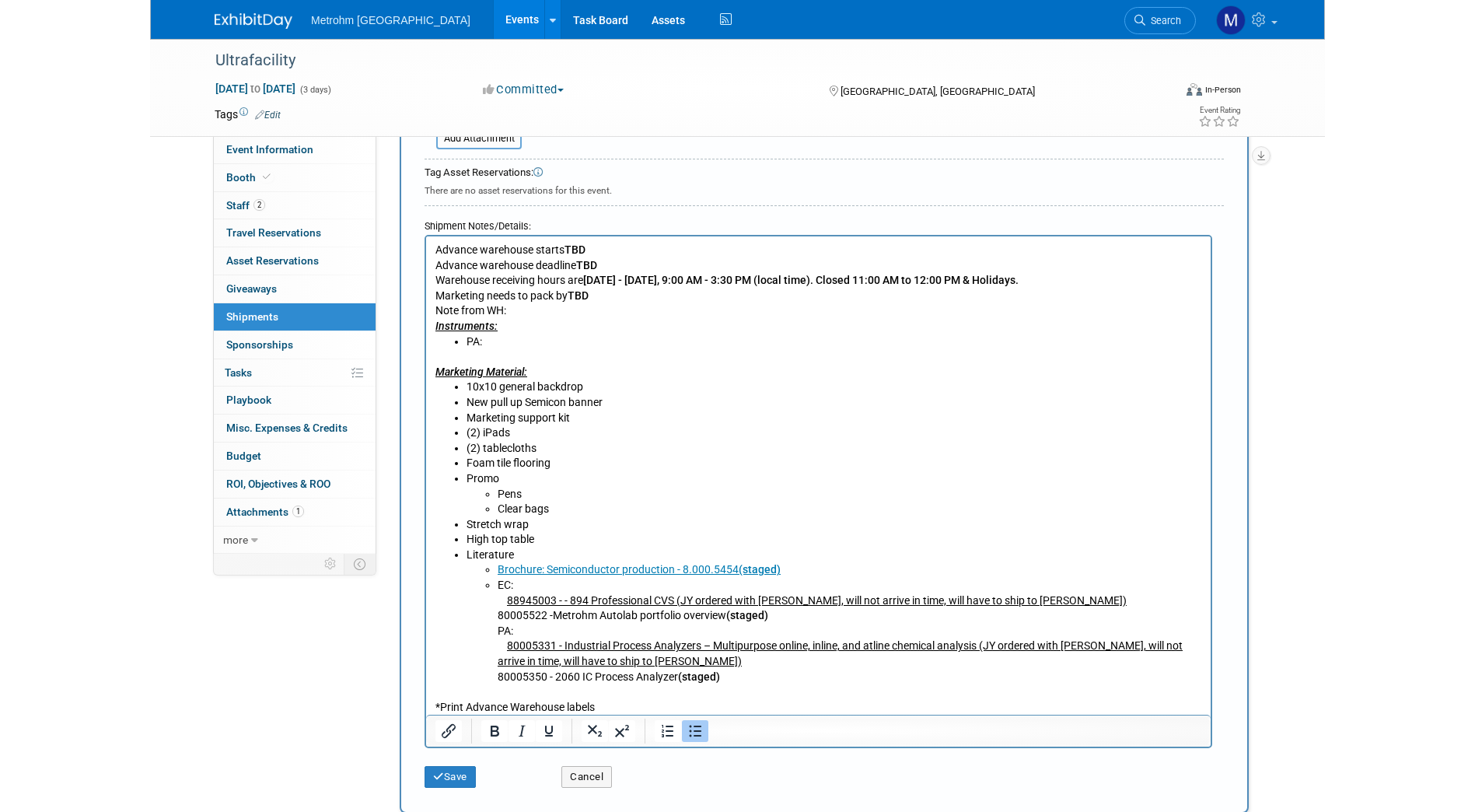
scroll to position [472, 0]
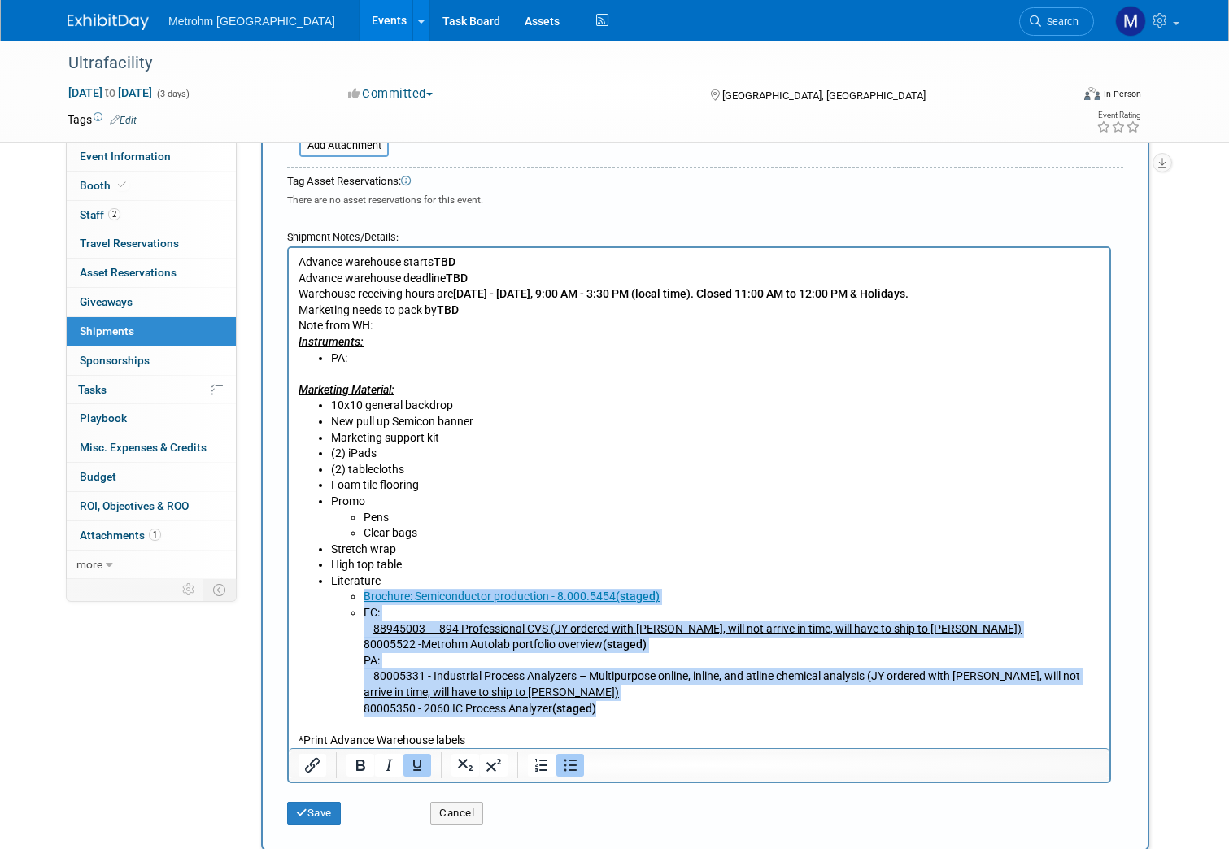
drag, startPoint x: 613, startPoint y: 710, endPoint x: 318, endPoint y: 604, distance: 313.5
click at [318, 604] on ul "10x10 general backdrop New pull up Semicon banner Marketing support kit (2) iPa…" at bounding box center [699, 557] width 802 height 319
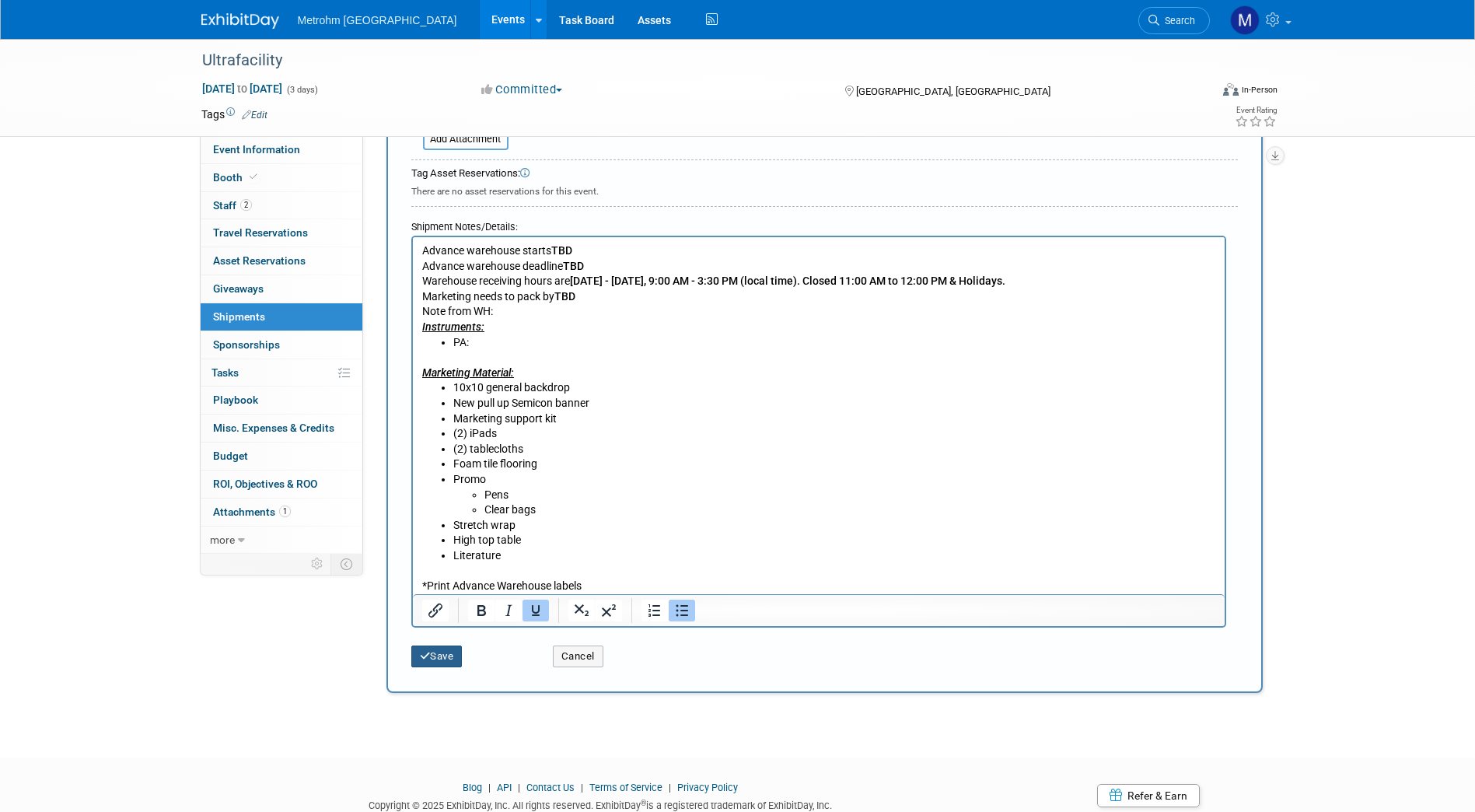
click at [437, 650] on button "Save" at bounding box center [437, 656] width 52 height 22
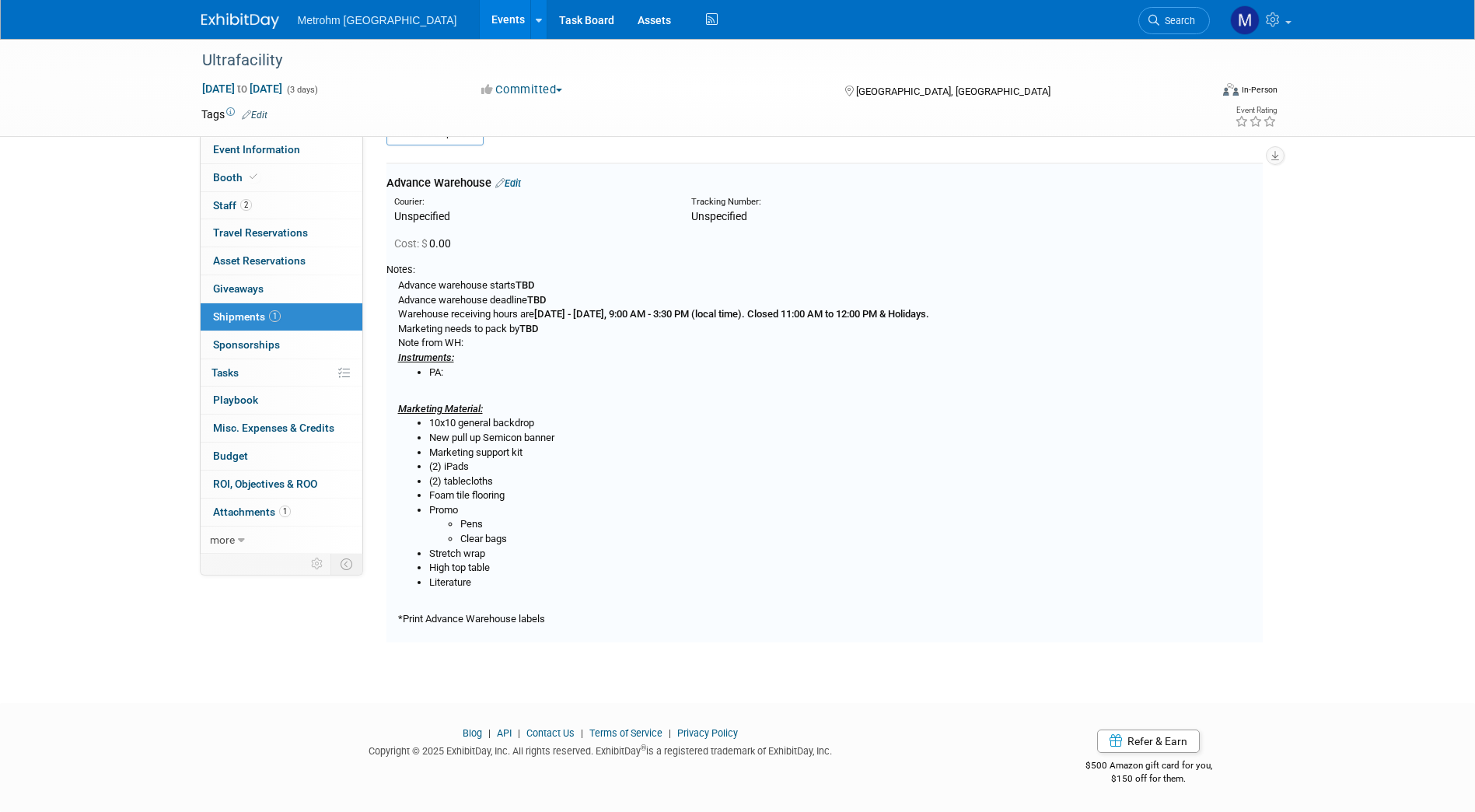
scroll to position [34, 0]
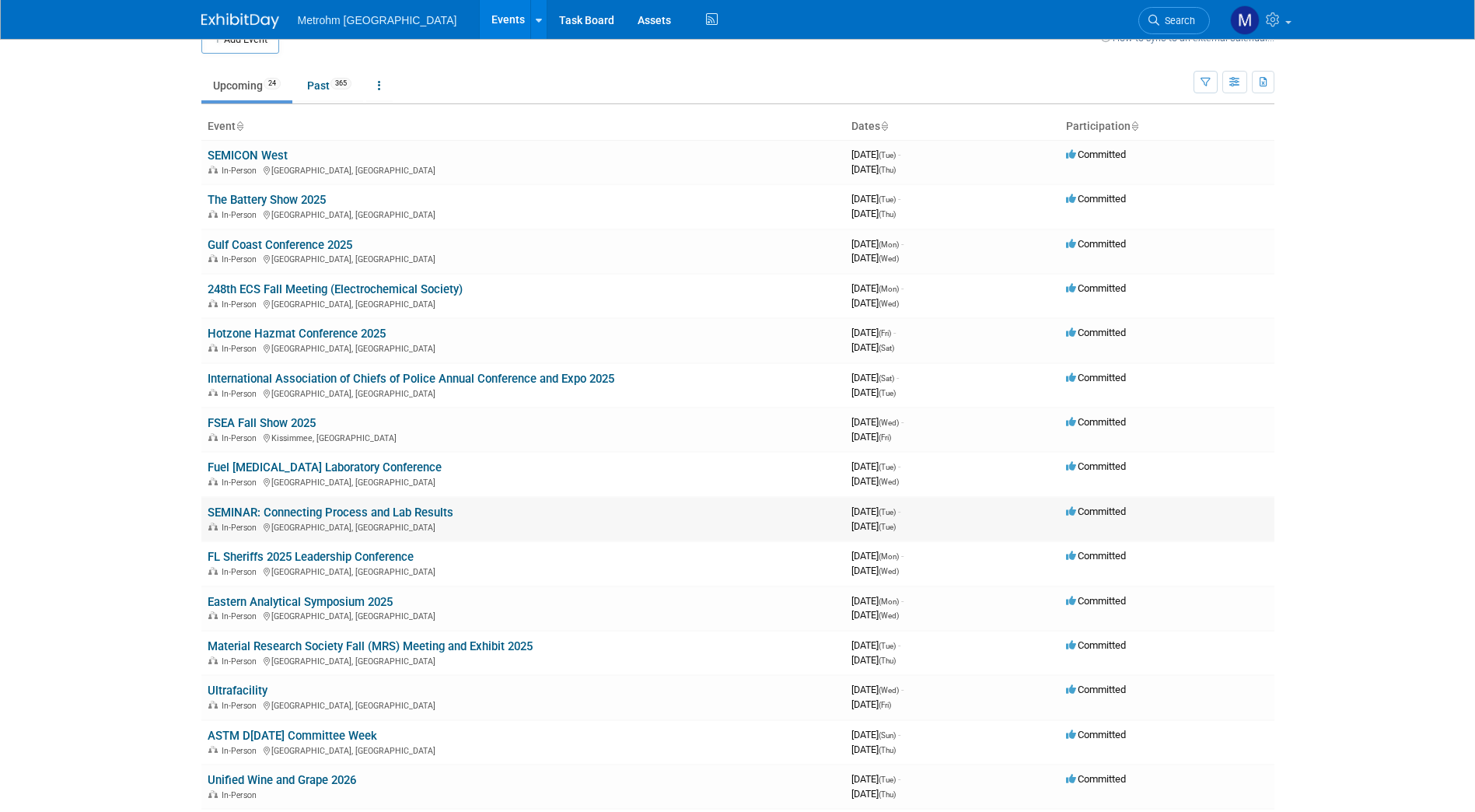
scroll to position [30, 0]
click at [283, 465] on link "Fuel [MEDICAL_DATA] Laboratory Conference" at bounding box center [324, 467] width 234 height 14
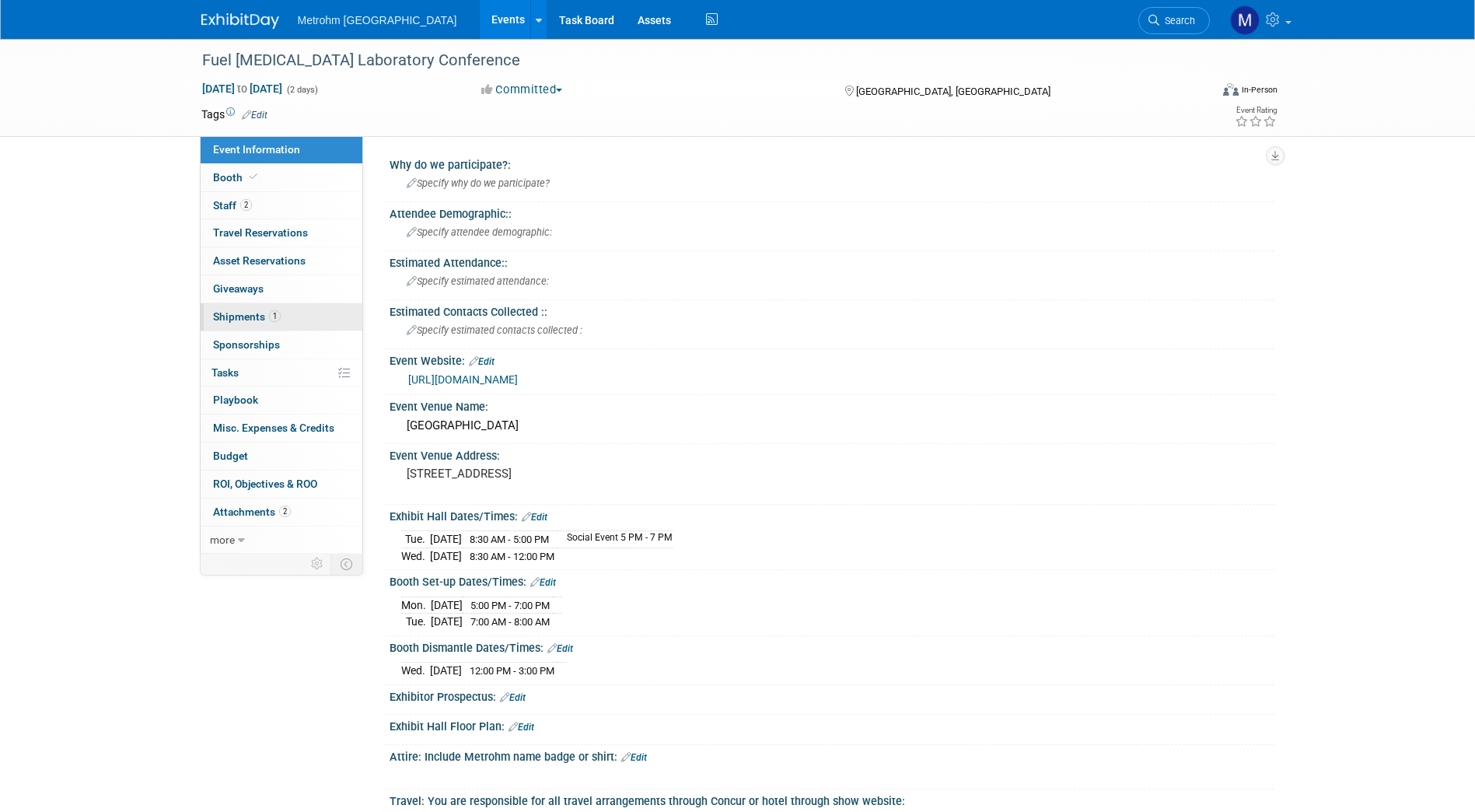
click at [269, 326] on link "1 Shipments 1" at bounding box center [281, 317] width 162 height 27
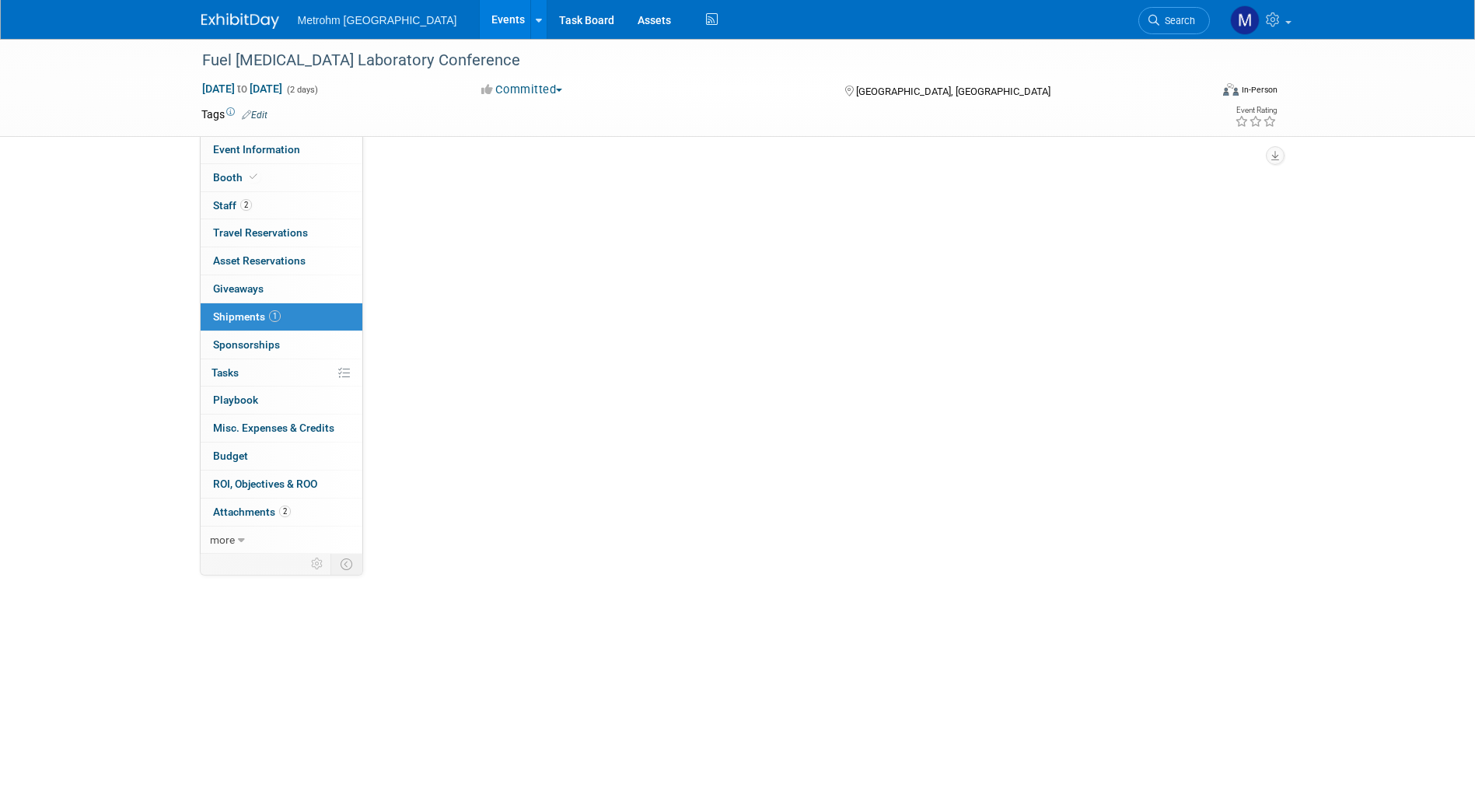
click at [269, 326] on link "1 Shipments 1" at bounding box center [281, 317] width 162 height 27
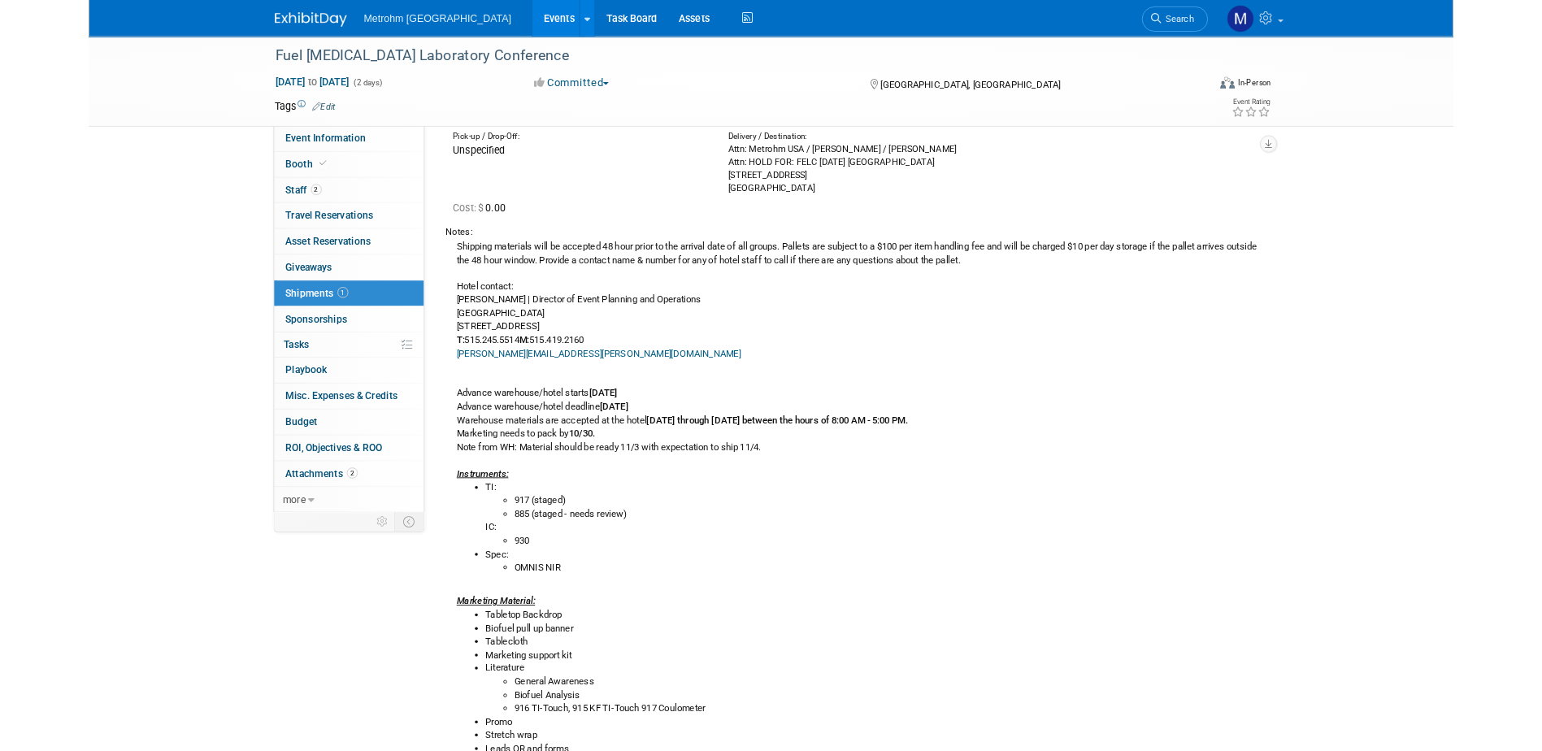
scroll to position [128, 0]
